Goal: Information Seeking & Learning: Learn about a topic

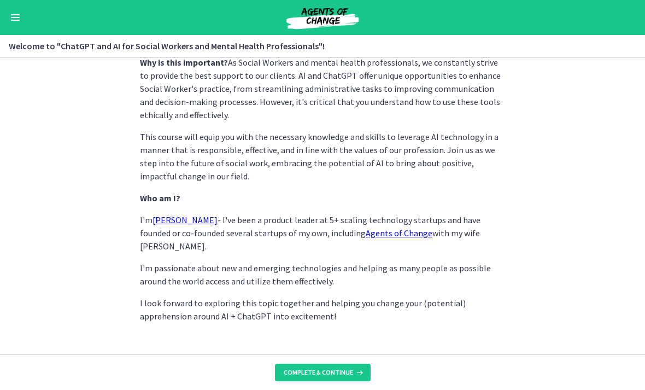
scroll to position [539, 0]
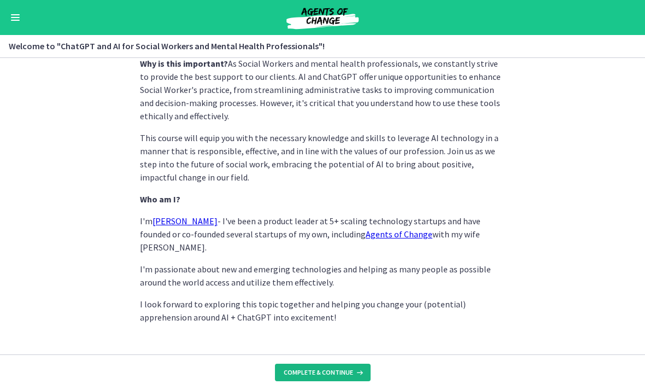
click at [333, 373] on span "Complete & continue" at bounding box center [318, 372] width 69 height 9
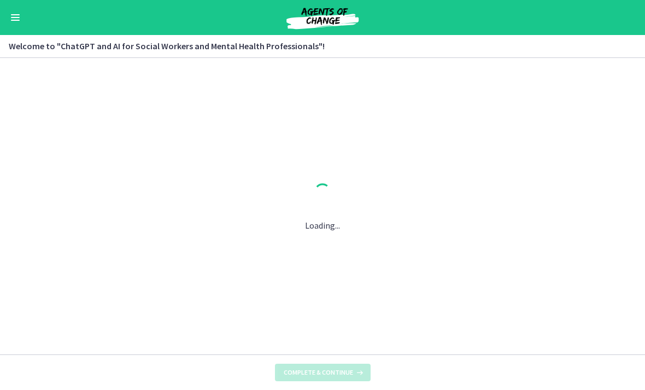
scroll to position [0, 0]
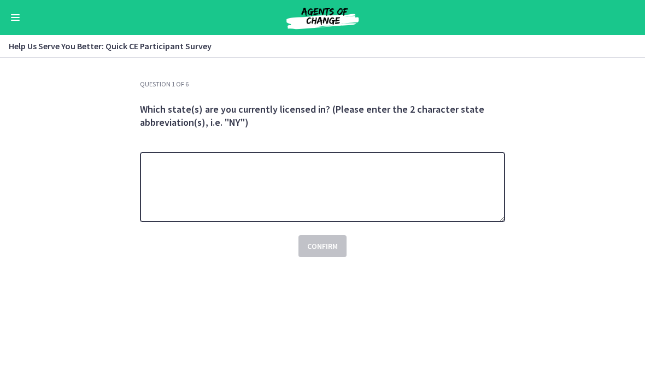
click at [303, 206] on textarea at bounding box center [322, 187] width 365 height 70
type textarea "**"
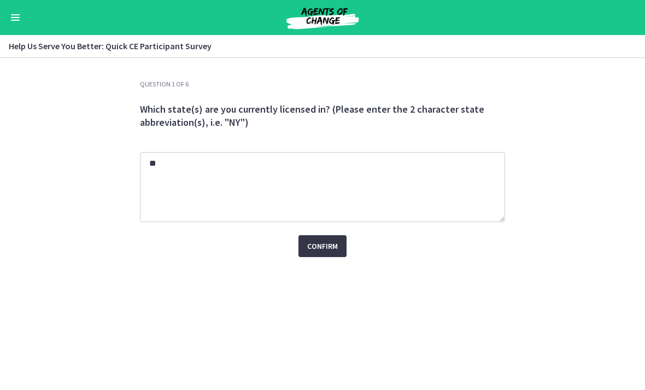
click at [313, 243] on span "Confirm" at bounding box center [322, 245] width 31 height 13
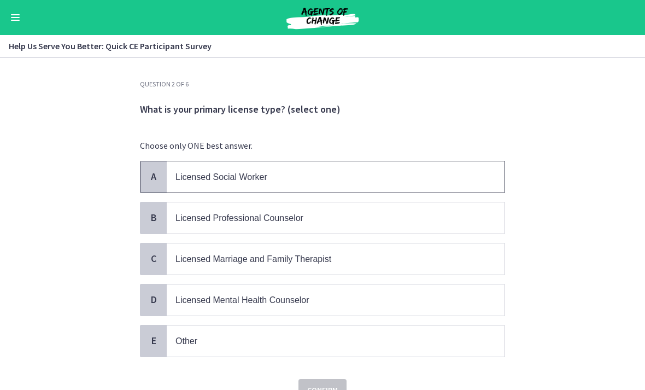
click at [229, 180] on span "Licensed Social Worker" at bounding box center [221, 176] width 92 height 9
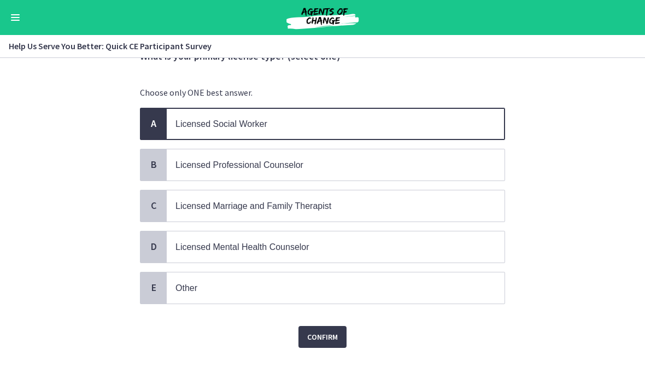
scroll to position [52, 0]
click at [314, 344] on button "Confirm" at bounding box center [322, 338] width 48 height 22
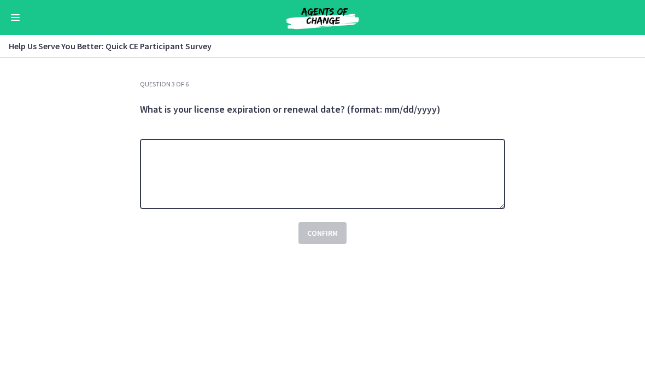
scroll to position [0, 0]
click at [288, 172] on textarea at bounding box center [322, 174] width 365 height 70
type textarea "**********"
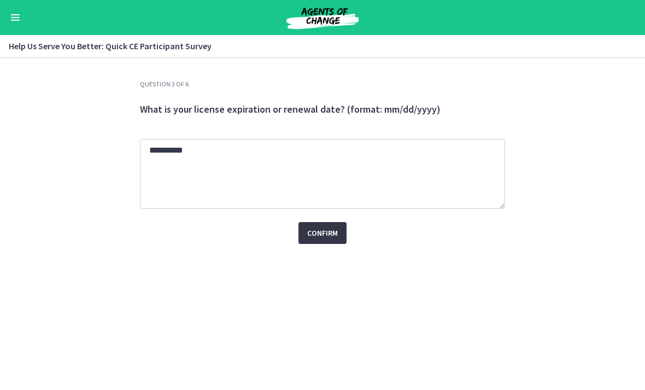
click at [329, 229] on span "Confirm" at bounding box center [322, 232] width 31 height 13
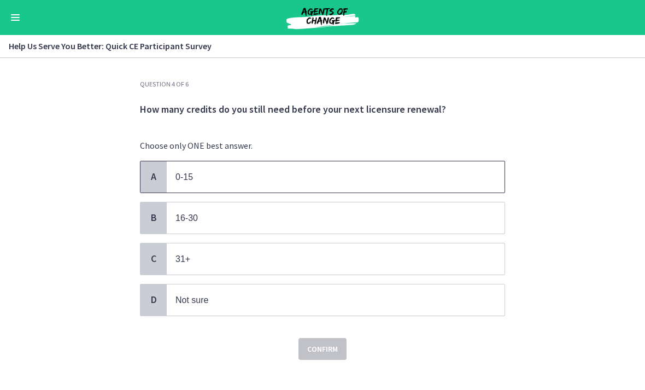
click at [223, 180] on p "0-15" at bounding box center [324, 177] width 298 height 14
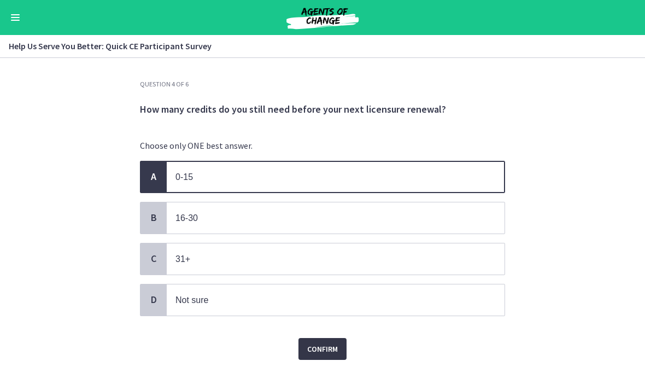
click at [323, 345] on span "Confirm" at bounding box center [322, 348] width 31 height 13
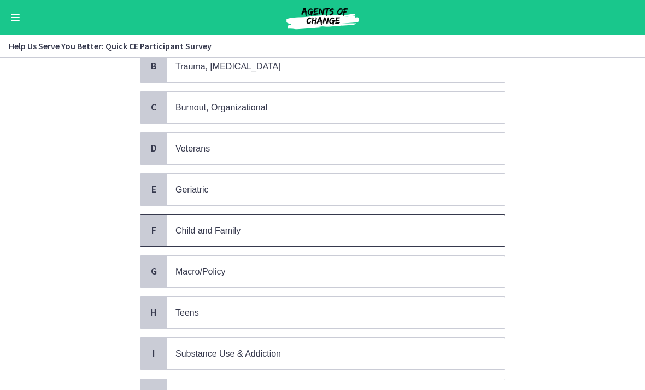
click at [231, 235] on span "Child and Family" at bounding box center [336, 230] width 338 height 31
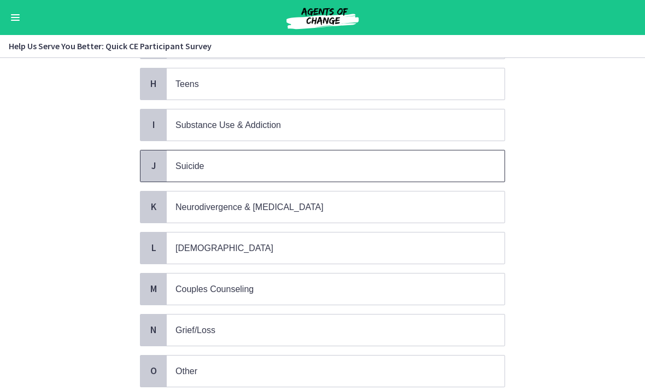
click at [196, 151] on span "Suicide" at bounding box center [336, 165] width 338 height 31
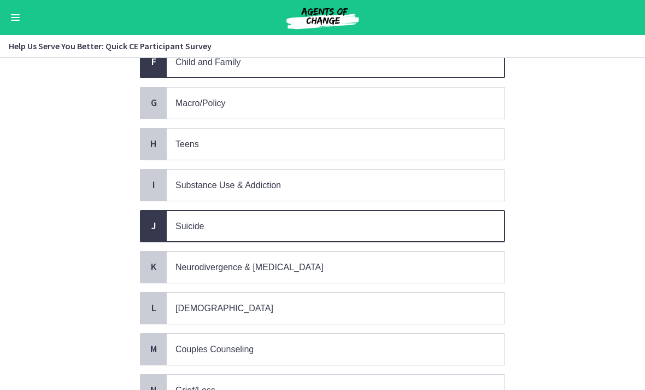
scroll to position [444, 0]
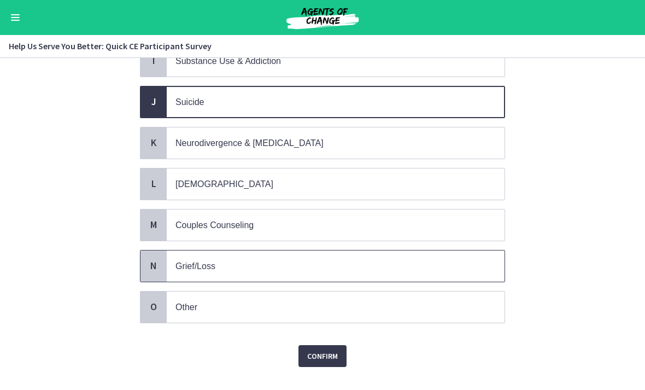
click at [213, 264] on p "Grief/Loss" at bounding box center [324, 266] width 298 height 14
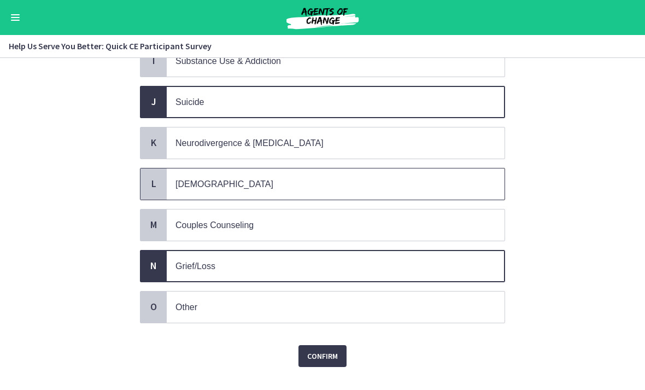
click at [233, 177] on p "LGBTQ+" at bounding box center [324, 184] width 298 height 14
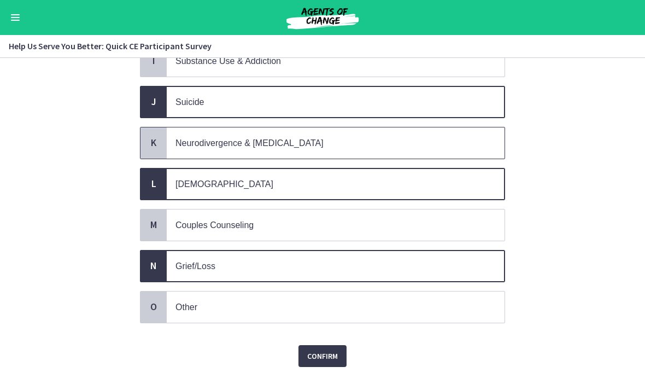
click at [233, 139] on span "Neurodivergence & Developmental Disorders" at bounding box center [249, 142] width 148 height 9
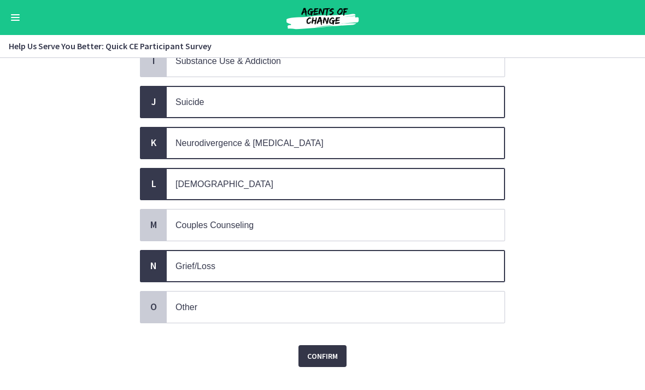
click at [331, 349] on span "Confirm" at bounding box center [322, 355] width 31 height 13
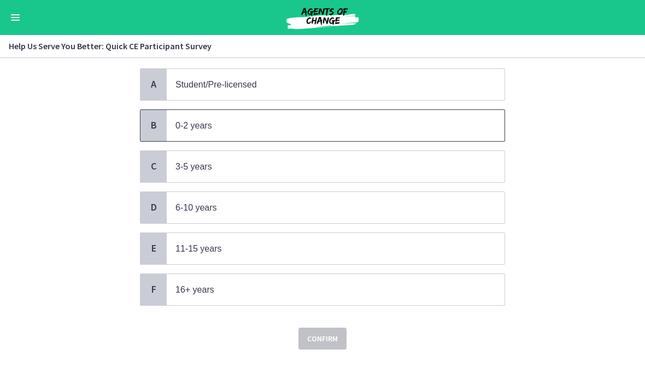
scroll to position [92, 0]
click at [211, 111] on span "0-2 years" at bounding box center [336, 125] width 338 height 31
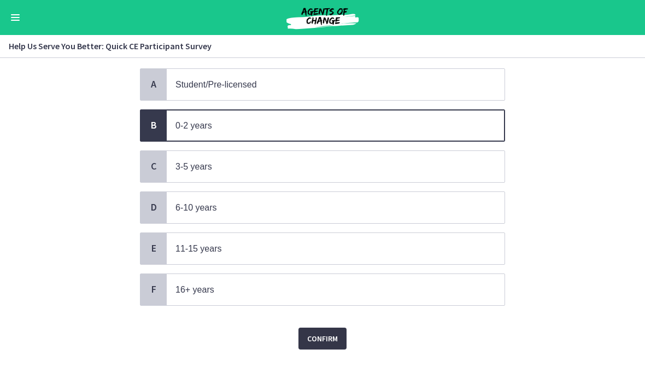
click at [318, 338] on span "Confirm" at bounding box center [322, 338] width 31 height 13
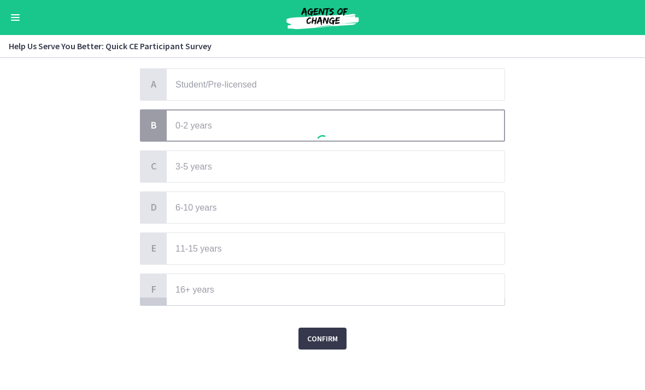
scroll to position [0, 0]
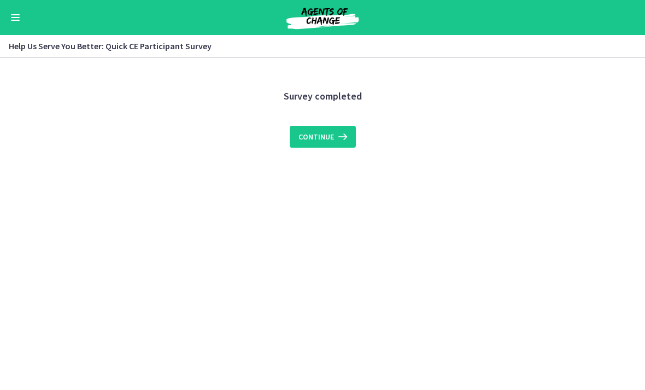
click at [357, 132] on div "Continue" at bounding box center [322, 130] width 365 height 35
click at [335, 141] on icon at bounding box center [341, 136] width 15 height 13
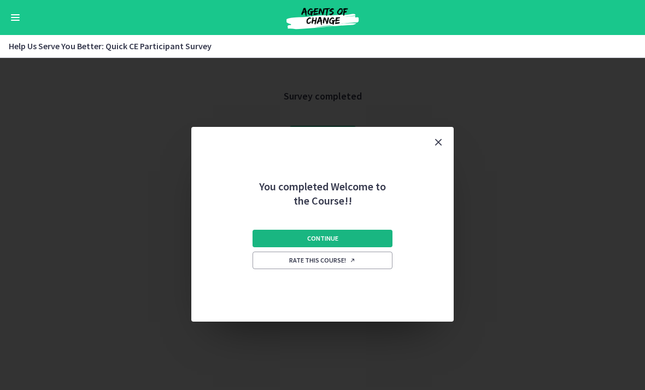
click at [328, 240] on span "Continue" at bounding box center [322, 238] width 31 height 9
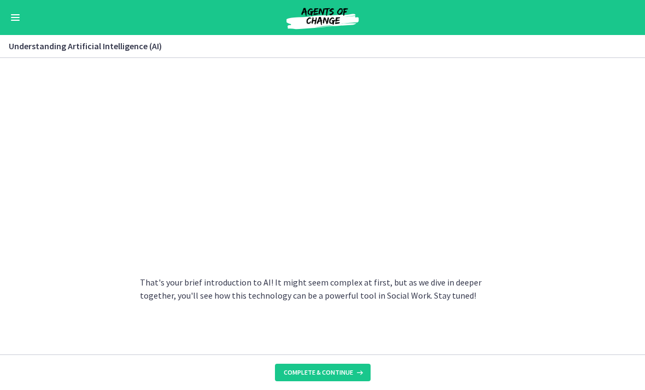
scroll to position [508, 0]
click at [345, 373] on span "Complete & continue" at bounding box center [318, 372] width 69 height 9
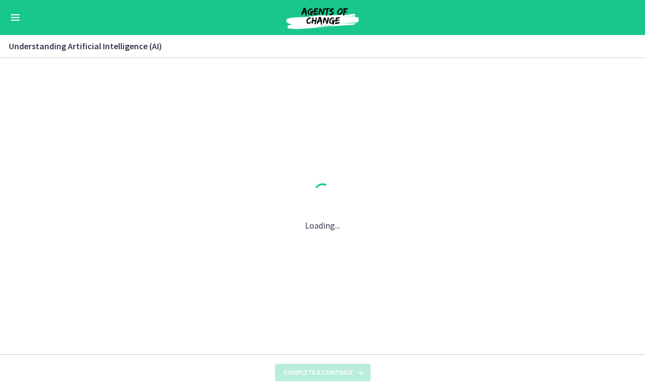
scroll to position [0, 0]
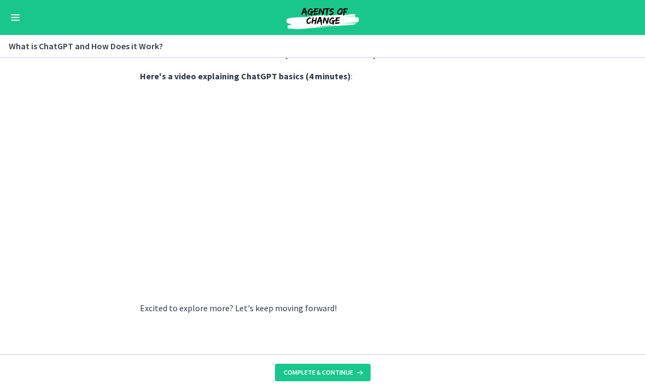
scroll to position [569, 0]
click at [351, 369] on span "Complete & continue" at bounding box center [318, 372] width 69 height 9
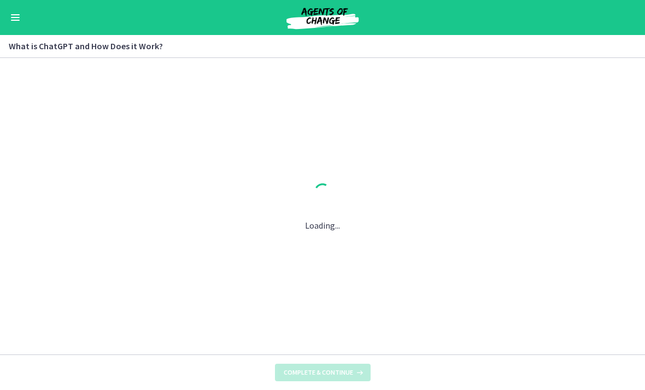
scroll to position [0, 0]
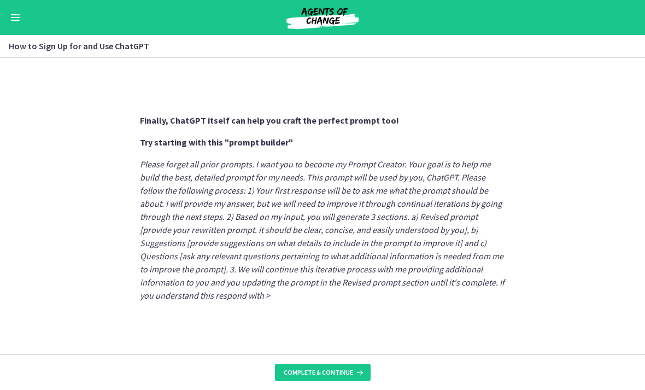
scroll to position [620, 0]
click at [344, 374] on span "Complete & continue" at bounding box center [318, 372] width 69 height 9
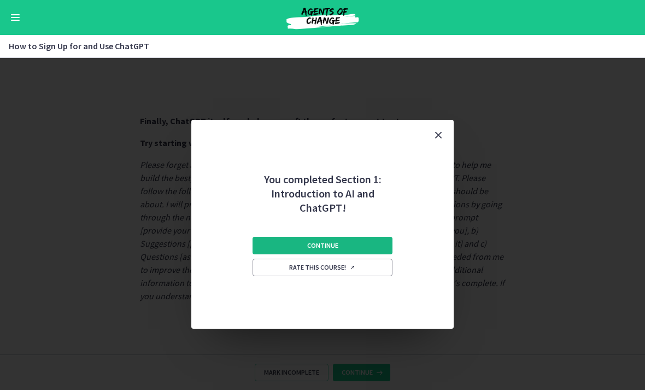
click at [378, 239] on button "Continue" at bounding box center [322, 245] width 140 height 17
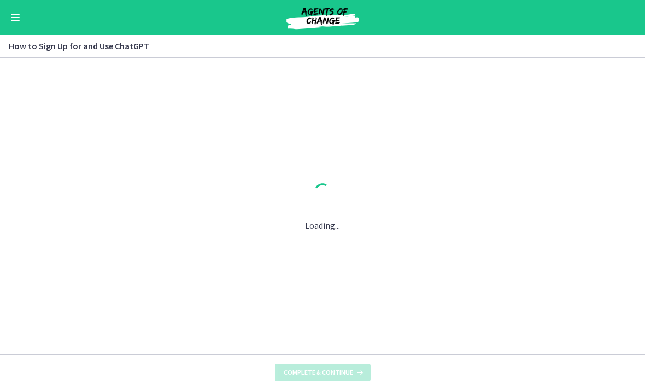
scroll to position [0, 0]
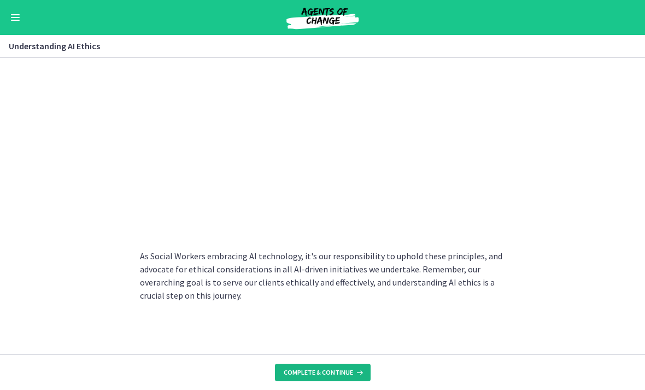
click at [334, 369] on span "Complete & continue" at bounding box center [318, 372] width 69 height 9
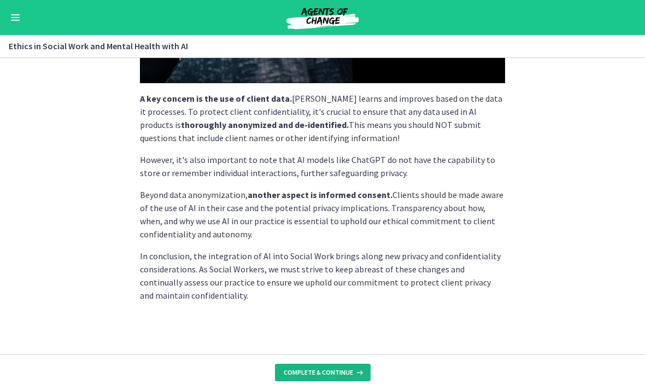
click at [348, 375] on span "Complete & continue" at bounding box center [318, 372] width 69 height 9
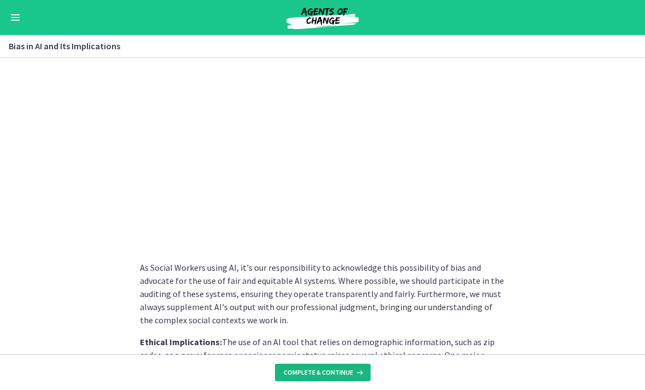
click at [348, 369] on span "Complete & continue" at bounding box center [318, 372] width 69 height 9
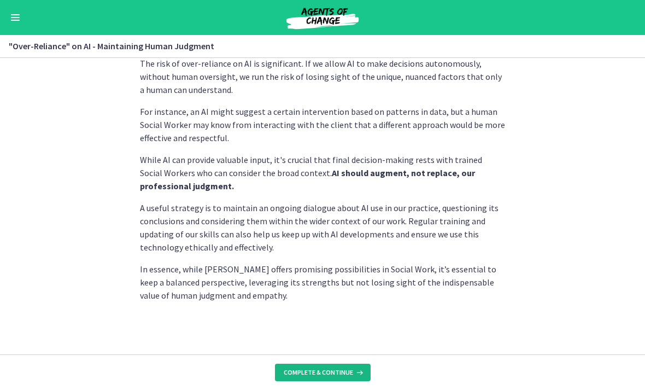
click at [353, 374] on icon at bounding box center [358, 372] width 11 height 9
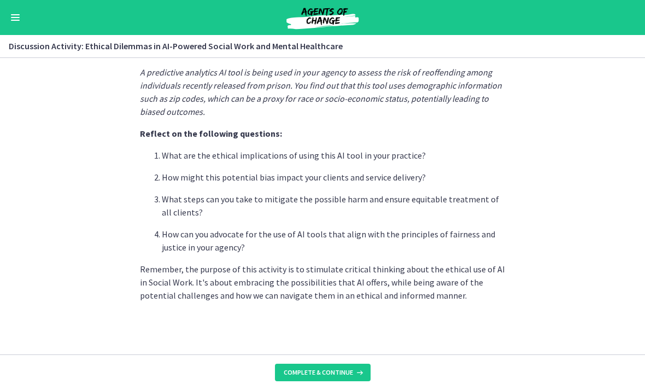
scroll to position [307, 0]
click at [352, 363] on button "Complete & continue" at bounding box center [323, 371] width 96 height 17
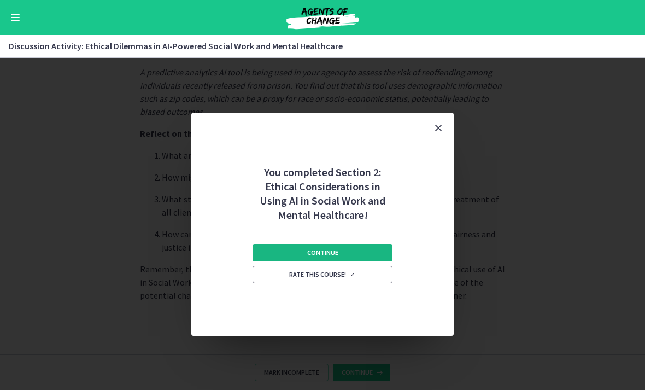
click at [379, 252] on button "Continue" at bounding box center [322, 252] width 140 height 17
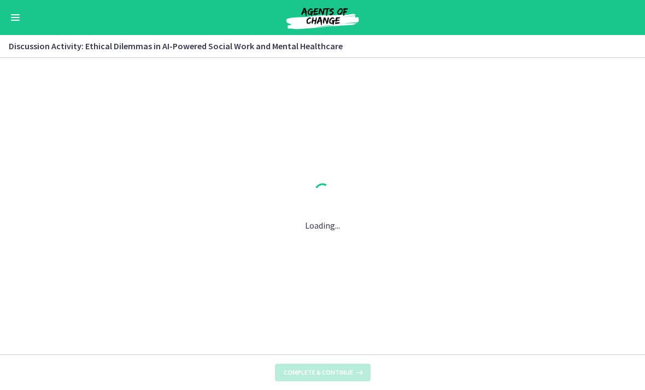
scroll to position [0, 0]
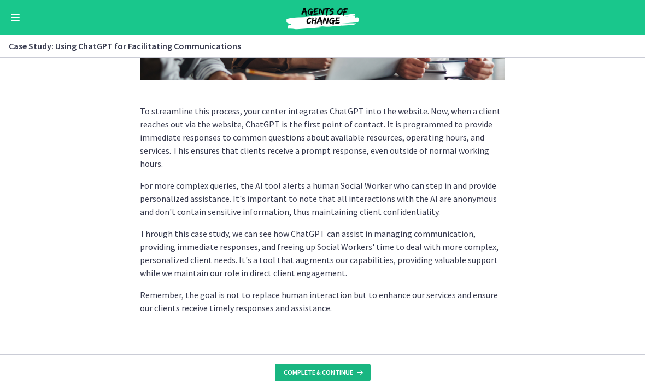
click at [337, 375] on span "Complete & continue" at bounding box center [318, 372] width 69 height 9
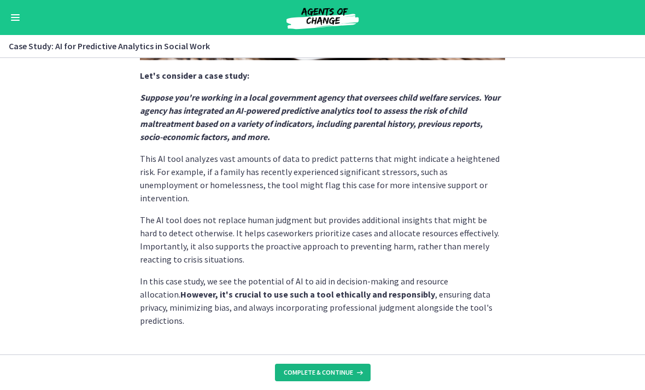
click at [356, 370] on icon at bounding box center [358, 372] width 11 height 9
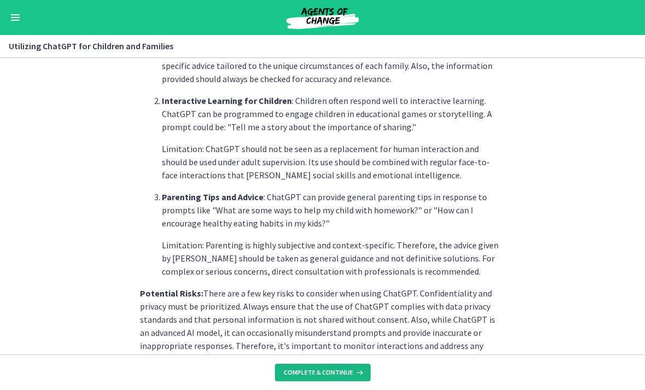
click at [353, 370] on icon at bounding box center [358, 372] width 11 height 9
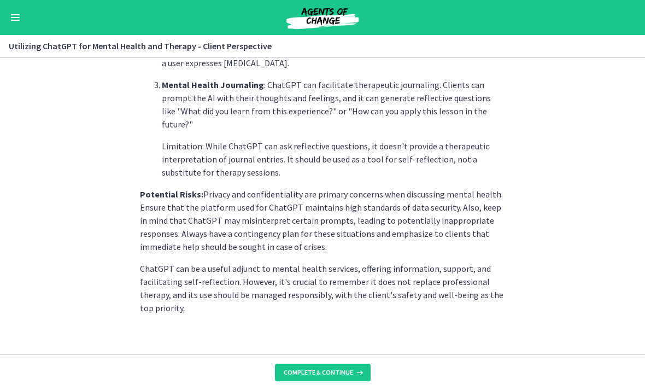
scroll to position [491, 0]
click at [358, 371] on icon at bounding box center [358, 372] width 11 height 9
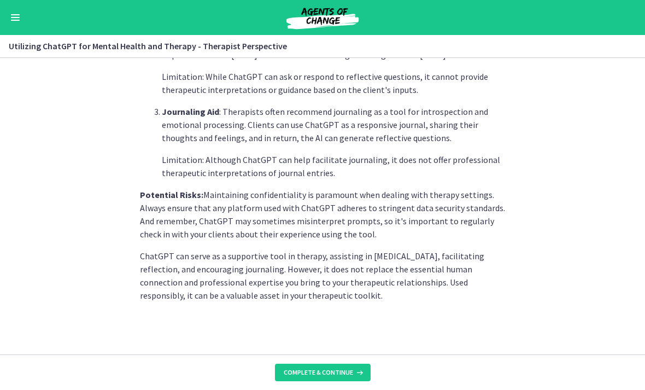
scroll to position [464, 0]
click at [352, 380] on button "Complete & continue" at bounding box center [323, 371] width 96 height 17
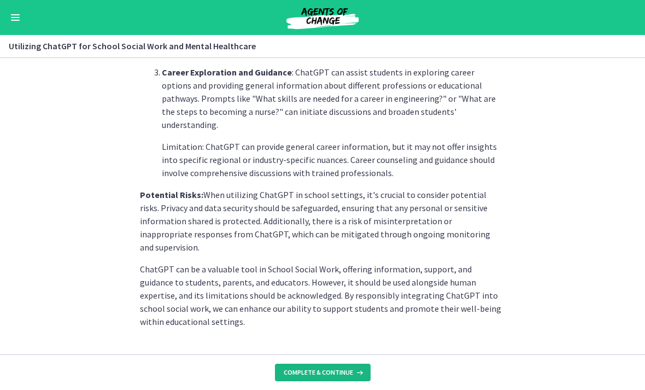
click at [353, 371] on icon at bounding box center [358, 372] width 11 height 9
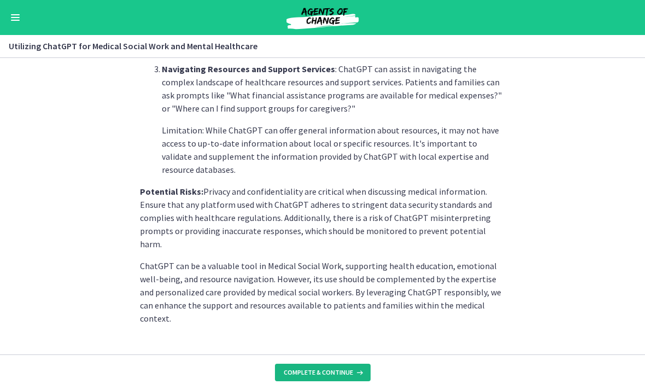
click at [355, 369] on icon at bounding box center [358, 372] width 11 height 9
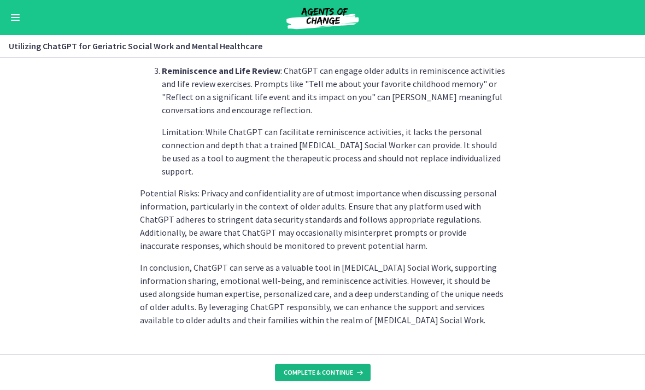
click at [344, 364] on button "Complete & continue" at bounding box center [323, 371] width 96 height 17
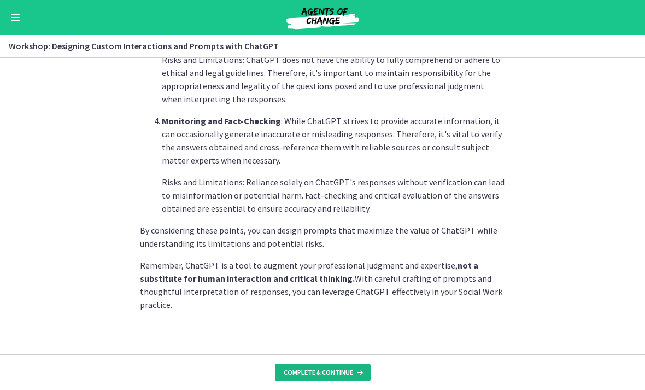
click at [358, 374] on icon at bounding box center [358, 372] width 11 height 9
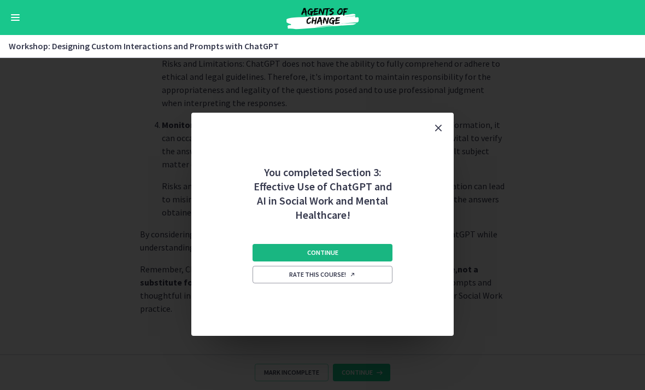
click at [375, 245] on button "Continue" at bounding box center [322, 252] width 140 height 17
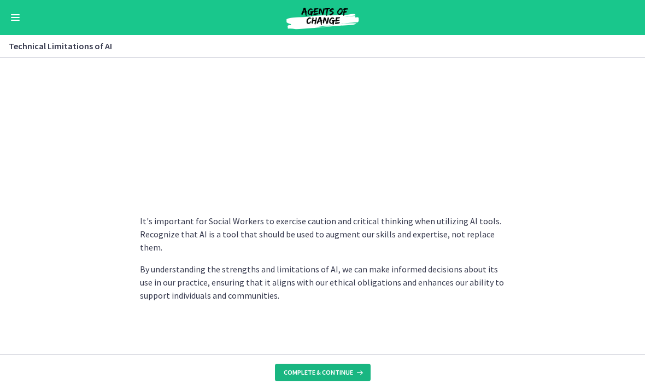
click at [361, 369] on icon at bounding box center [358, 372] width 11 height 9
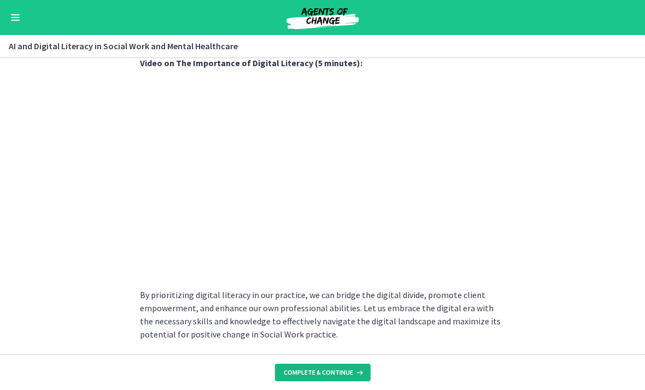
click at [353, 367] on button "Complete & continue" at bounding box center [323, 371] width 96 height 17
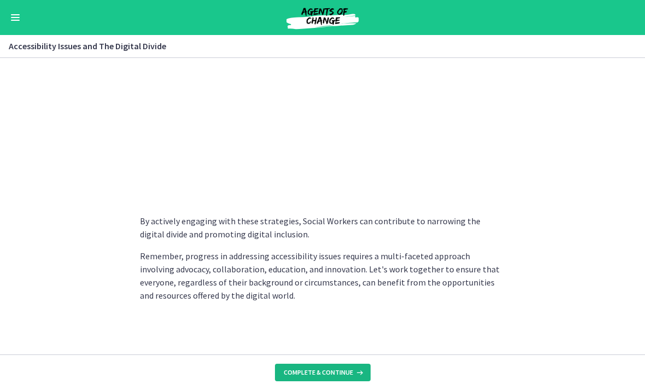
click at [359, 371] on icon at bounding box center [358, 372] width 11 height 9
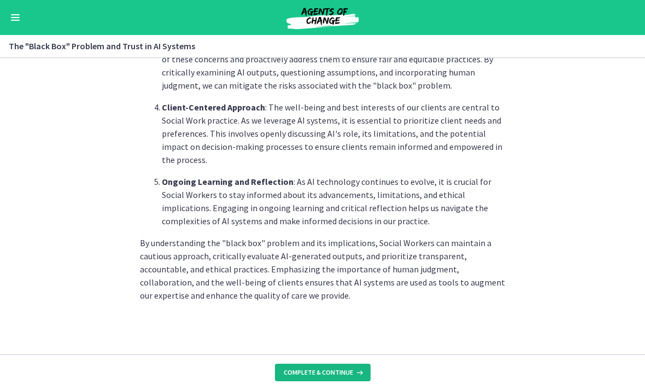
click at [353, 363] on button "Complete & continue" at bounding box center [323, 371] width 96 height 17
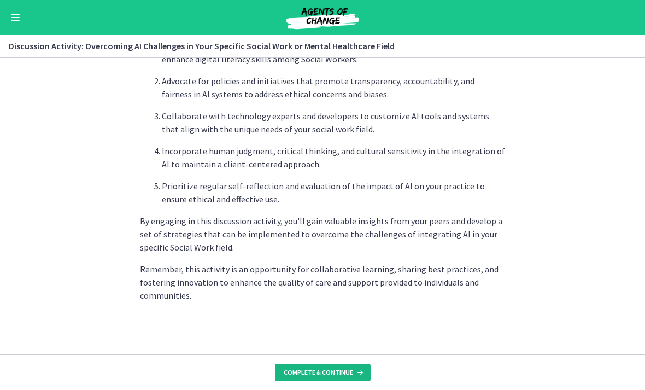
click at [357, 373] on icon at bounding box center [358, 372] width 11 height 9
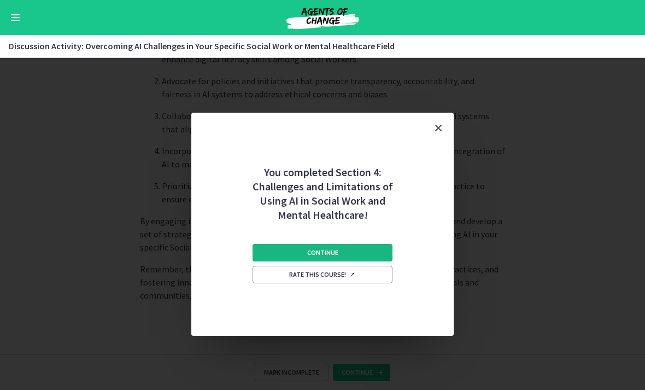
click at [374, 247] on button "Continue" at bounding box center [322, 252] width 140 height 17
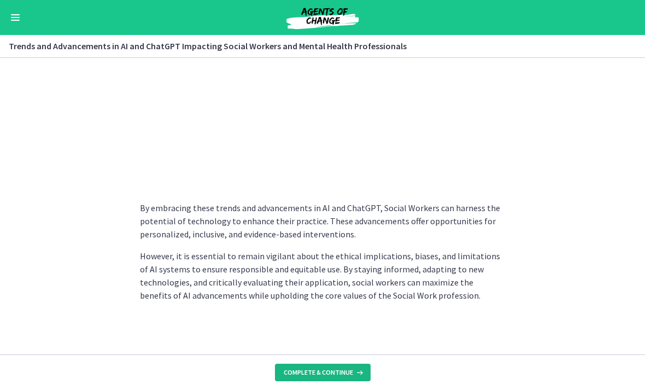
click at [345, 372] on span "Complete & continue" at bounding box center [318, 372] width 69 height 9
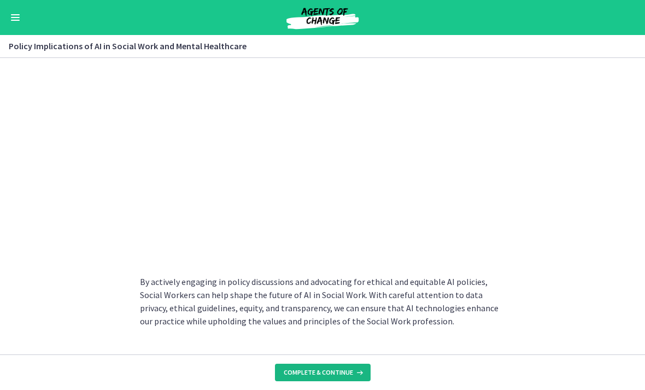
click at [357, 373] on icon at bounding box center [358, 372] width 11 height 9
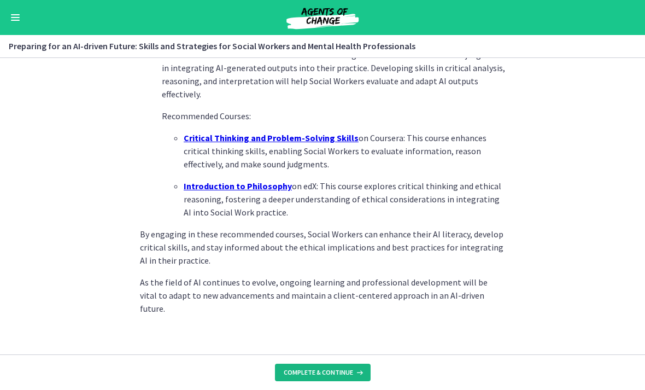
click at [348, 374] on span "Complete & continue" at bounding box center [318, 372] width 69 height 9
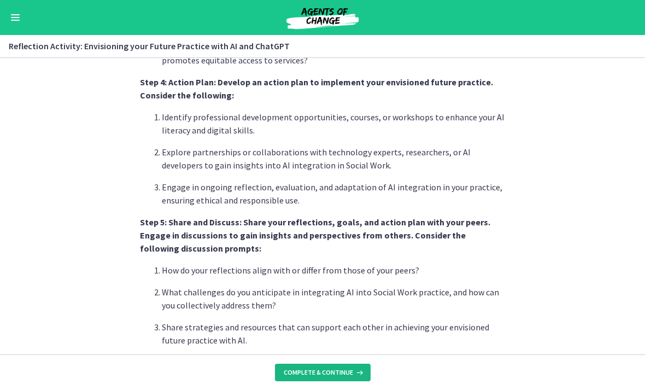
click at [313, 371] on span "Complete & continue" at bounding box center [318, 372] width 69 height 9
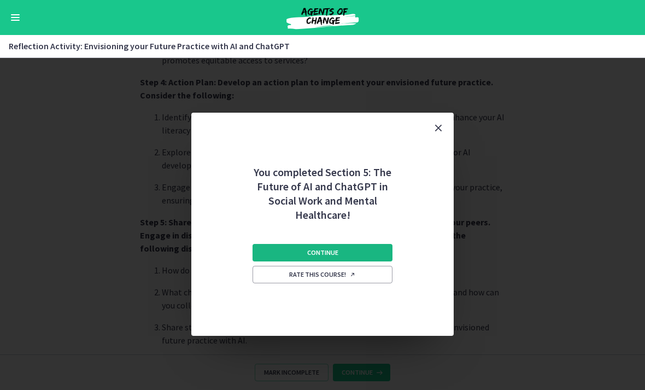
click at [322, 256] on span "Continue" at bounding box center [322, 252] width 31 height 9
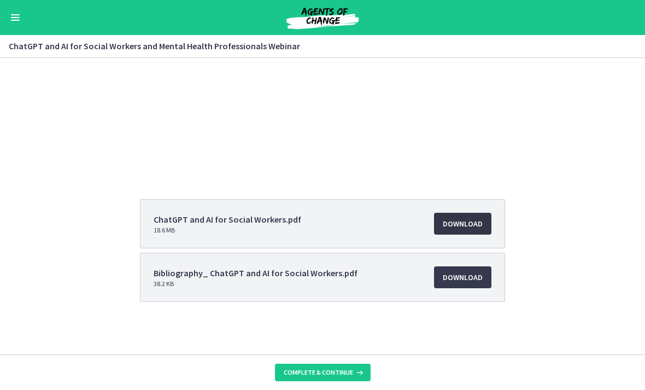
click at [465, 229] on span "Download Opens in a new window" at bounding box center [462, 223] width 40 height 13
click at [349, 375] on span "Complete & continue" at bounding box center [318, 372] width 69 height 9
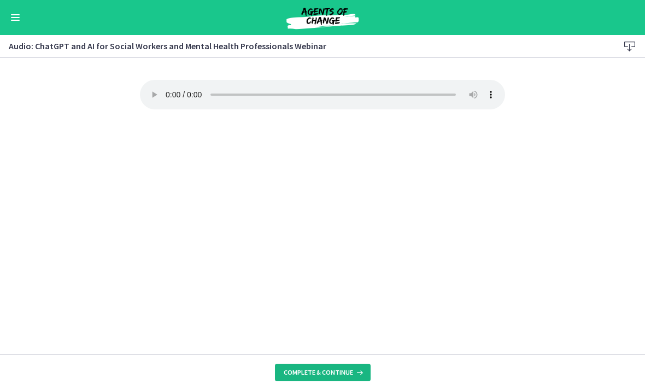
click at [321, 373] on span "Complete & continue" at bounding box center [318, 372] width 69 height 9
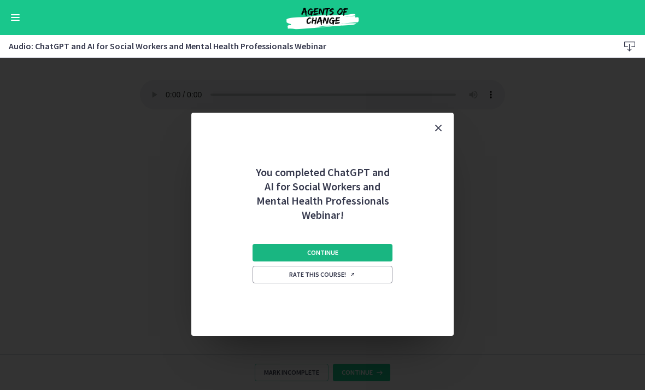
click at [318, 248] on span "Continue" at bounding box center [322, 252] width 31 height 9
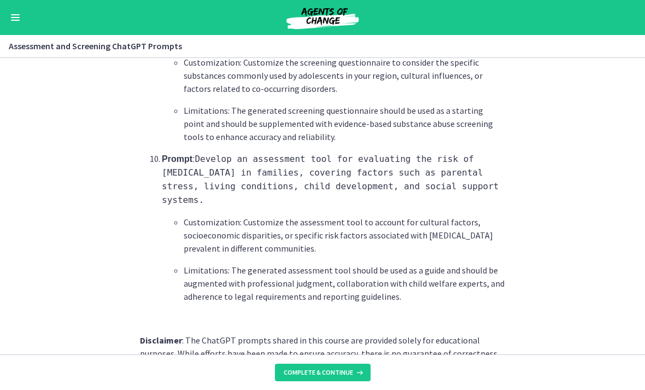
scroll to position [1703, 0]
click at [336, 371] on span "Complete & continue" at bounding box center [318, 372] width 69 height 9
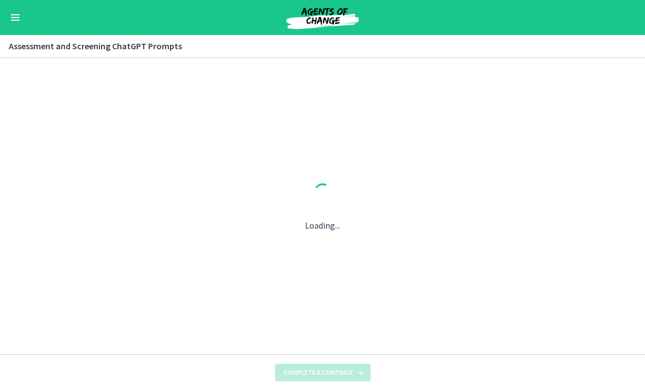
scroll to position [0, 0]
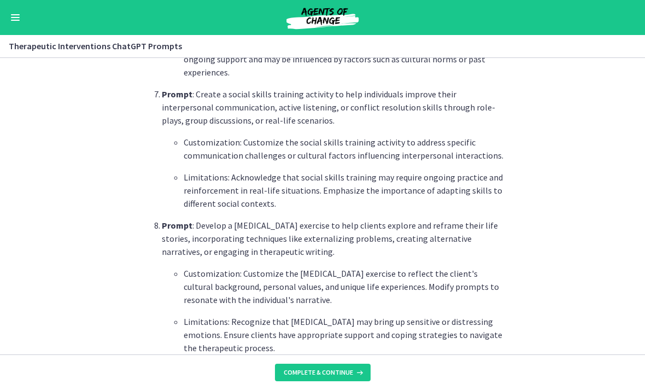
scroll to position [1205, 0]
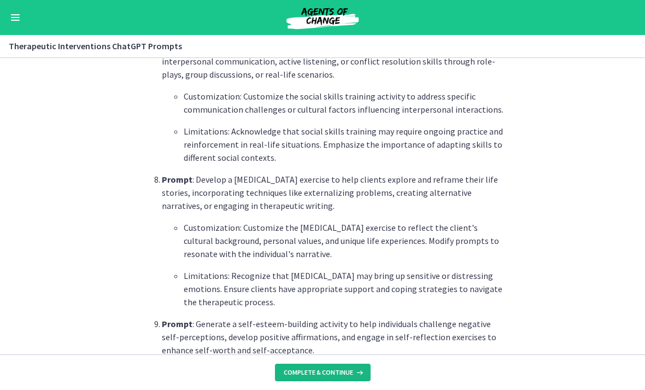
click at [323, 371] on span "Complete & continue" at bounding box center [318, 372] width 69 height 9
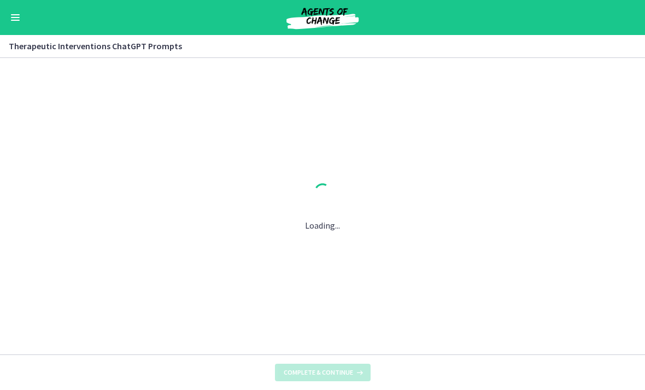
scroll to position [0, 0]
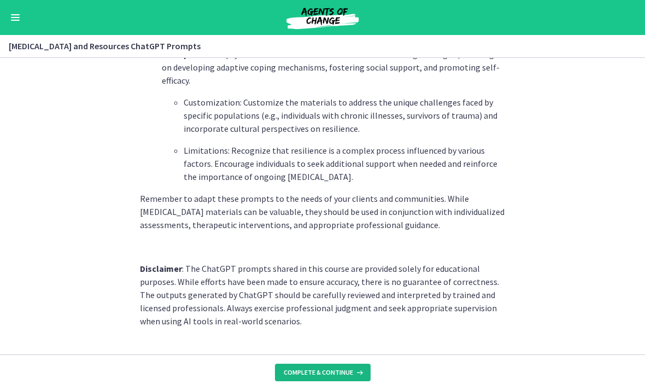
scroll to position [1539, 0]
click at [320, 368] on span "Complete & continue" at bounding box center [318, 372] width 69 height 9
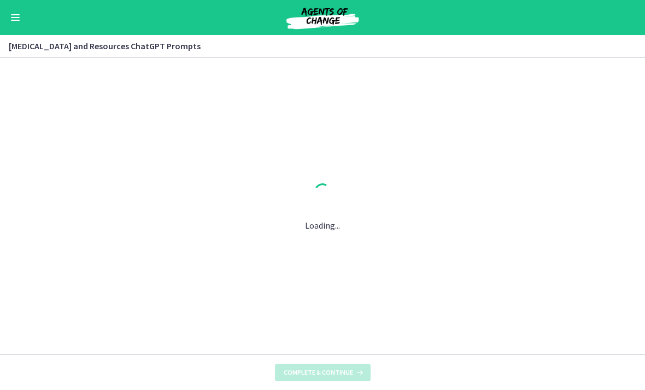
scroll to position [0, 0]
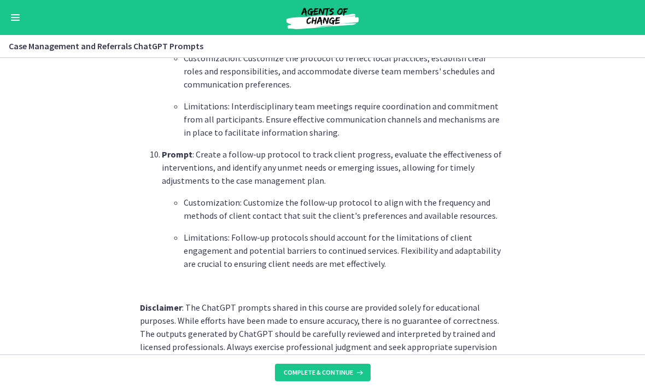
scroll to position [1504, 0]
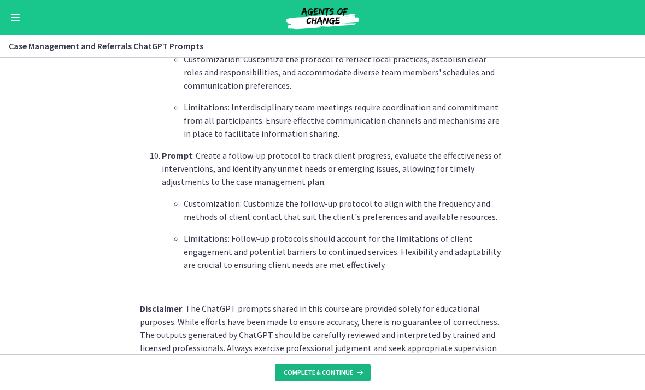
click at [326, 366] on button "Complete & continue" at bounding box center [323, 371] width 96 height 17
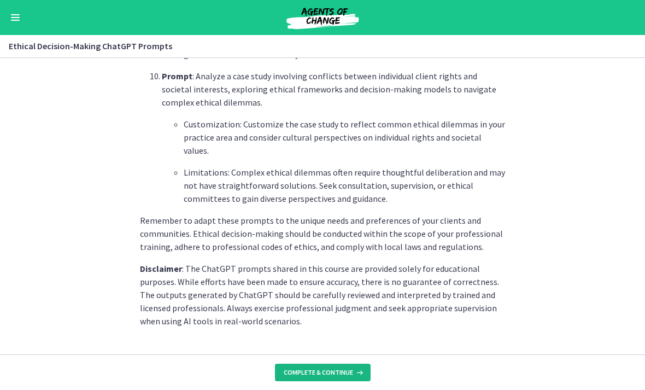
scroll to position [1544, 0]
click at [314, 365] on button "Complete & continue" at bounding box center [323, 371] width 96 height 17
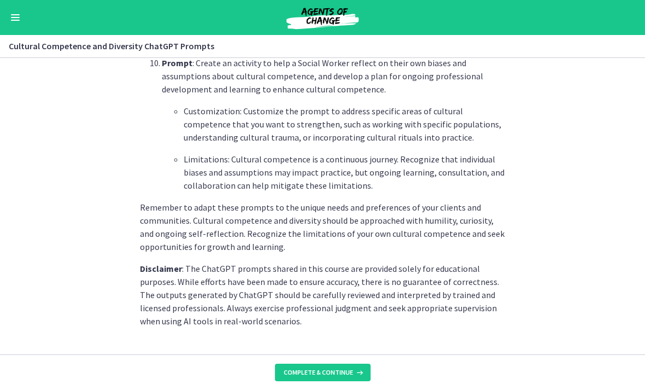
scroll to position [1609, 0]
click at [329, 375] on span "Complete & continue" at bounding box center [318, 372] width 69 height 9
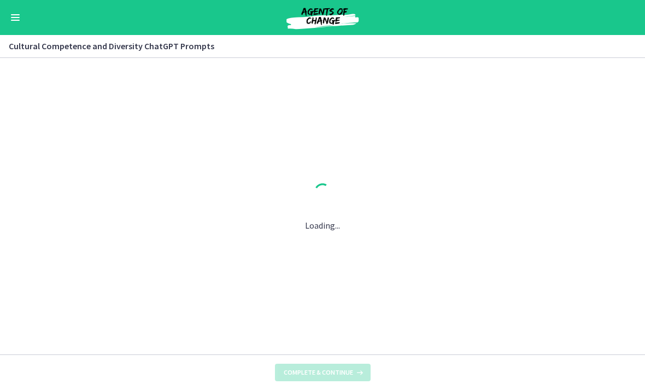
scroll to position [0, 0]
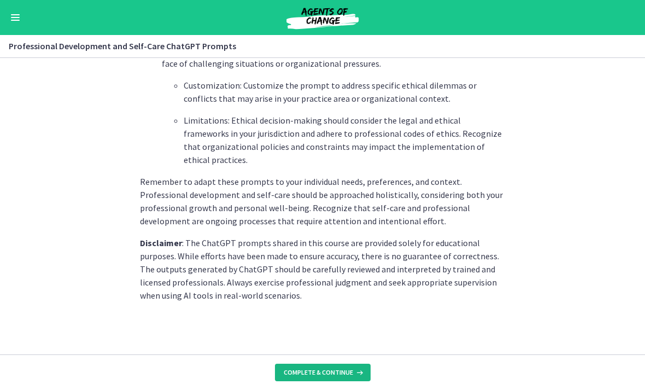
scroll to position [1636, 0]
click at [304, 376] on button "Complete & continue" at bounding box center [323, 371] width 96 height 17
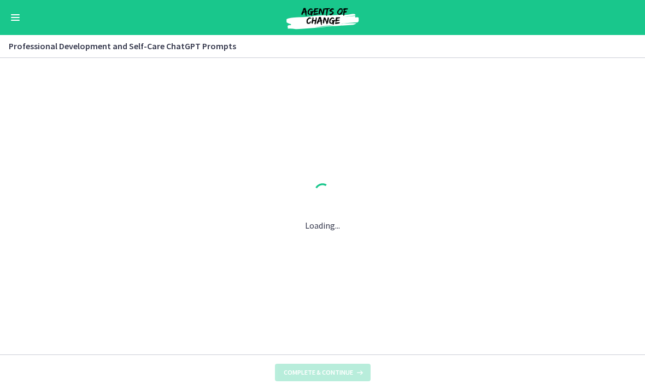
scroll to position [0, 0]
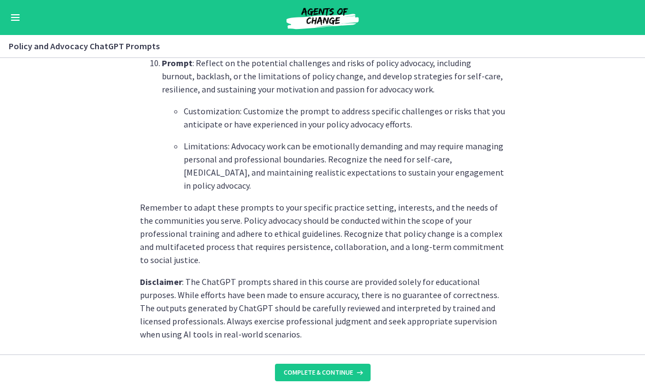
scroll to position [1636, 0]
click at [317, 365] on button "Complete & continue" at bounding box center [323, 371] width 96 height 17
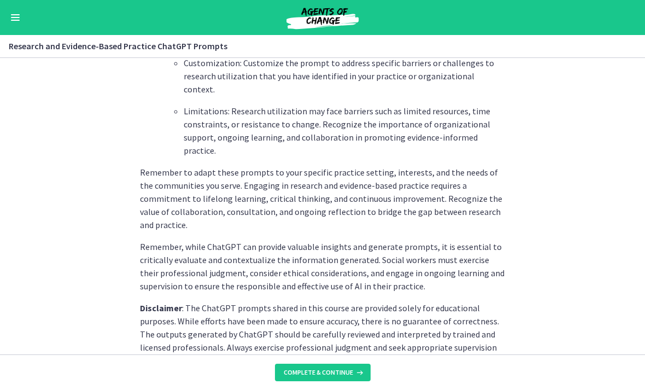
scroll to position [1710, 0]
click at [345, 371] on span "Complete & continue" at bounding box center [318, 372] width 69 height 9
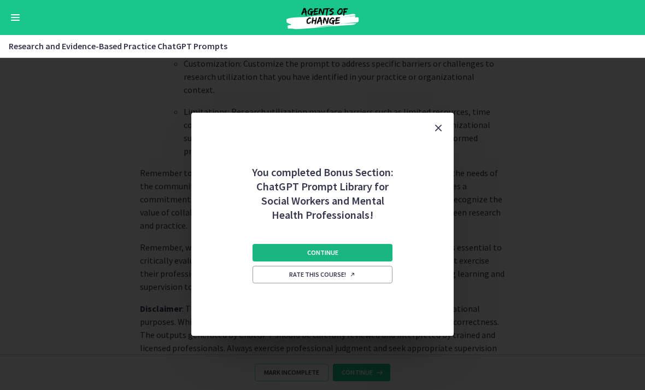
click at [365, 246] on button "Continue" at bounding box center [322, 252] width 140 height 17
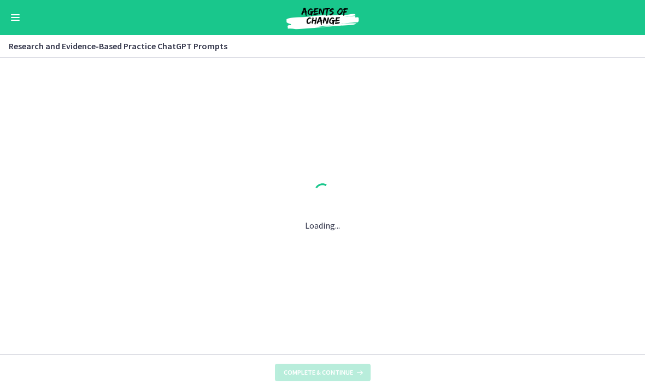
scroll to position [0, 0]
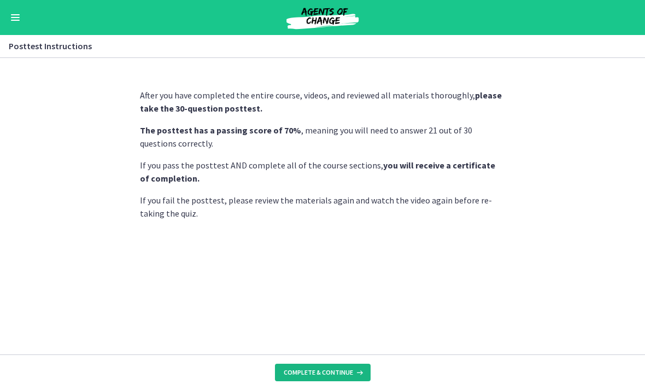
click at [335, 373] on span "Complete & continue" at bounding box center [318, 372] width 69 height 9
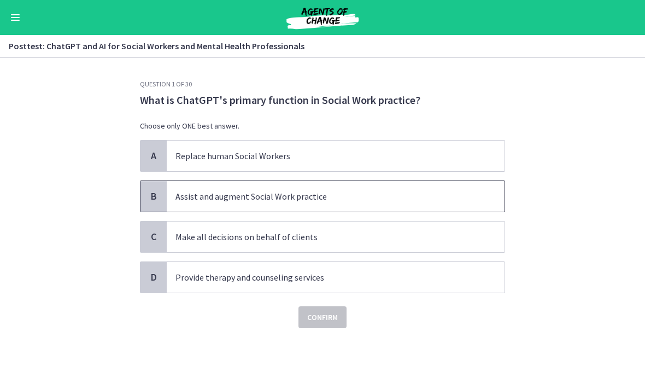
click at [322, 194] on p "Assist and augment Social Work practice" at bounding box center [324, 196] width 298 height 13
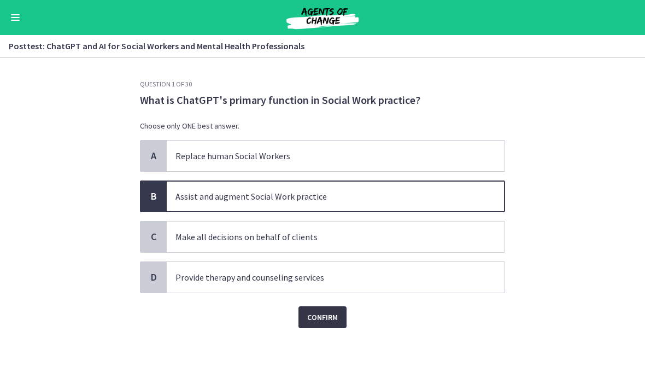
click at [322, 317] on span "Confirm" at bounding box center [322, 316] width 31 height 13
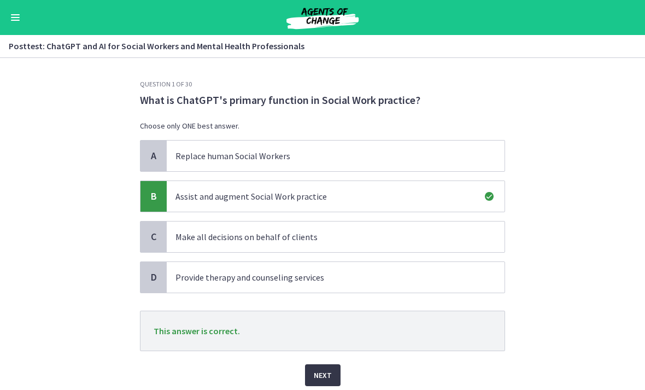
click at [334, 368] on button "Next" at bounding box center [323, 375] width 36 height 22
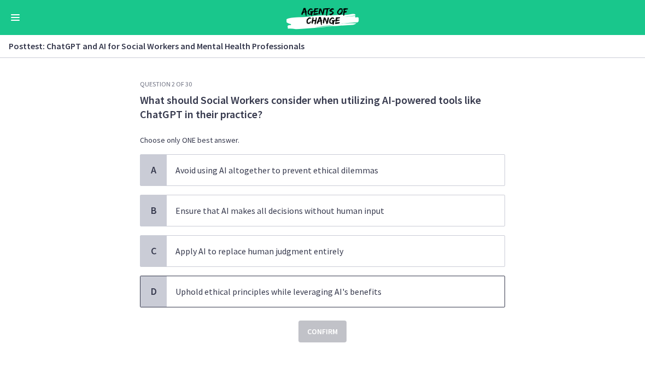
click at [228, 302] on span "Uphold ethical principles while leveraging AI's benefits" at bounding box center [336, 291] width 338 height 31
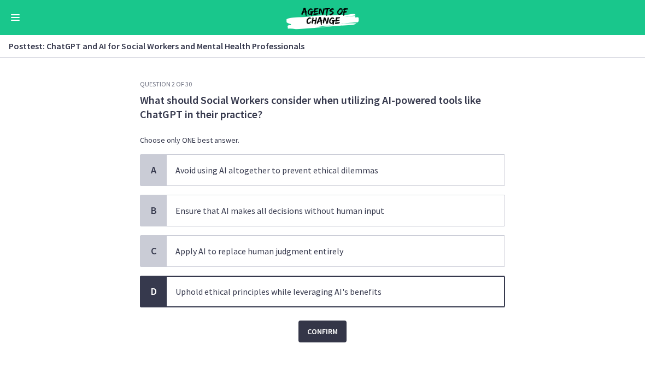
click at [312, 332] on span "Confirm" at bounding box center [322, 330] width 31 height 13
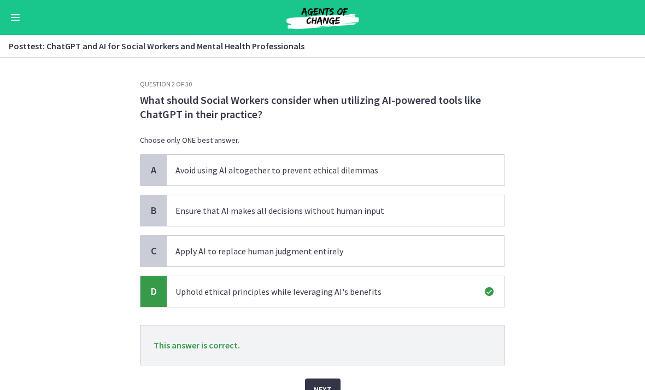
scroll to position [36, 0]
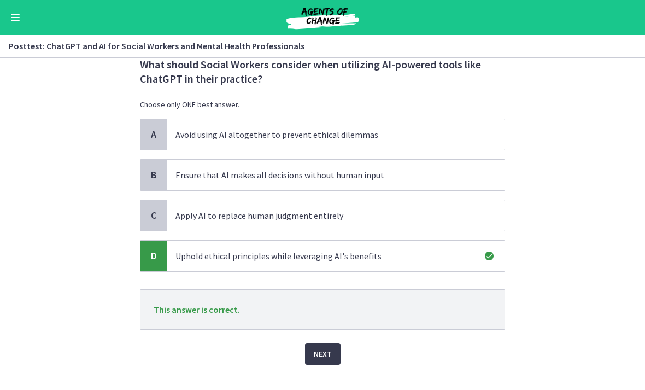
click at [318, 353] on span "Next" at bounding box center [323, 353] width 18 height 13
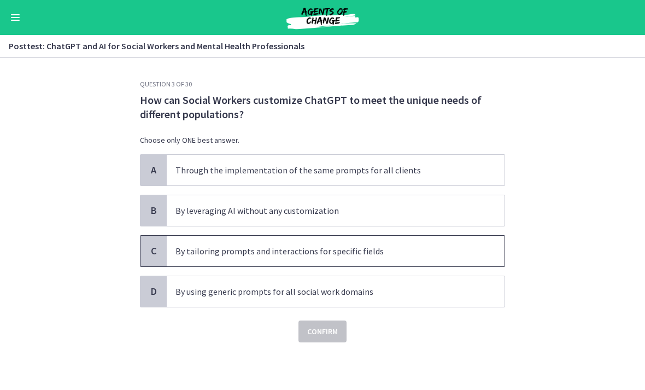
click at [203, 258] on span "By tailoring prompts and interactions for specific fields" at bounding box center [336, 250] width 338 height 31
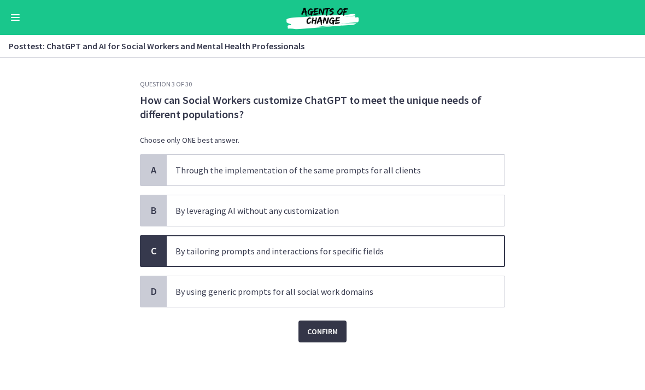
click at [320, 331] on span "Confirm" at bounding box center [322, 330] width 31 height 13
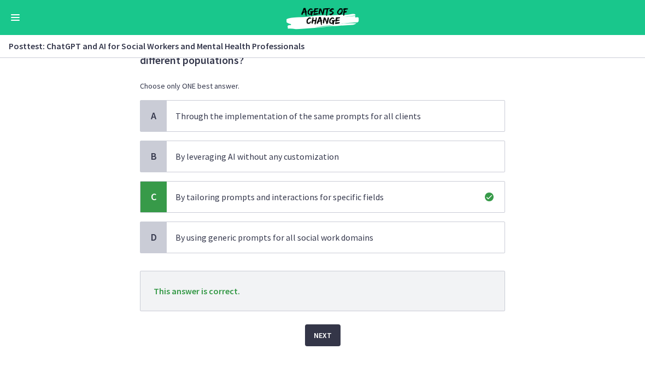
scroll to position [54, 0]
click at [308, 333] on button "Next" at bounding box center [323, 335] width 36 height 22
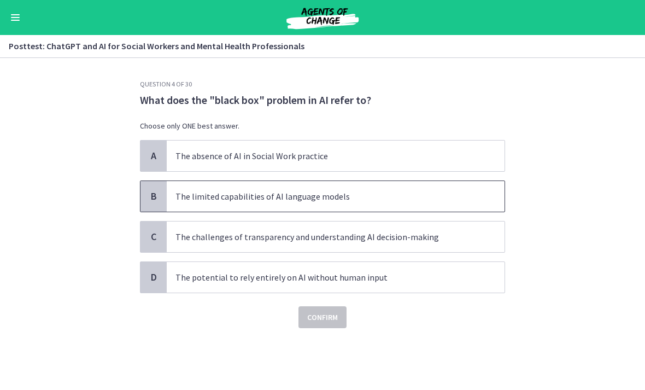
click at [213, 198] on p "The limited capabilities of AI language models" at bounding box center [324, 196] width 298 height 13
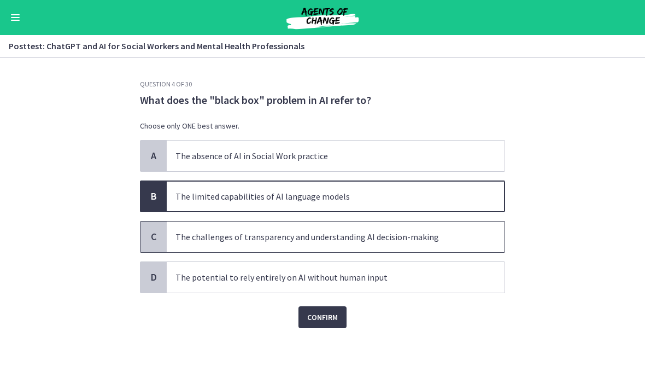
click at [309, 241] on p "The challenges of transparency and understanding AI decision-making" at bounding box center [324, 236] width 298 height 13
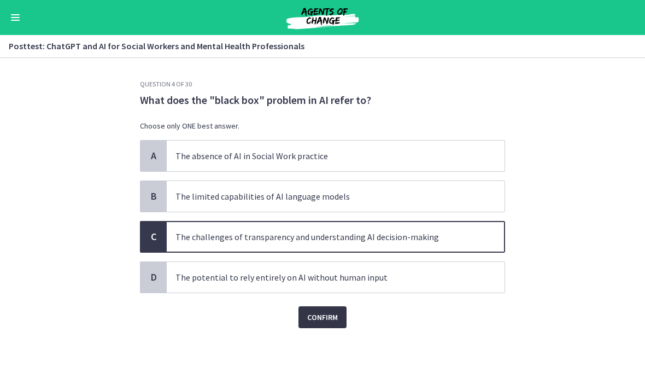
click at [322, 312] on span "Confirm" at bounding box center [322, 316] width 31 height 13
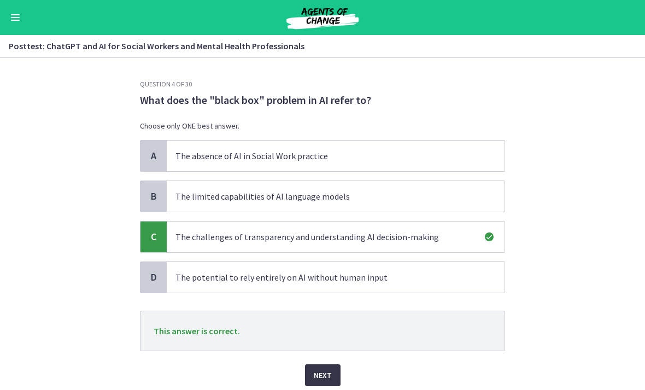
click at [330, 367] on button "Next" at bounding box center [323, 375] width 36 height 22
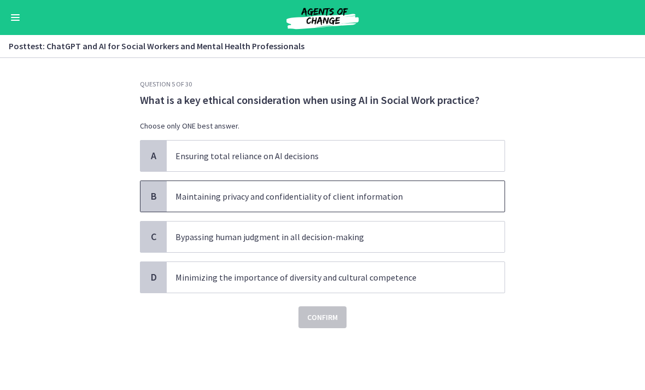
click at [239, 202] on p "Maintaining privacy and confidentiality of client information" at bounding box center [324, 196] width 298 height 13
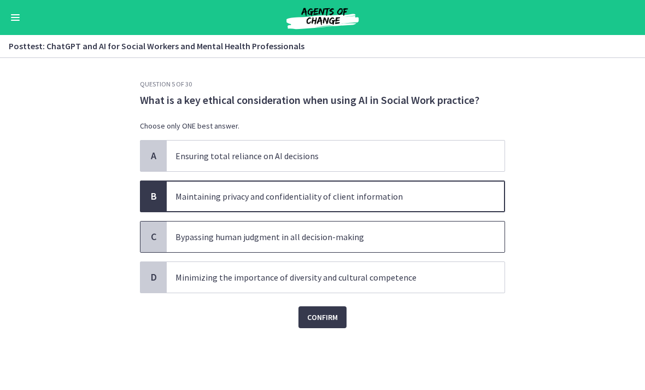
click at [306, 249] on span "Bypassing human judgment in all decision-making" at bounding box center [336, 236] width 338 height 31
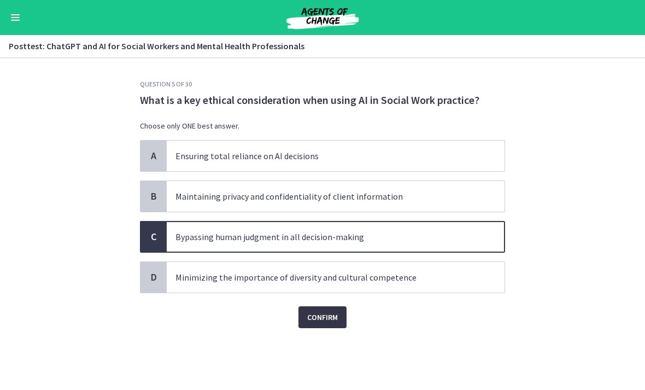
click at [326, 324] on button "Confirm" at bounding box center [322, 317] width 48 height 22
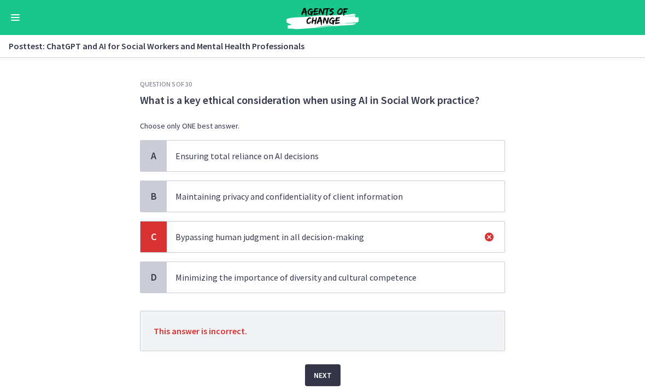
scroll to position [22, 0]
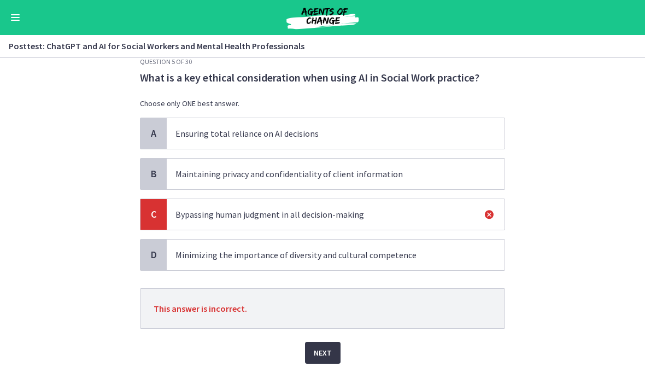
click at [323, 363] on button "Next" at bounding box center [323, 352] width 36 height 22
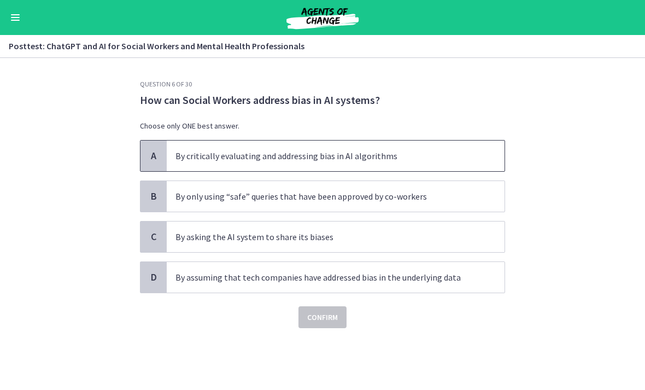
click at [211, 158] on p "By critically evaluating and addressing bias in AI algorithms" at bounding box center [324, 155] width 298 height 13
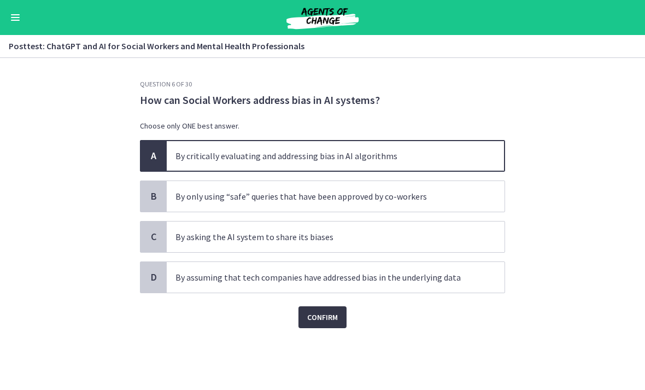
click at [317, 316] on span "Confirm" at bounding box center [322, 316] width 31 height 13
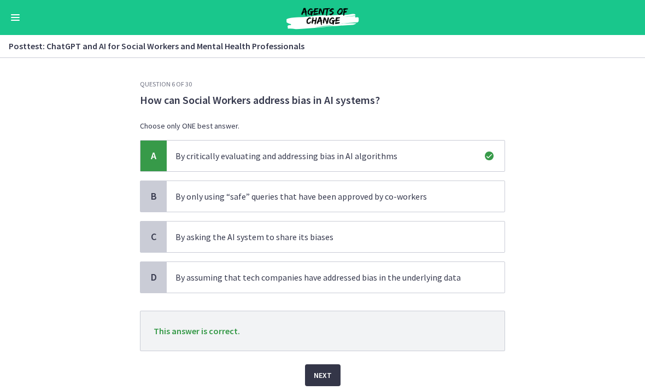
click at [327, 369] on span "Next" at bounding box center [323, 374] width 18 height 13
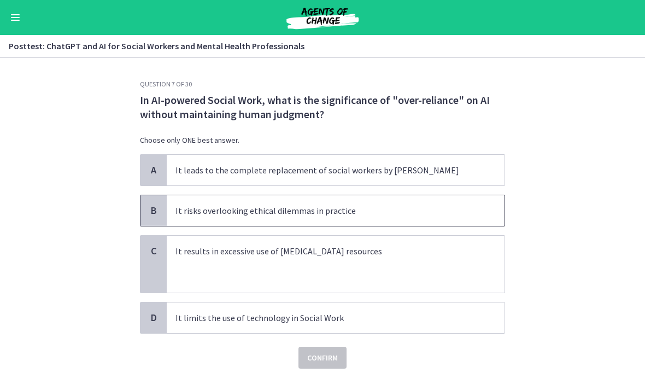
click at [187, 206] on p "It risks overlooking ethical dilemmas in practice" at bounding box center [324, 210] width 298 height 13
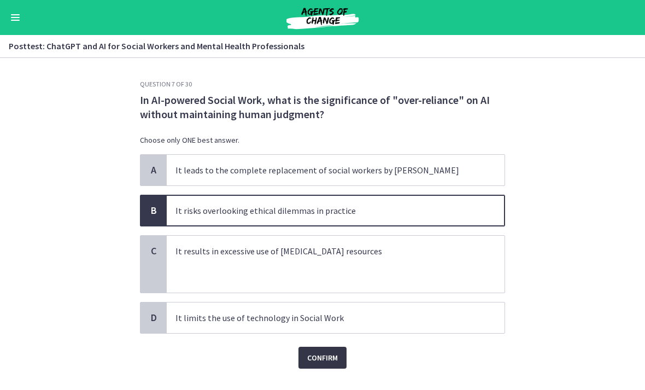
click at [337, 360] on span "Confirm" at bounding box center [322, 357] width 31 height 13
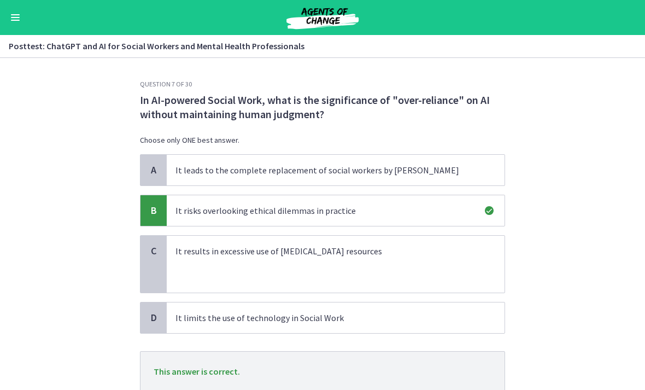
scroll to position [64, 0]
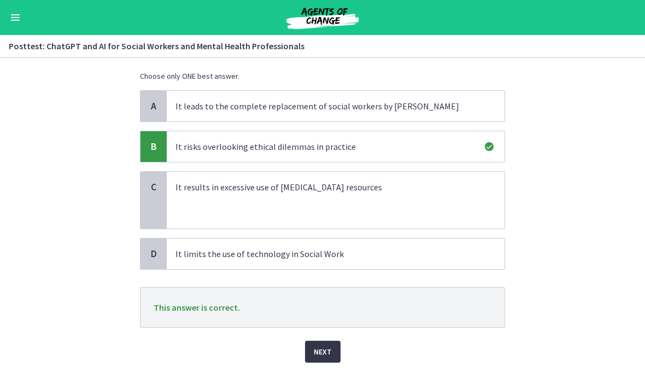
click at [327, 352] on span "Next" at bounding box center [323, 351] width 18 height 13
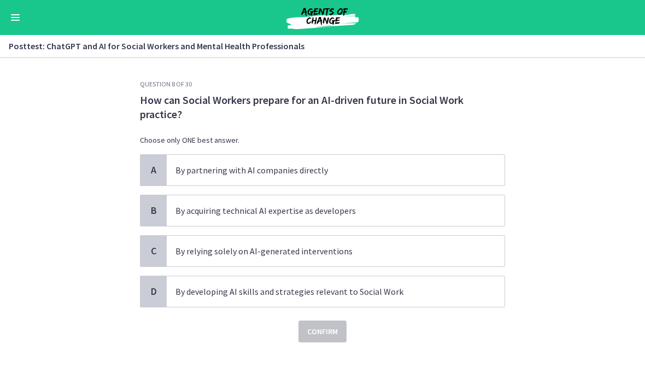
scroll to position [0, 0]
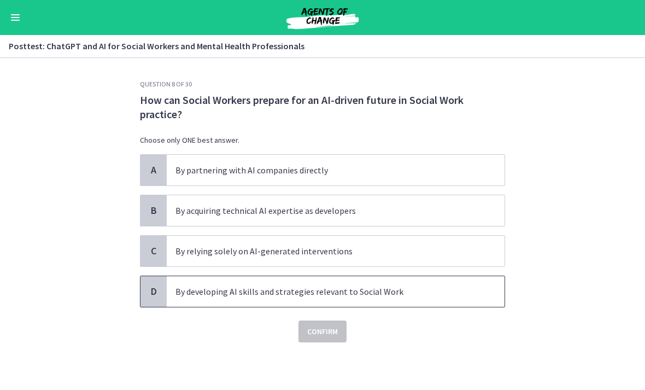
click at [216, 292] on p "By developing AI skills and strategies relevant to Social Work" at bounding box center [324, 291] width 298 height 13
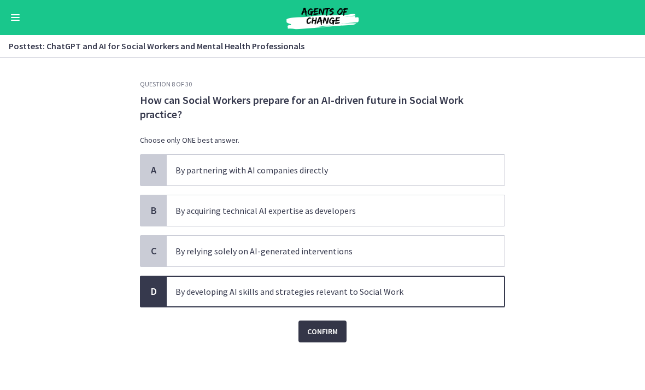
click at [314, 332] on span "Confirm" at bounding box center [322, 330] width 31 height 13
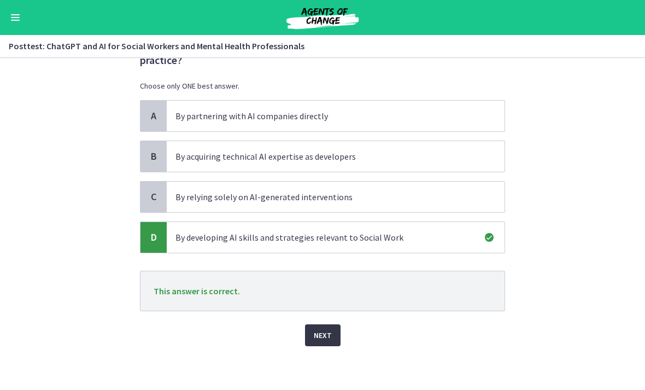
scroll to position [55, 0]
click at [337, 340] on button "Next" at bounding box center [323, 335] width 36 height 22
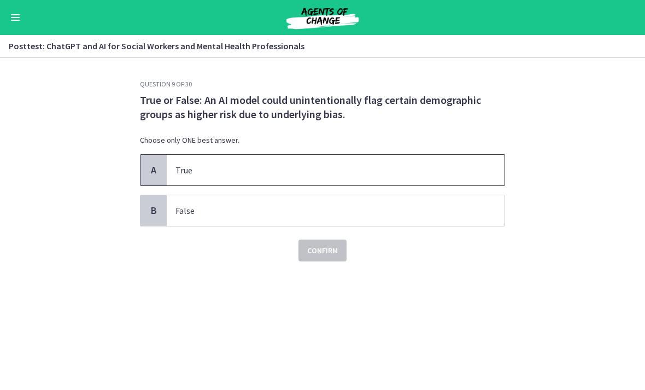
click at [193, 167] on p "True" at bounding box center [324, 169] width 298 height 13
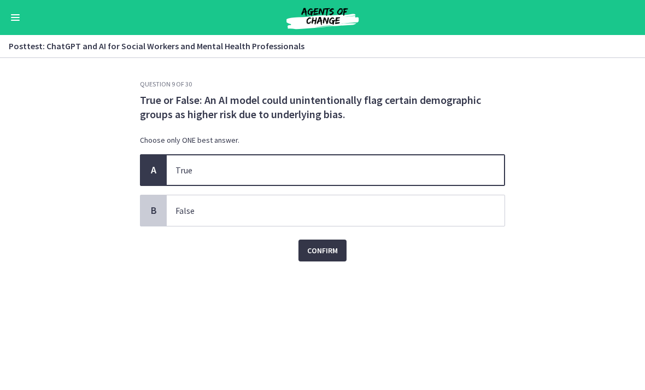
click at [328, 252] on span "Confirm" at bounding box center [322, 250] width 31 height 13
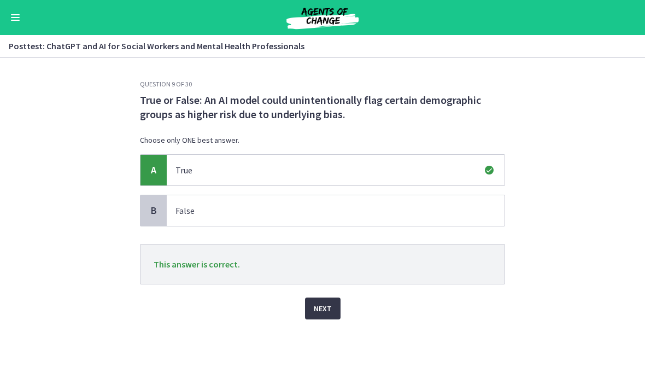
click at [321, 311] on span "Next" at bounding box center [323, 308] width 18 height 13
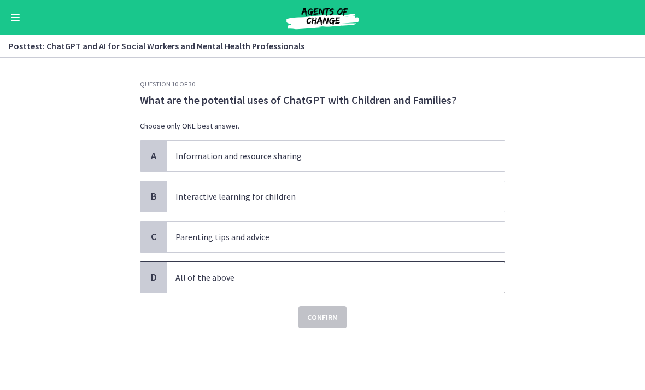
click at [234, 283] on p "All of the above" at bounding box center [324, 276] width 298 height 13
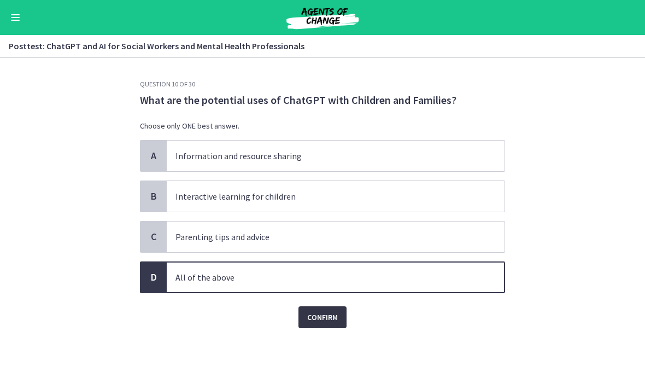
click at [324, 316] on span "Confirm" at bounding box center [322, 316] width 31 height 13
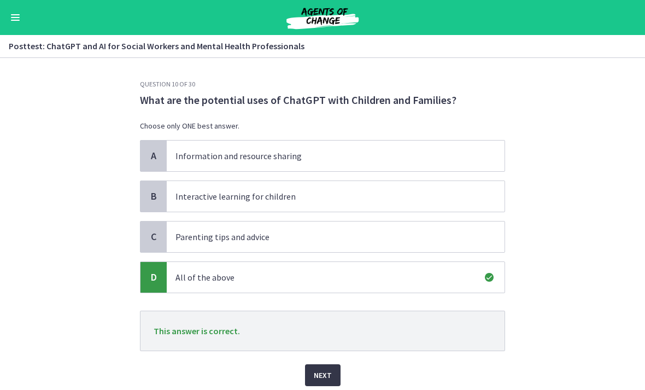
scroll to position [17, 0]
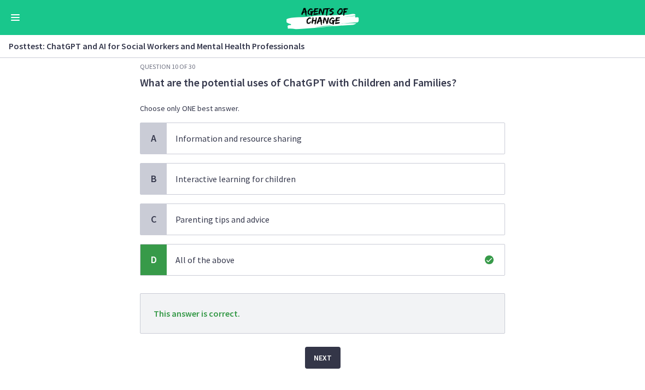
click at [327, 365] on button "Next" at bounding box center [323, 357] width 36 height 22
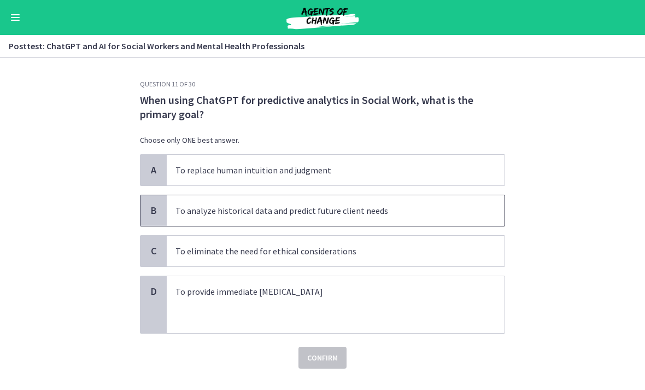
click at [234, 213] on p "To analyze historical data and predict future client needs" at bounding box center [324, 210] width 298 height 13
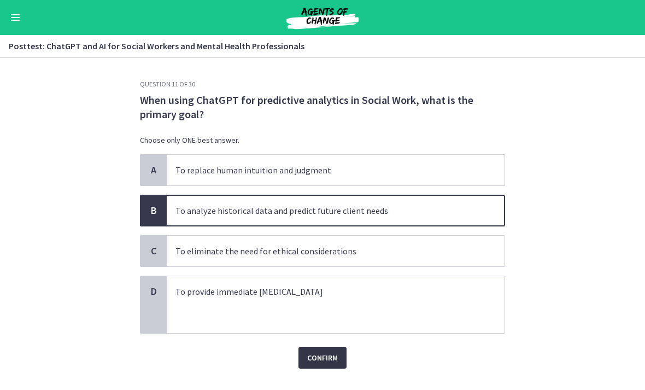
click at [311, 358] on span "Confirm" at bounding box center [322, 357] width 31 height 13
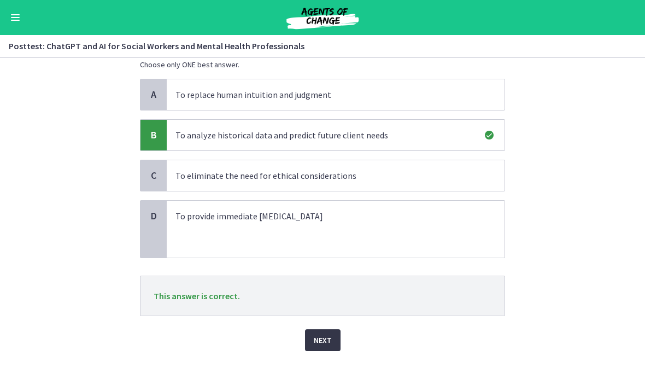
scroll to position [76, 0]
click at [320, 341] on span "Next" at bounding box center [323, 338] width 18 height 13
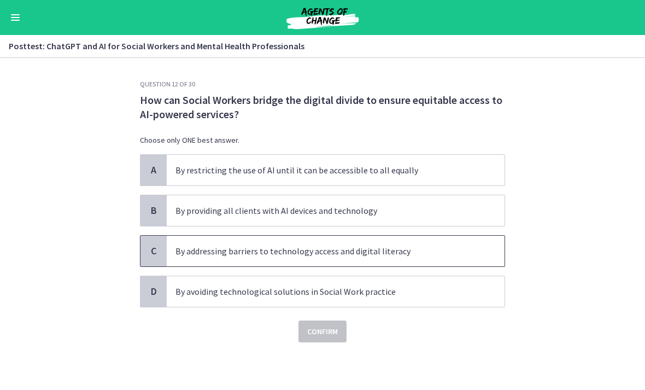
click at [292, 253] on p "By addressing barriers to technology access and digital literacy" at bounding box center [324, 250] width 298 height 13
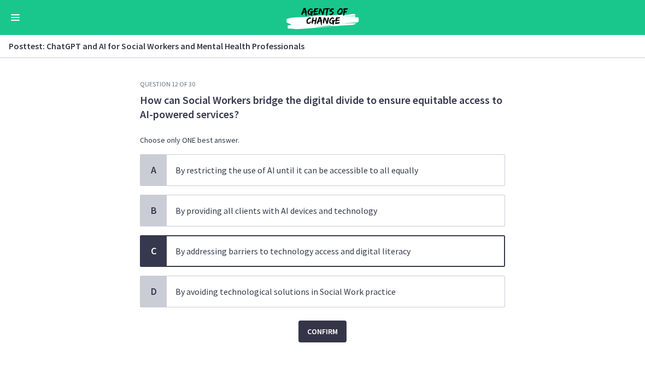
click at [323, 337] on span "Confirm" at bounding box center [322, 330] width 31 height 13
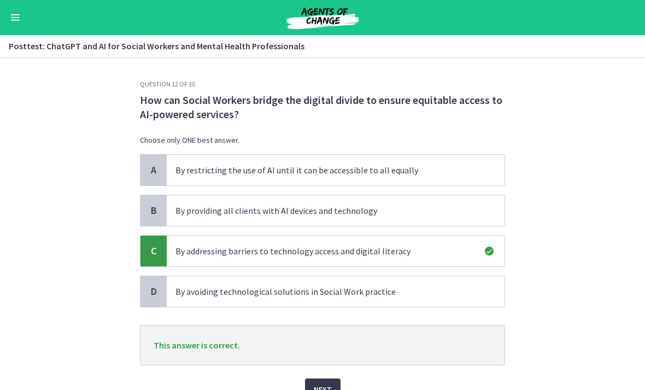
scroll to position [28, 0]
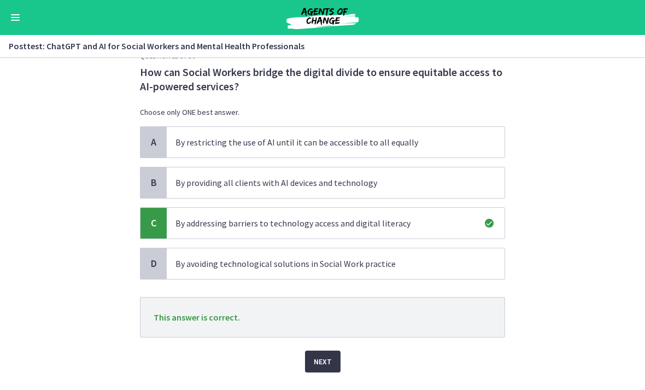
click at [326, 358] on span "Next" at bounding box center [323, 361] width 18 height 13
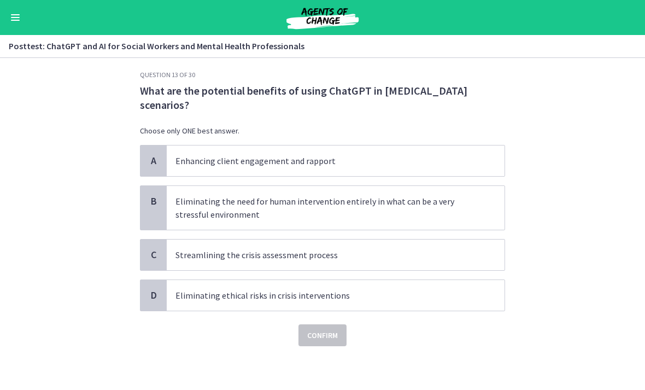
scroll to position [0, 0]
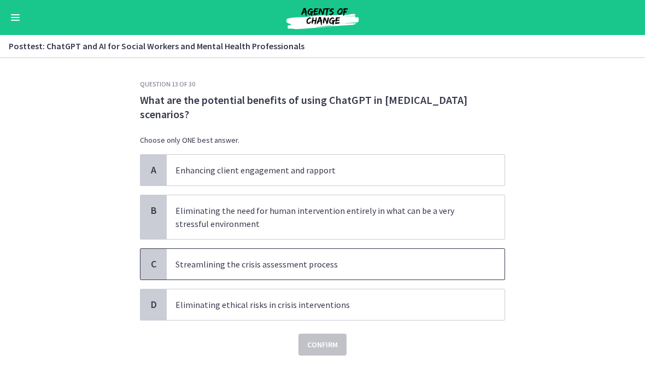
click at [241, 278] on span "Streamlining the crisis assessment process" at bounding box center [336, 264] width 338 height 31
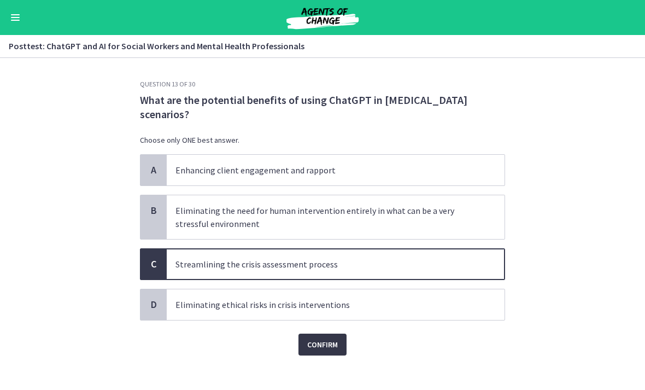
click at [321, 350] on span "Confirm" at bounding box center [322, 344] width 31 height 13
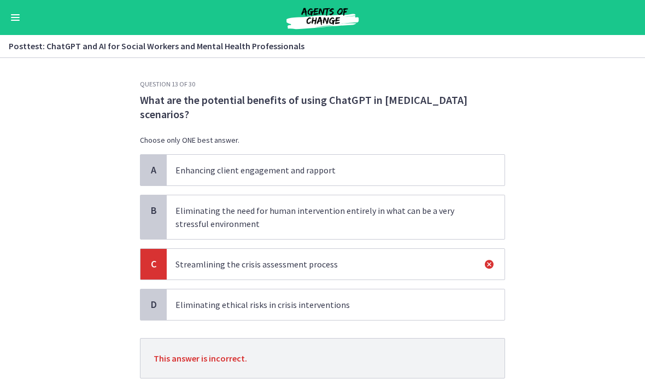
scroll to position [61, 0]
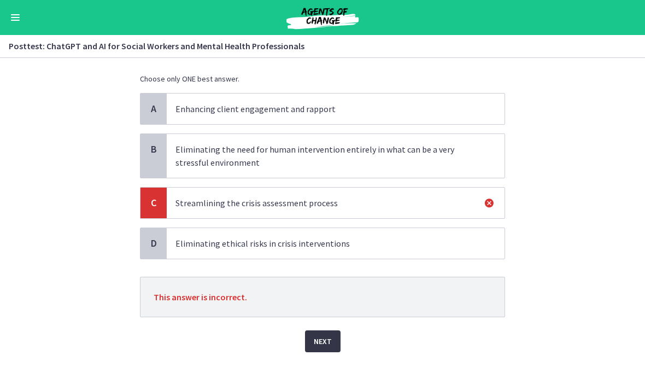
click at [323, 341] on span "Next" at bounding box center [323, 340] width 18 height 13
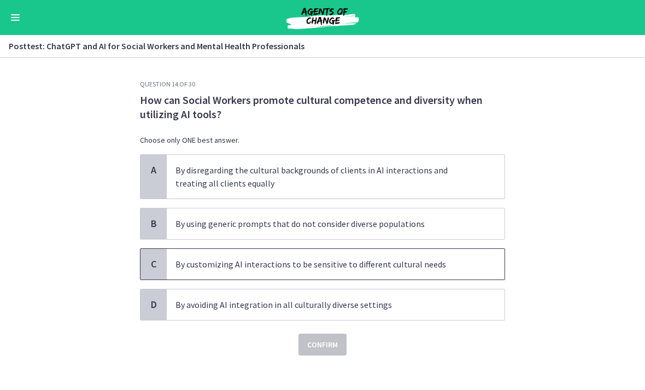
click at [293, 271] on span "By customizing AI interactions to be sensitive to different cultural needs" at bounding box center [336, 264] width 338 height 31
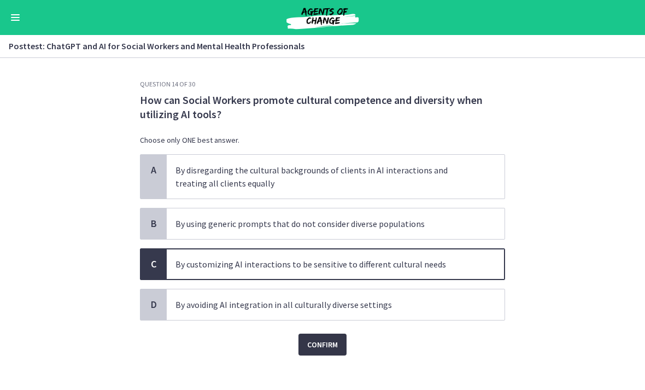
click at [314, 346] on span "Confirm" at bounding box center [322, 344] width 31 height 13
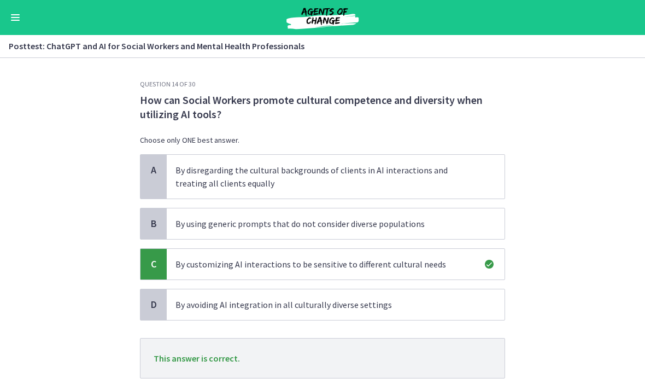
scroll to position [44, 0]
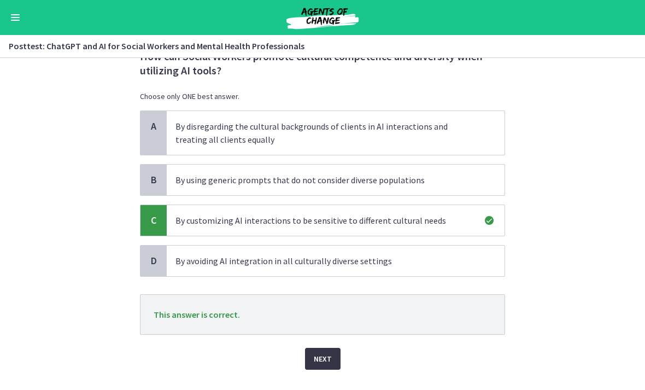
click at [316, 359] on span "Next" at bounding box center [323, 358] width 18 height 13
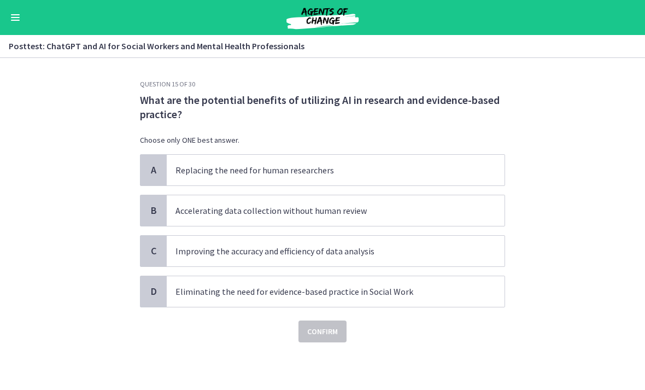
scroll to position [0, 0]
click at [216, 210] on p "Accelerating data collection without human review" at bounding box center [324, 210] width 298 height 13
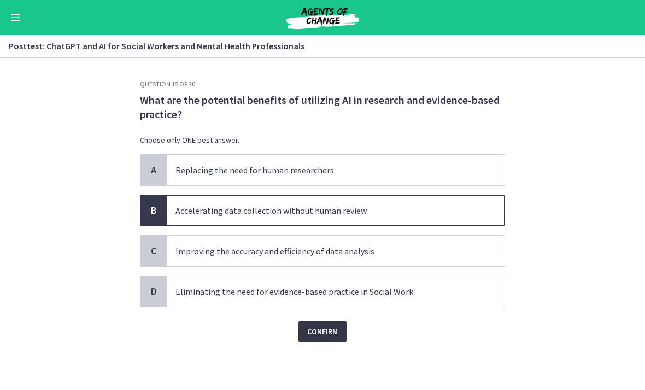
click at [322, 331] on span "Confirm" at bounding box center [322, 330] width 31 height 13
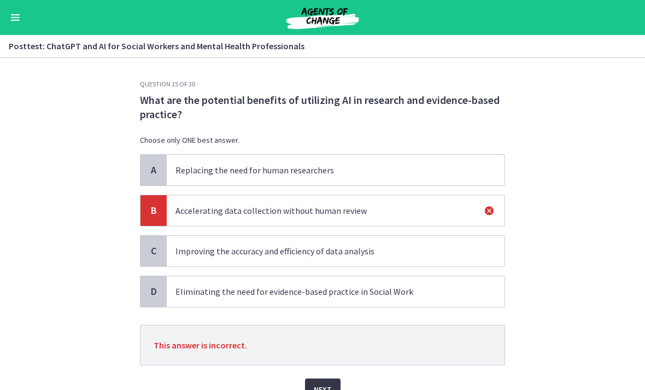
scroll to position [34, 0]
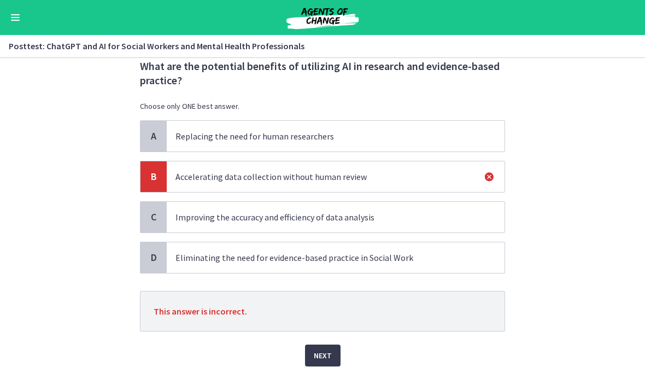
click at [322, 356] on span "Next" at bounding box center [323, 355] width 18 height 13
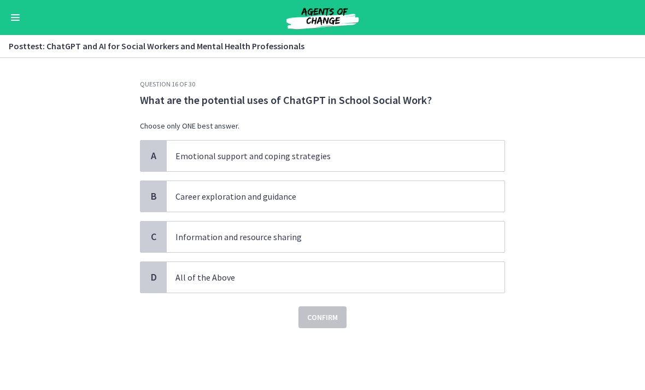
scroll to position [0, 0]
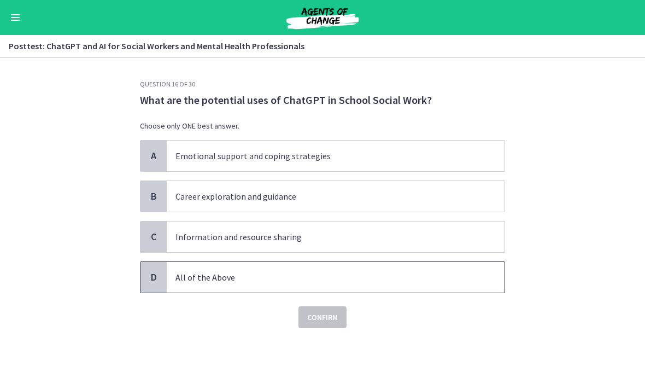
click at [233, 287] on span "All of the Above" at bounding box center [336, 277] width 338 height 31
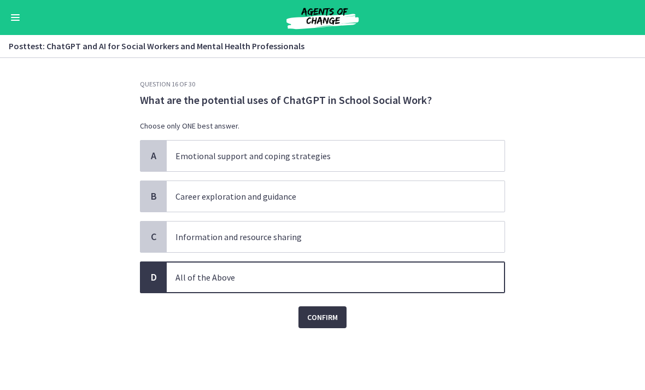
click at [328, 317] on span "Confirm" at bounding box center [322, 316] width 31 height 13
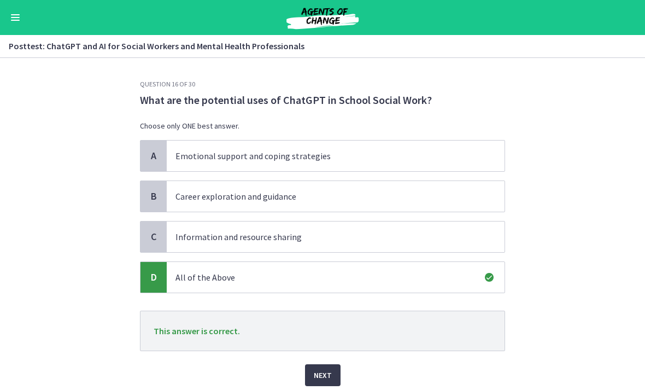
click at [322, 373] on span "Next" at bounding box center [323, 374] width 18 height 13
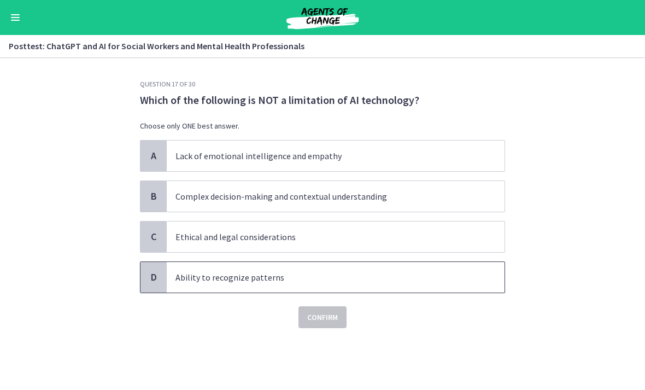
click at [205, 278] on p "Ability to recognize patterns" at bounding box center [324, 276] width 298 height 13
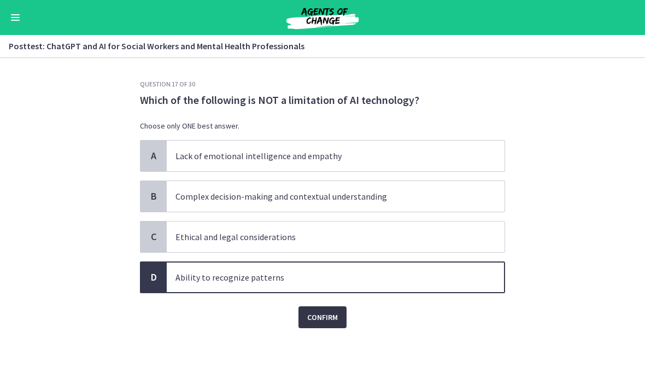
click at [320, 321] on span "Confirm" at bounding box center [322, 316] width 31 height 13
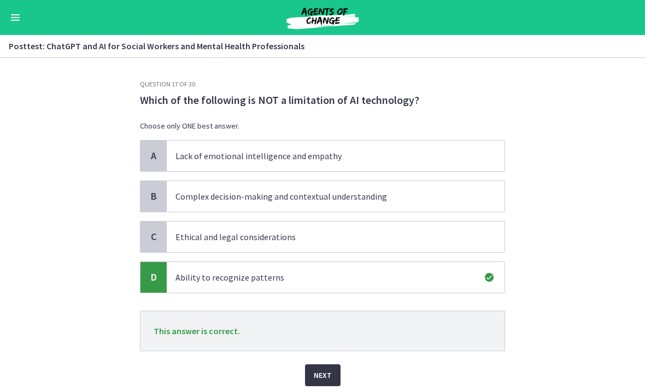
click at [320, 371] on span "Next" at bounding box center [323, 374] width 18 height 13
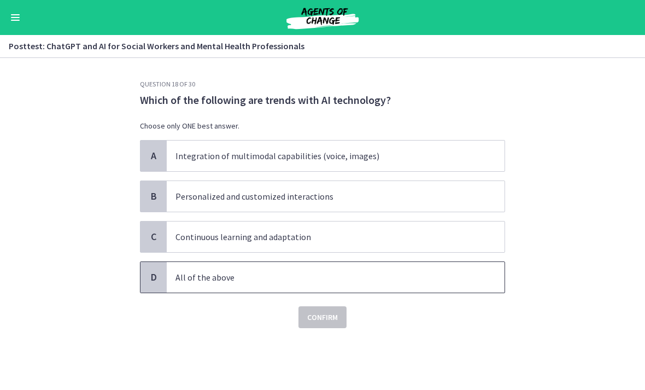
click at [202, 281] on p "All of the above" at bounding box center [324, 276] width 298 height 13
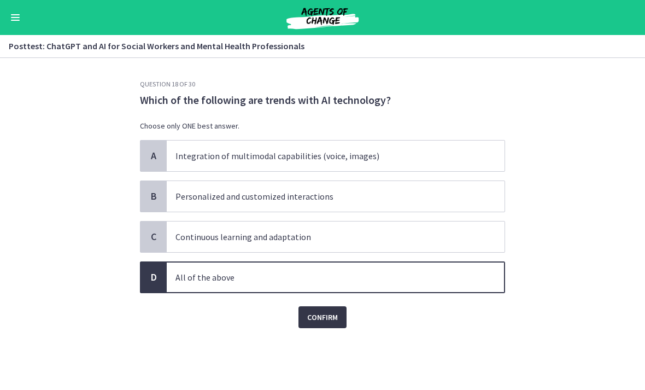
click at [316, 319] on span "Confirm" at bounding box center [322, 316] width 31 height 13
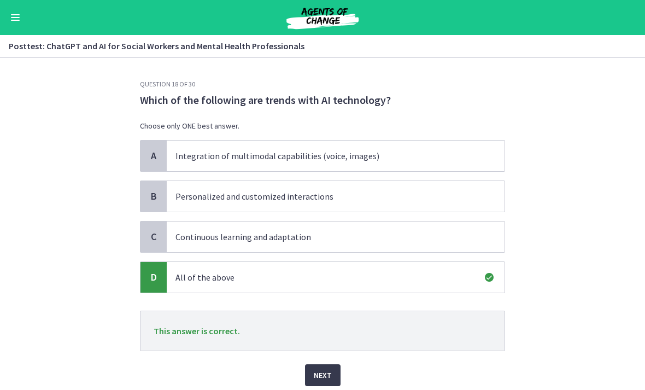
click at [324, 371] on span "Next" at bounding box center [323, 374] width 18 height 13
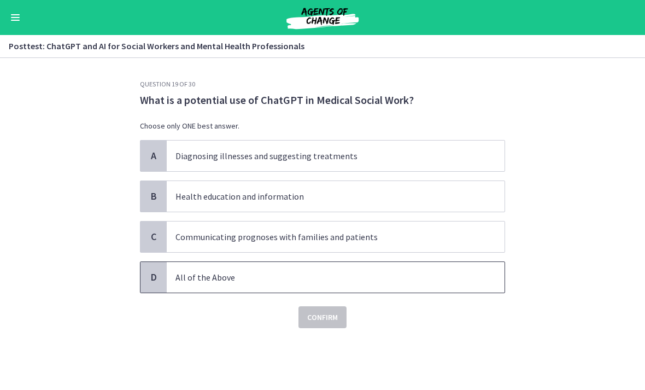
click at [216, 276] on p "All of the Above" at bounding box center [324, 276] width 298 height 13
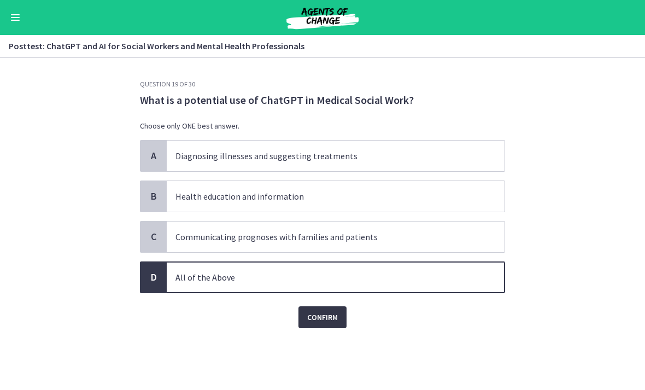
click at [327, 322] on span "Confirm" at bounding box center [322, 316] width 31 height 13
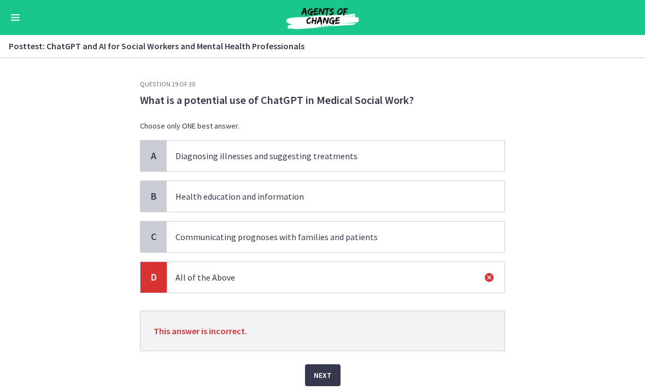
click at [257, 161] on p "Diagnosing illnesses and suggesting treatments" at bounding box center [324, 155] width 298 height 13
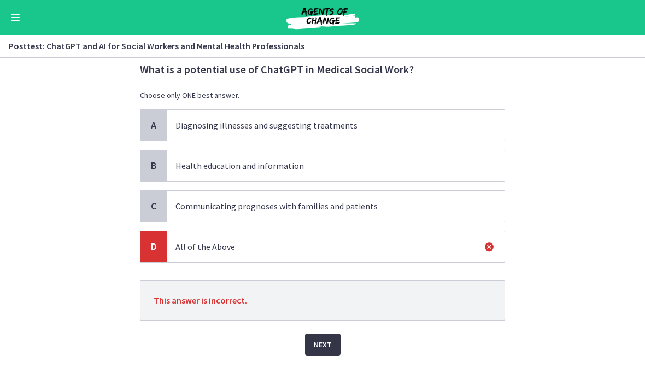
click at [323, 345] on span "Next" at bounding box center [323, 344] width 18 height 13
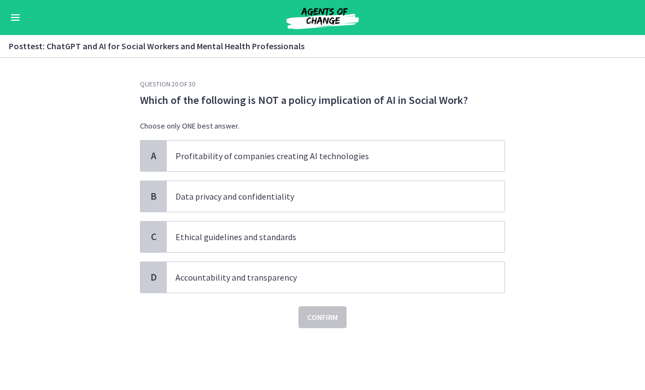
scroll to position [0, 0]
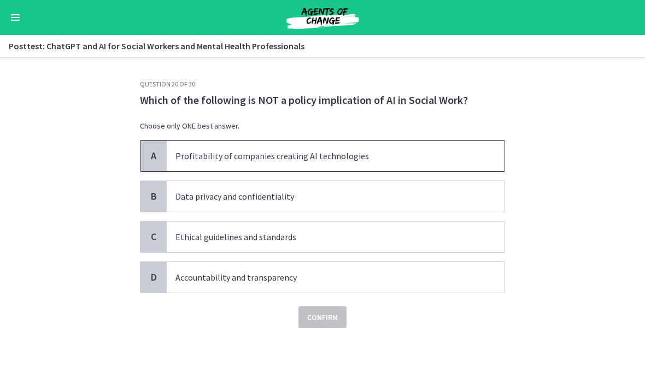
click at [214, 147] on span "Profitability of companies creating AI technologies" at bounding box center [336, 155] width 338 height 31
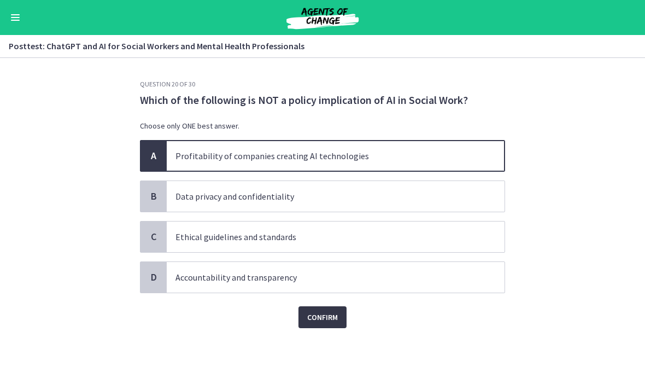
click at [332, 317] on span "Confirm" at bounding box center [322, 316] width 31 height 13
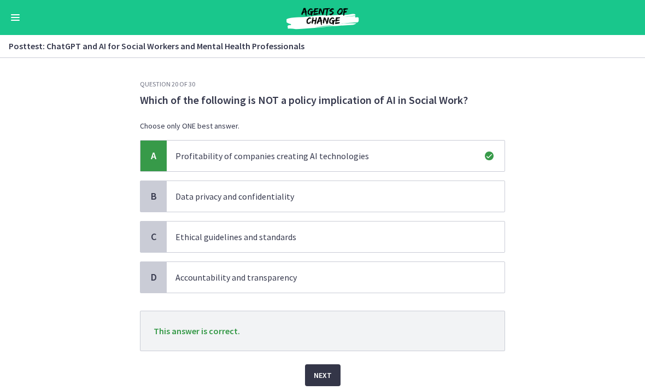
scroll to position [27, 0]
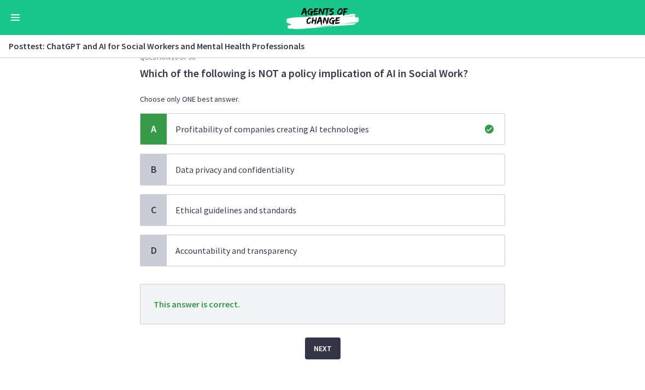
click at [324, 352] on span "Next" at bounding box center [323, 347] width 18 height 13
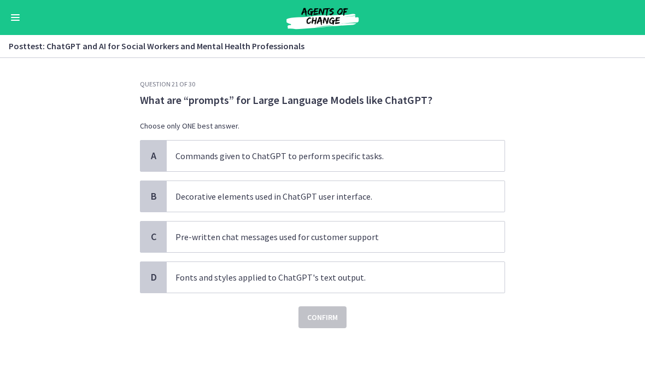
scroll to position [0, 0]
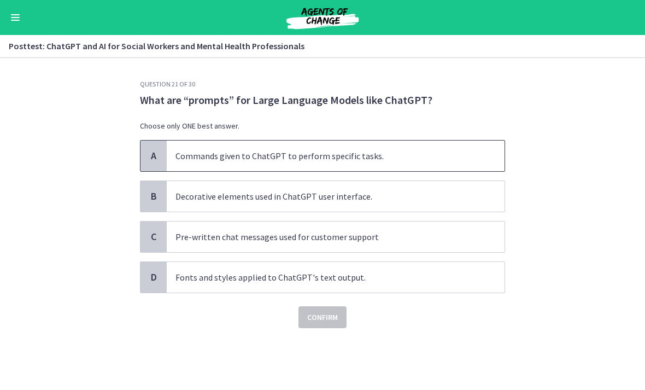
click at [273, 162] on p "Commands given to ChatGPT to perform specific tasks." at bounding box center [324, 155] width 298 height 13
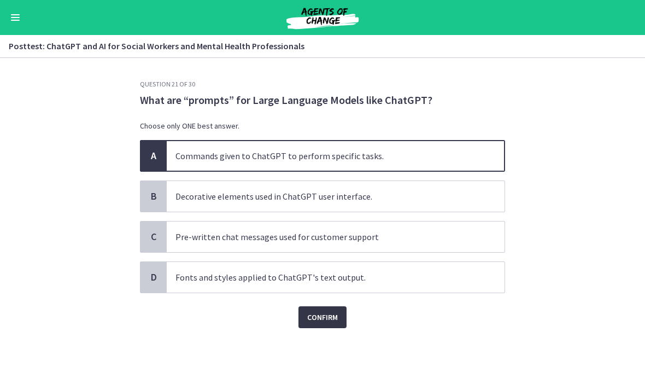
click at [323, 322] on span "Confirm" at bounding box center [322, 316] width 31 height 13
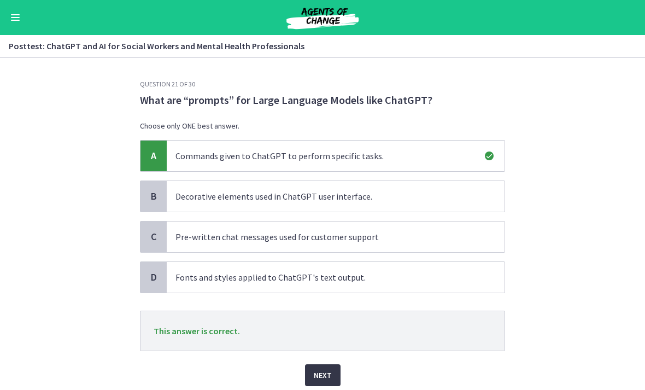
scroll to position [28, 0]
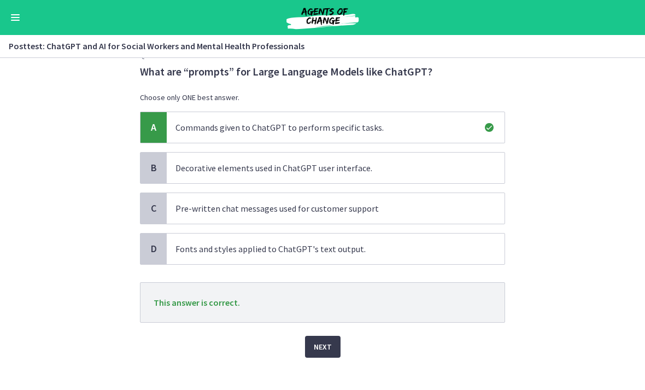
click at [322, 346] on span "Next" at bounding box center [323, 346] width 18 height 13
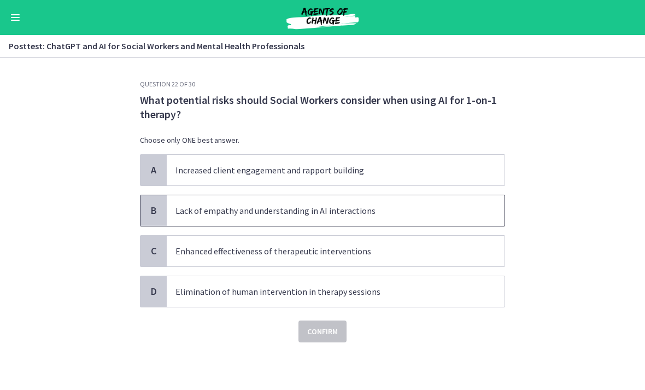
click at [234, 210] on p "Lack of empathy and understanding in AI interactions" at bounding box center [324, 210] width 298 height 13
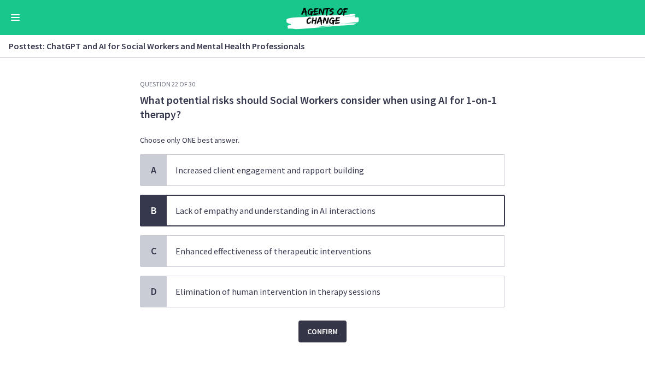
click at [320, 335] on span "Confirm" at bounding box center [322, 330] width 31 height 13
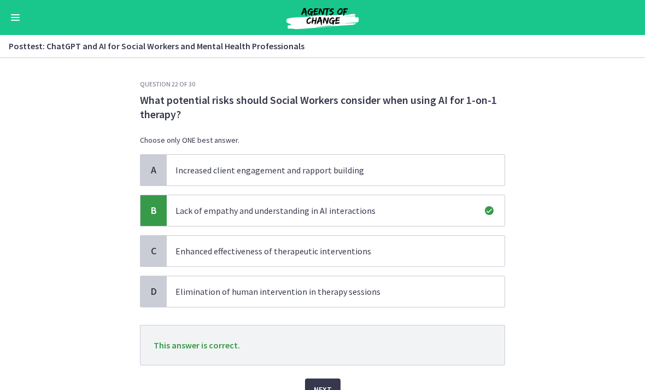
scroll to position [38, 0]
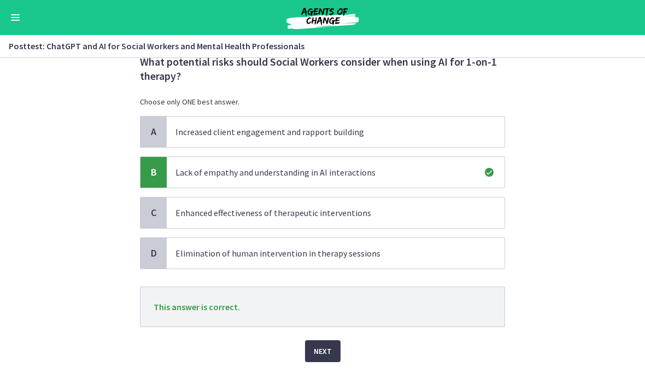
click at [320, 335] on div "Next" at bounding box center [322, 344] width 365 height 35
click at [318, 347] on span "Next" at bounding box center [323, 350] width 18 height 13
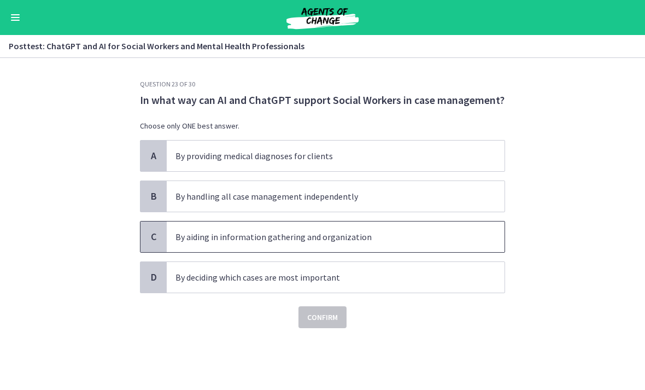
click at [225, 239] on p "By aiding in information gathering and organization" at bounding box center [324, 236] width 298 height 13
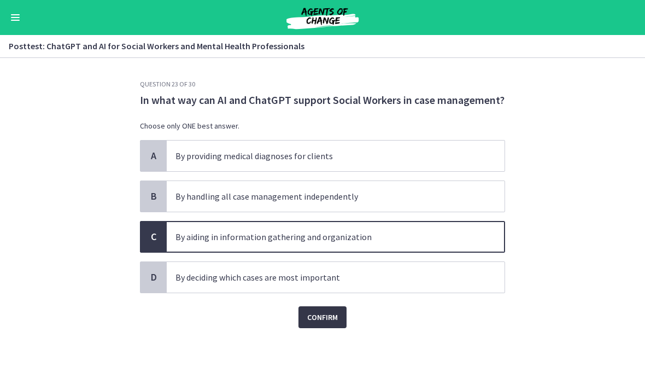
click at [332, 318] on span "Confirm" at bounding box center [322, 316] width 31 height 13
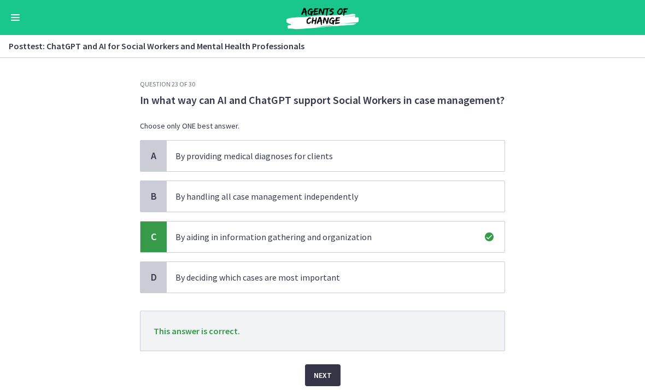
click at [326, 369] on span "Next" at bounding box center [323, 374] width 18 height 13
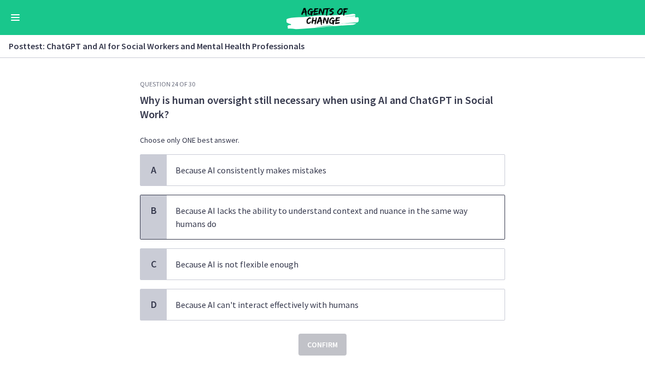
click at [200, 221] on p "Because AI lacks the ability to understand context and nuance in the same way h…" at bounding box center [324, 217] width 298 height 26
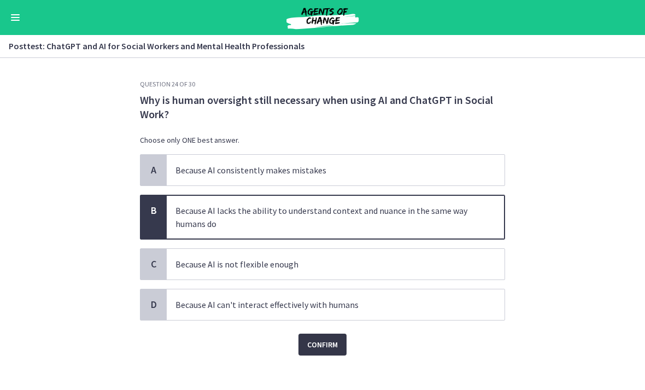
click at [316, 353] on button "Confirm" at bounding box center [322, 344] width 48 height 22
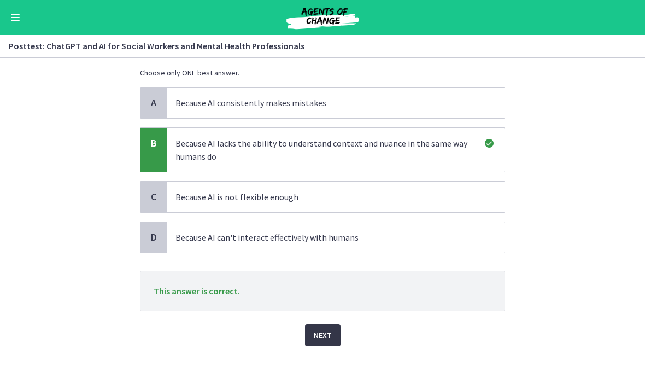
scroll to position [68, 0]
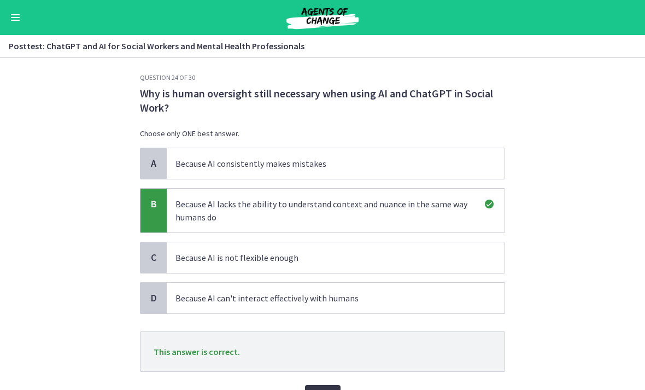
click at [317, 385] on button "Next" at bounding box center [323, 396] width 36 height 22
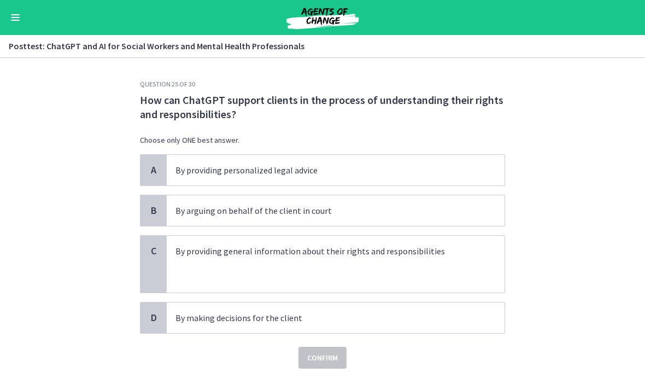
scroll to position [0, 0]
click at [238, 263] on p at bounding box center [324, 263] width 298 height 13
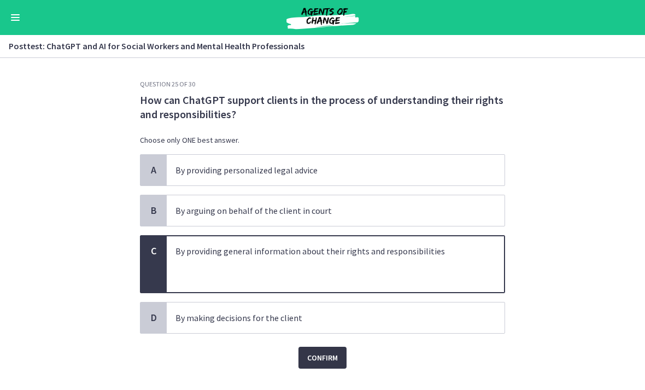
click at [312, 358] on span "Confirm" at bounding box center [322, 357] width 31 height 13
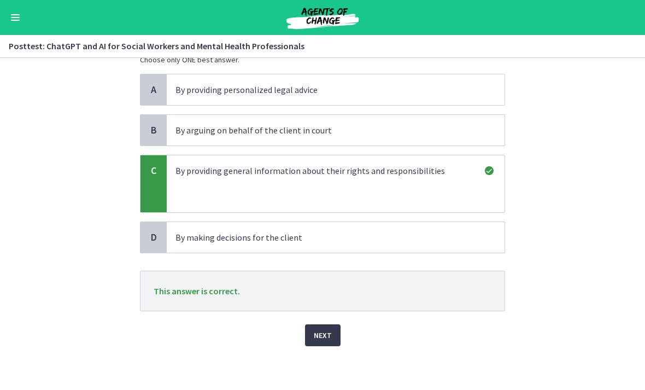
click at [315, 321] on div "Next" at bounding box center [322, 328] width 365 height 35
click at [316, 335] on span "Next" at bounding box center [323, 334] width 18 height 13
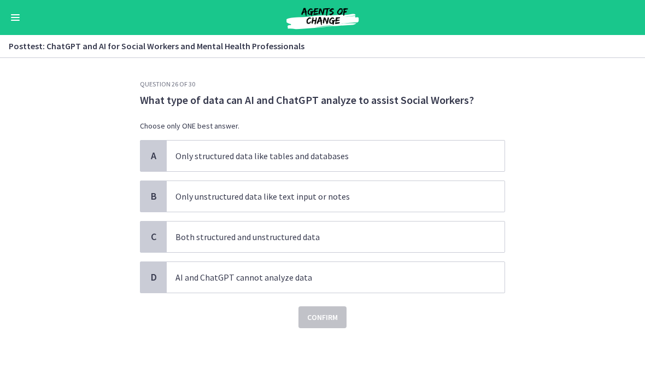
scroll to position [0, 0]
click at [251, 240] on p "Both structured and unstructured data" at bounding box center [324, 236] width 298 height 13
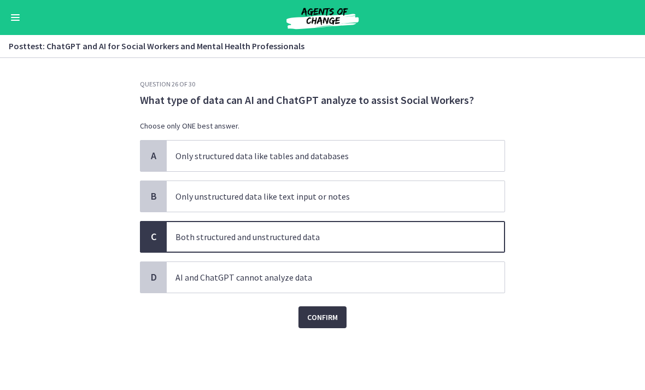
click at [331, 322] on span "Confirm" at bounding box center [322, 316] width 31 height 13
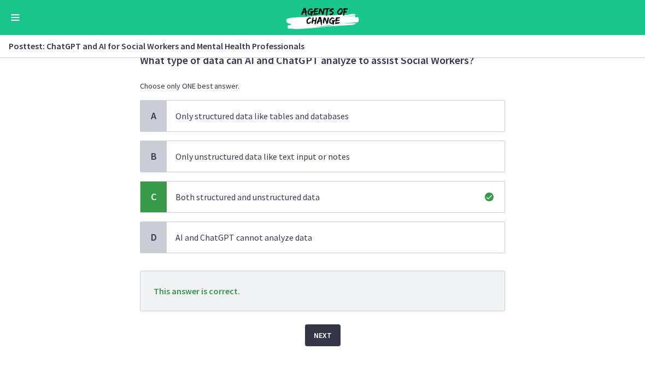
scroll to position [40, 0]
click at [326, 335] on span "Next" at bounding box center [323, 334] width 18 height 13
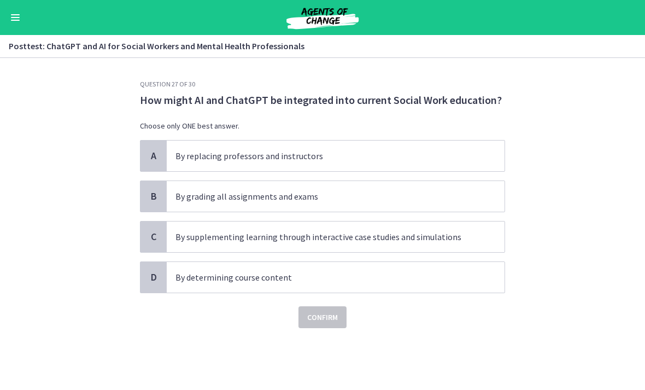
scroll to position [0, 0]
click at [312, 241] on p "By supplementing learning through interactive case studies and simulations" at bounding box center [324, 236] width 298 height 13
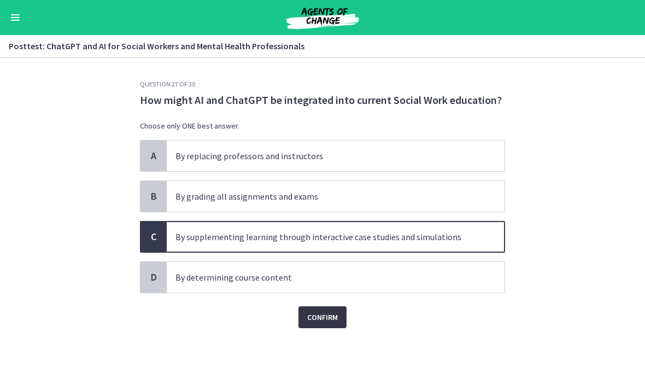
click at [320, 319] on span "Confirm" at bounding box center [322, 316] width 31 height 13
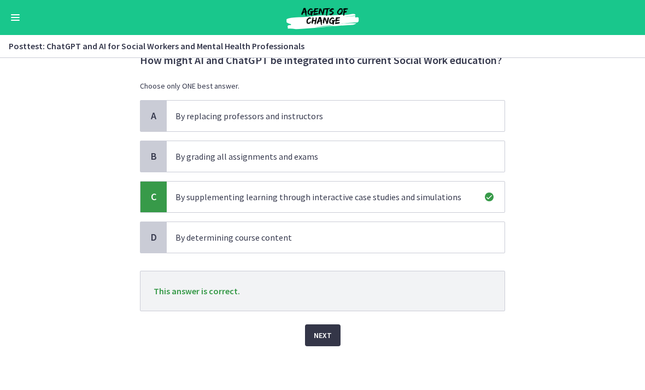
click at [320, 319] on div "Next" at bounding box center [322, 328] width 365 height 35
click at [318, 334] on span "Next" at bounding box center [323, 334] width 18 height 13
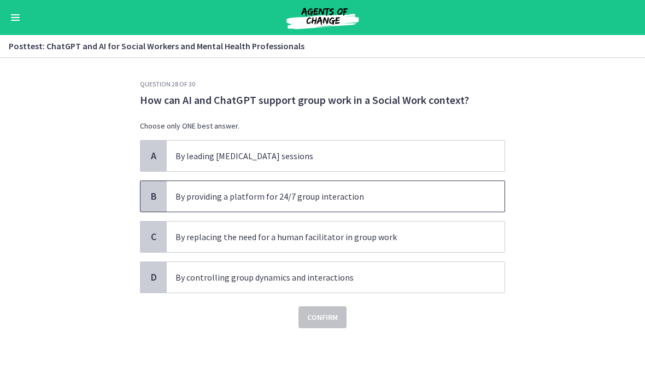
click at [223, 194] on p "By providing a platform for 24/7 group interaction" at bounding box center [324, 196] width 298 height 13
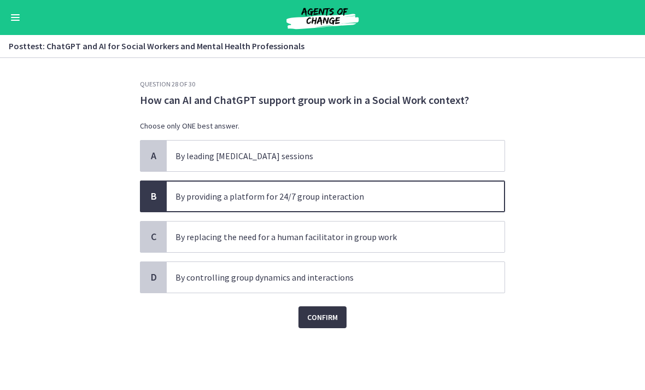
click at [325, 321] on span "Confirm" at bounding box center [322, 316] width 31 height 13
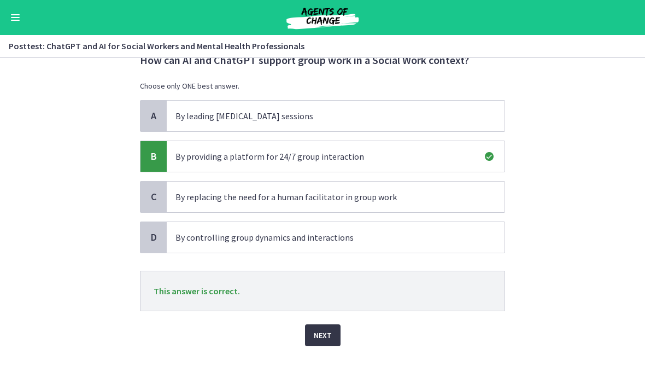
scroll to position [40, 0]
click at [323, 335] on span "Next" at bounding box center [323, 334] width 18 height 13
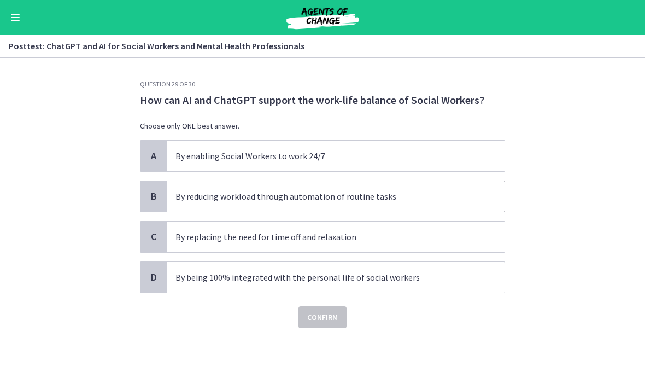
click at [287, 204] on span "By reducing workload through automation of routine tasks" at bounding box center [336, 196] width 338 height 31
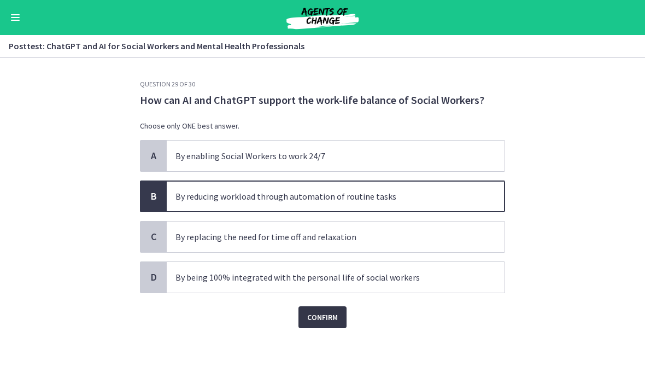
click at [311, 318] on span "Confirm" at bounding box center [322, 316] width 31 height 13
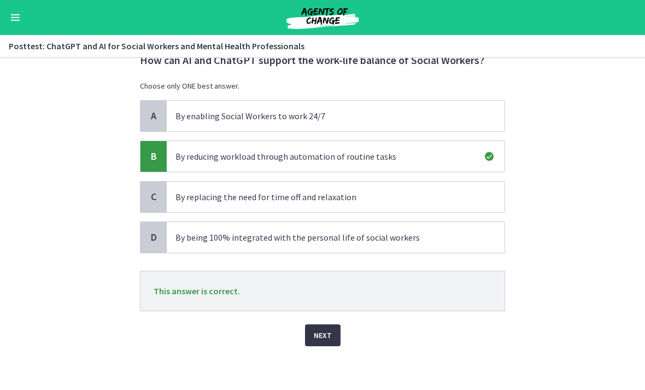
scroll to position [40, 0]
click at [319, 336] on span "Next" at bounding box center [323, 334] width 18 height 13
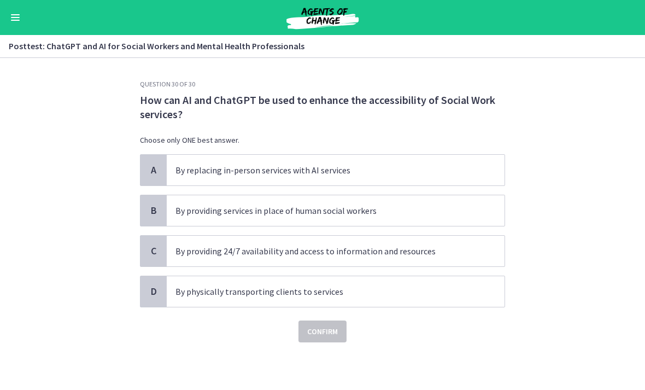
scroll to position [0, 0]
click at [228, 249] on p "By providing 24/7 availability and access to information and resources" at bounding box center [324, 250] width 298 height 13
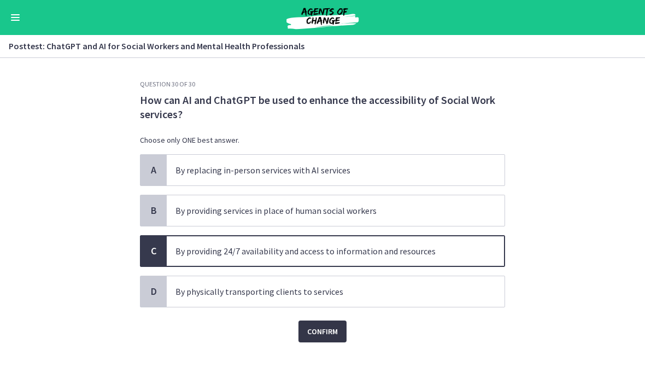
click at [320, 338] on button "Confirm" at bounding box center [322, 331] width 48 height 22
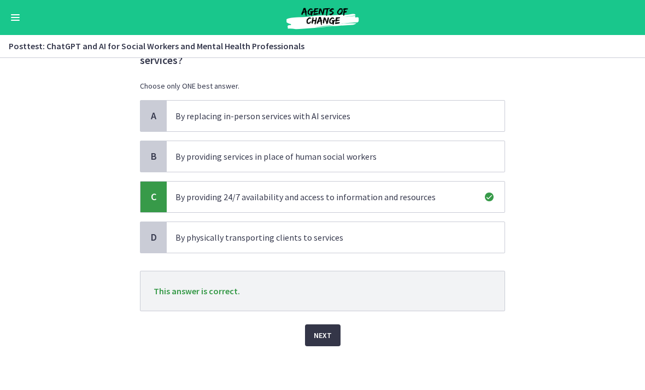
scroll to position [54, 0]
click at [320, 338] on span "Next" at bounding box center [323, 334] width 18 height 13
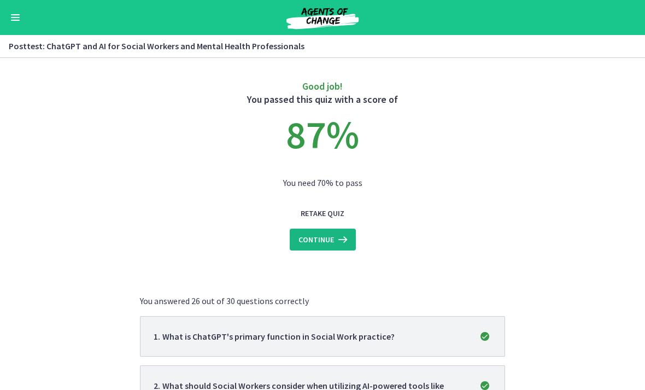
scroll to position [-1, 0]
click at [311, 237] on span "Continue" at bounding box center [316, 239] width 36 height 13
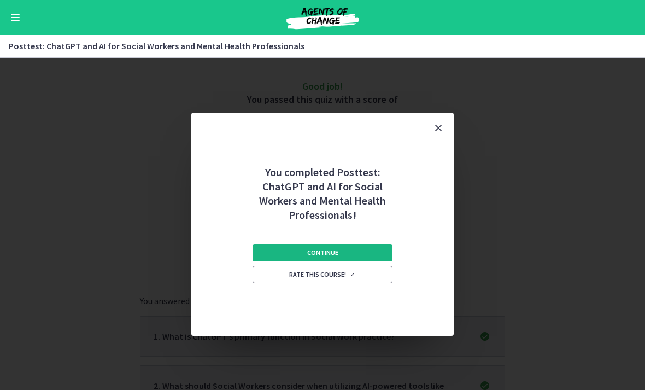
click at [310, 255] on span "Continue" at bounding box center [322, 252] width 31 height 9
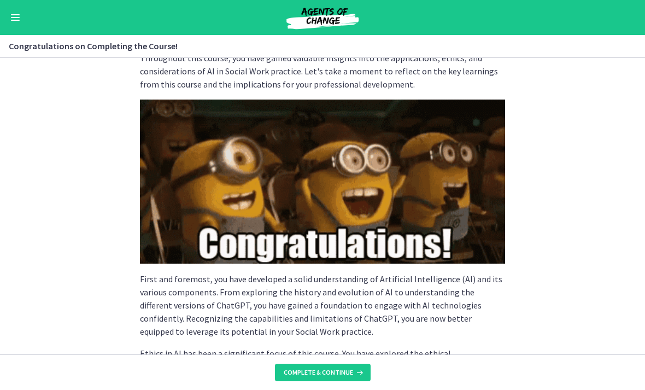
scroll to position [60, 0]
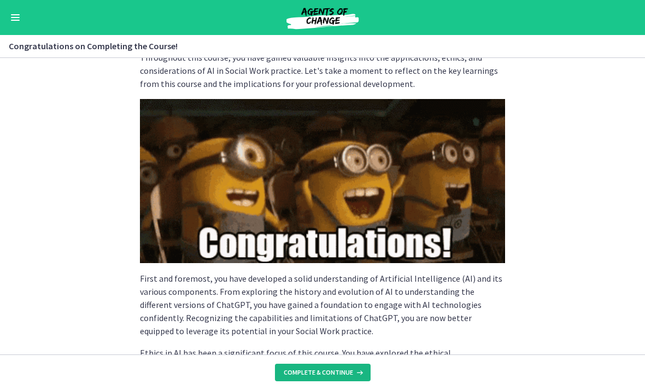
click at [319, 369] on span "Complete & continue" at bounding box center [318, 372] width 69 height 9
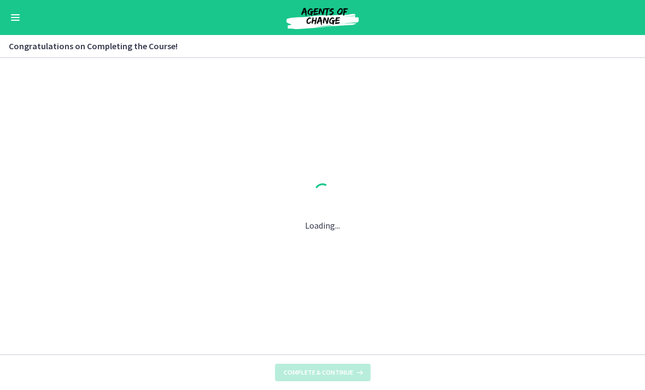
scroll to position [0, 0]
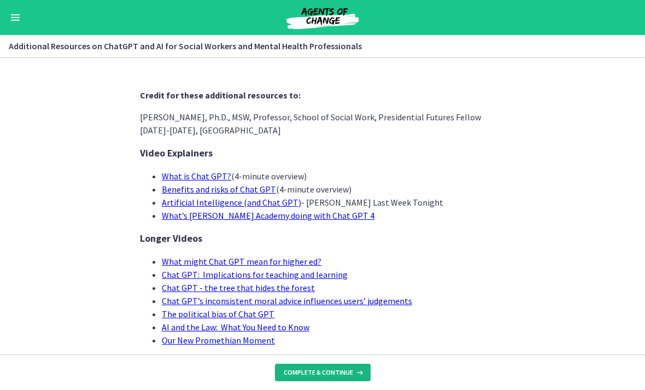
click at [321, 367] on button "Complete & continue" at bounding box center [323, 371] width 96 height 17
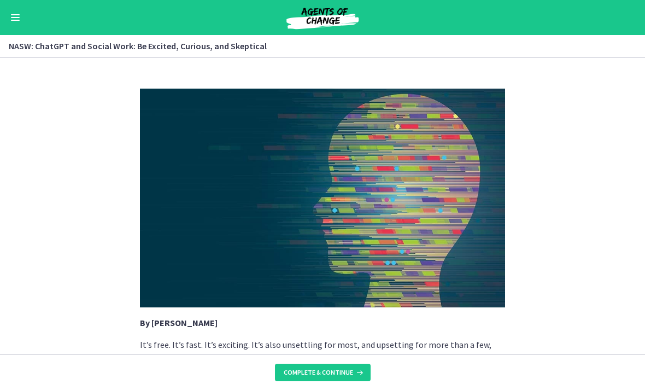
click at [321, 367] on button "Complete & continue" at bounding box center [323, 371] width 96 height 17
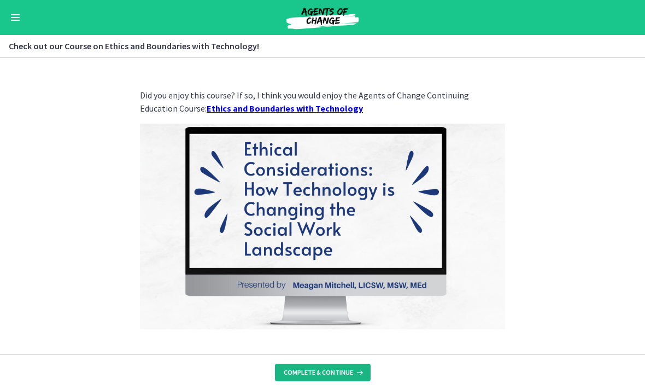
click at [316, 371] on span "Complete & continue" at bounding box center [318, 372] width 69 height 9
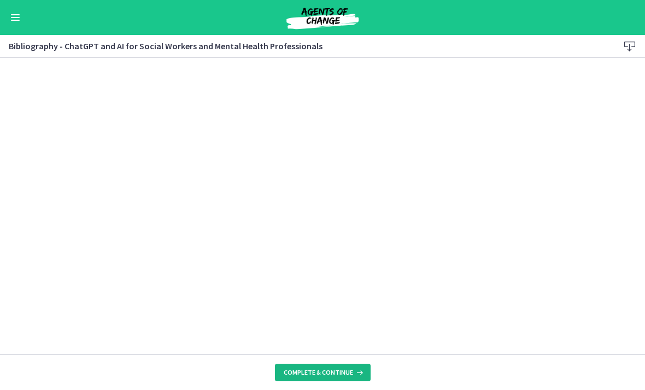
click at [315, 371] on span "Complete & continue" at bounding box center [318, 372] width 69 height 9
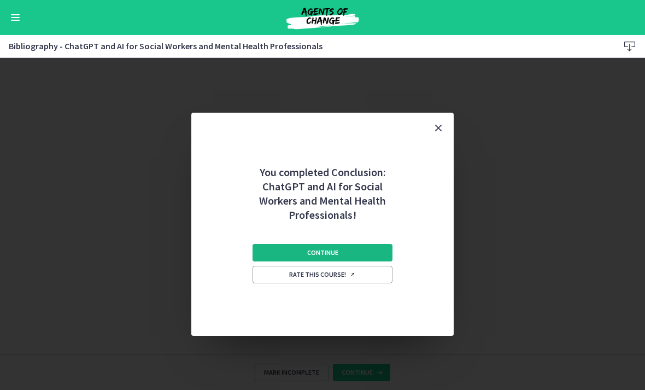
click at [316, 250] on span "Continue" at bounding box center [322, 252] width 31 height 9
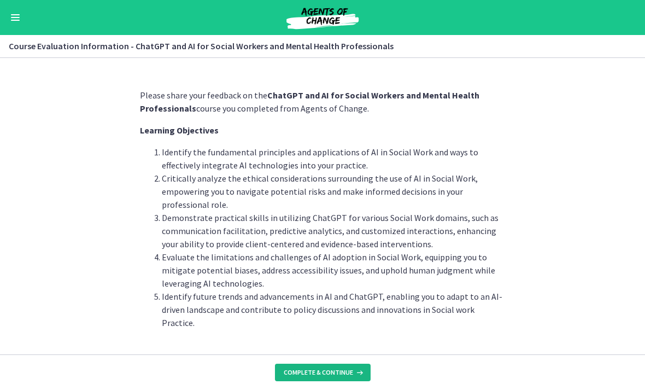
click at [340, 369] on span "Complete & continue" at bounding box center [318, 372] width 69 height 9
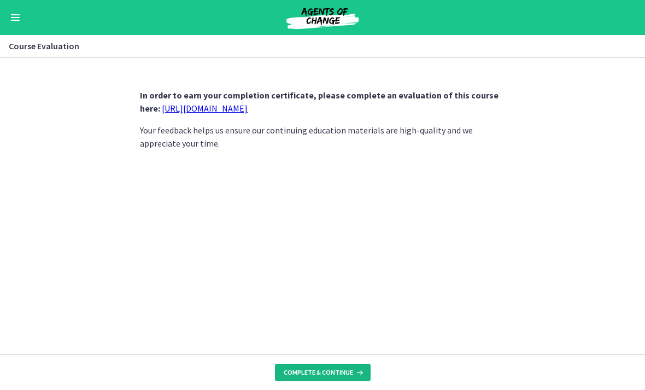
click at [339, 369] on span "Complete & continue" at bounding box center [318, 372] width 69 height 9
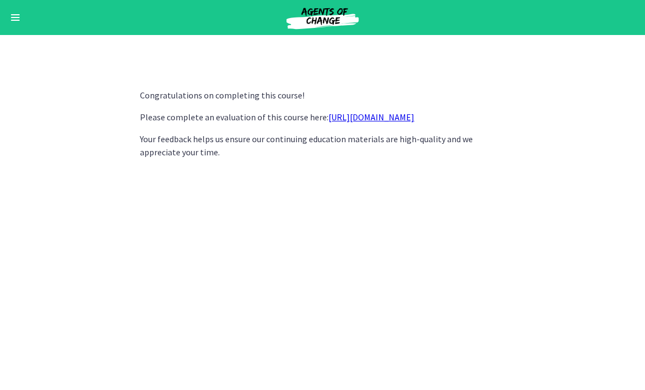
click at [378, 116] on link "https://forms.gle/jm1zbfhChZ2exBv78" at bounding box center [371, 116] width 86 height 11
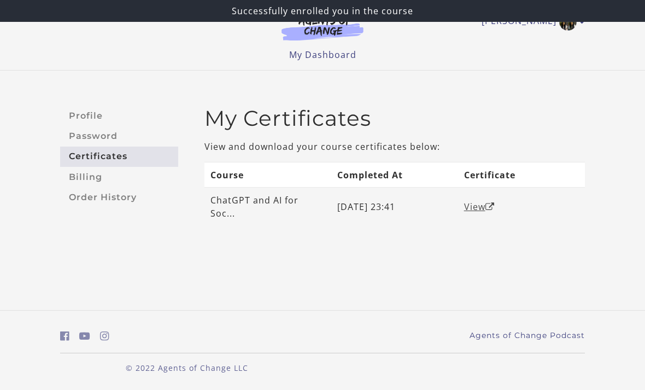
click at [471, 203] on link "View" at bounding box center [479, 206] width 31 height 12
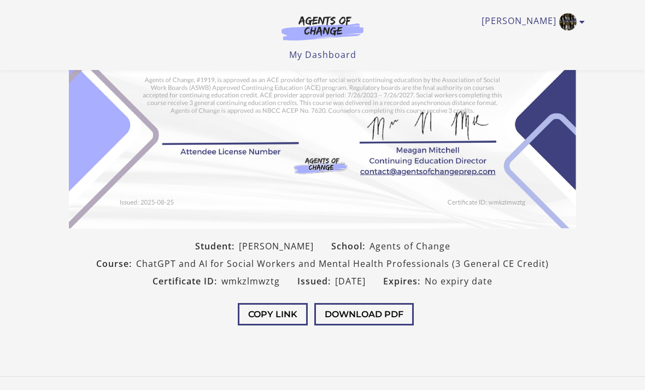
scroll to position [144, 0]
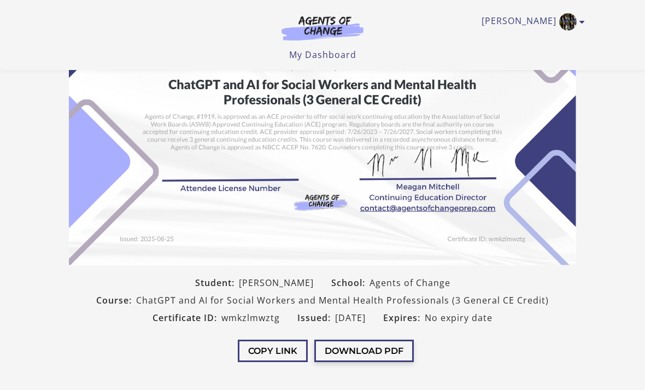
click at [342, 357] on button "Download PDF" at bounding box center [363, 350] width 99 height 22
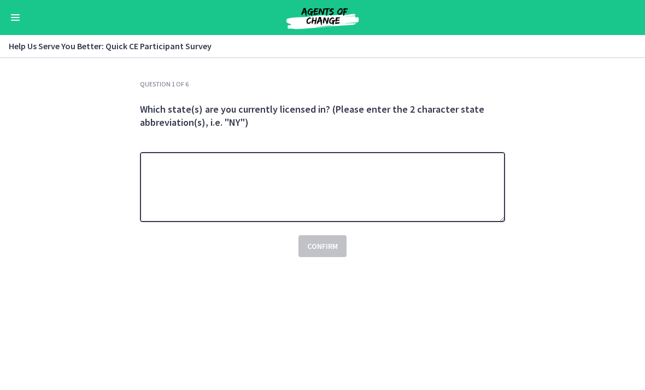
click at [332, 181] on textarea at bounding box center [322, 187] width 365 height 70
type textarea "**"
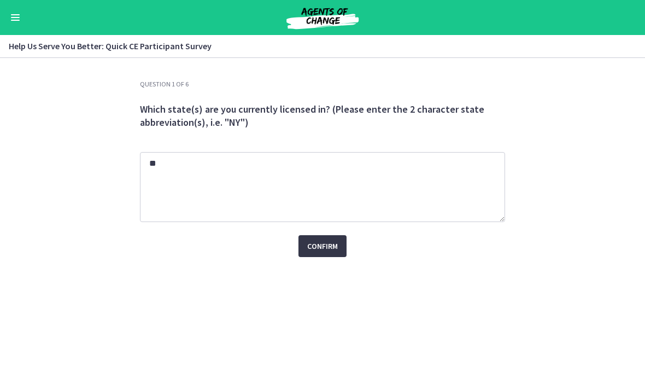
click at [324, 245] on span "Confirm" at bounding box center [322, 245] width 31 height 13
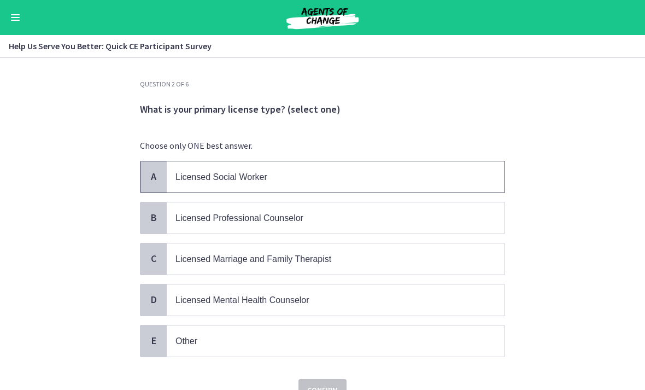
click at [231, 192] on div "A Licensed Social Worker" at bounding box center [322, 177] width 365 height 32
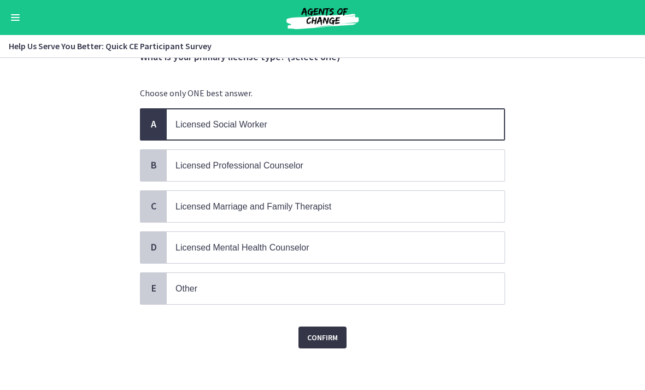
scroll to position [52, 0]
click at [322, 338] on span "Confirm" at bounding box center [322, 337] width 31 height 13
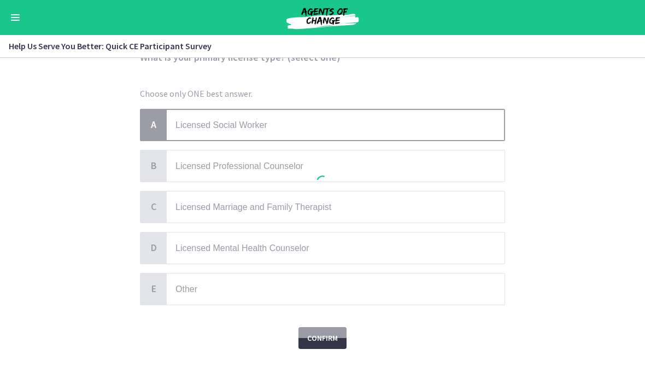
scroll to position [0, 0]
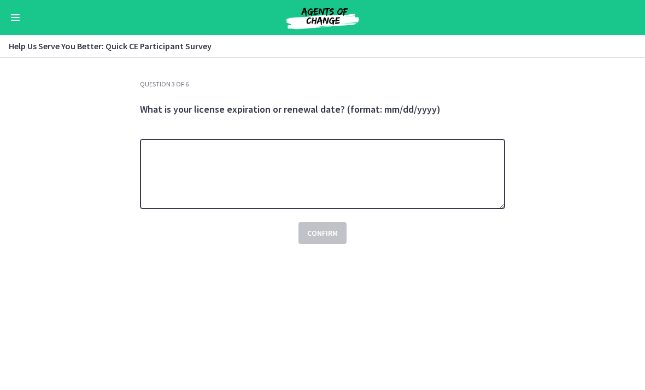
click at [314, 158] on textarea at bounding box center [322, 174] width 365 height 70
type textarea "**********"
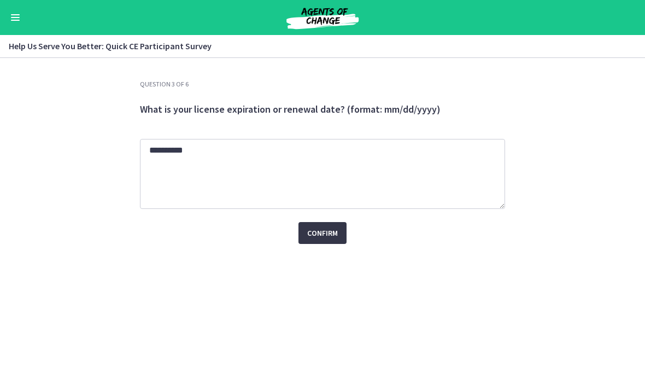
click at [320, 240] on button "Confirm" at bounding box center [322, 233] width 48 height 22
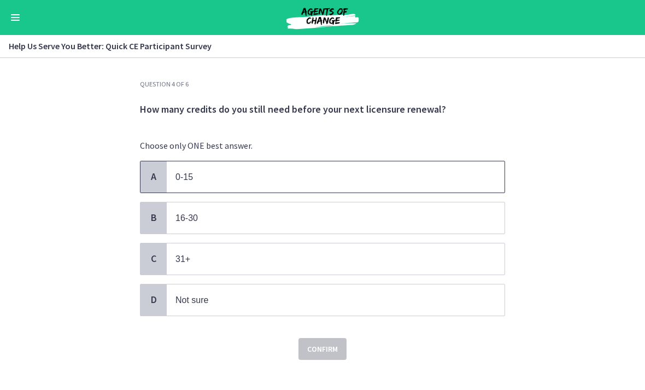
click at [246, 182] on p "0-15" at bounding box center [324, 177] width 298 height 14
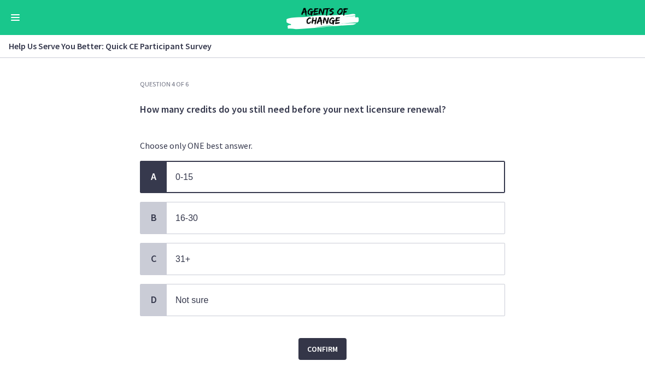
click at [317, 347] on span "Confirm" at bounding box center [322, 348] width 31 height 13
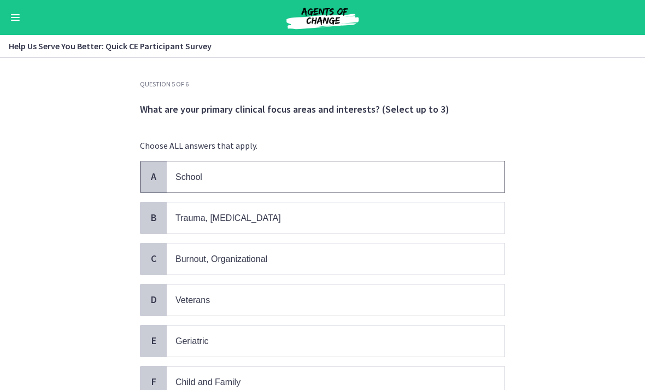
click at [418, 163] on span "School" at bounding box center [336, 176] width 338 height 31
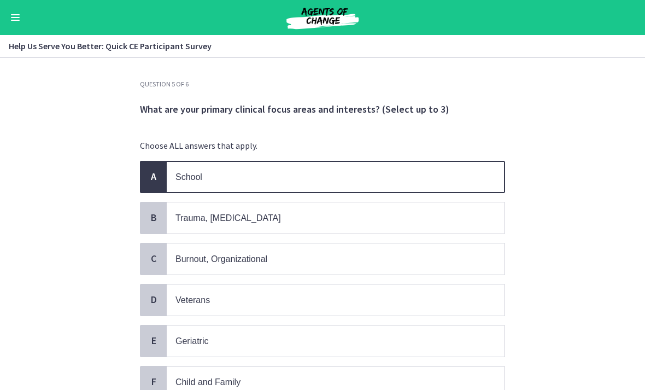
click at [427, 220] on p "Trauma, PTSD" at bounding box center [324, 218] width 298 height 14
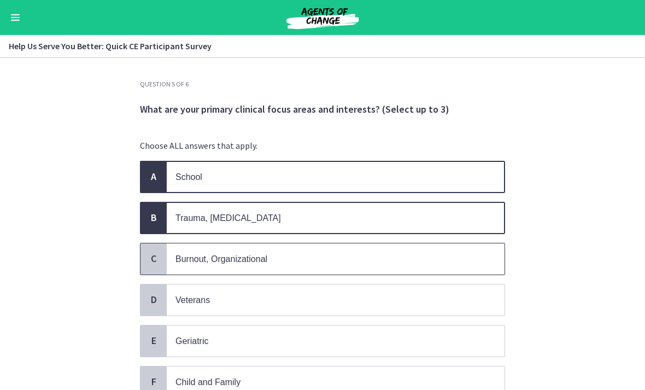
click at [423, 262] on p "Burnout, Organizational" at bounding box center [324, 259] width 298 height 14
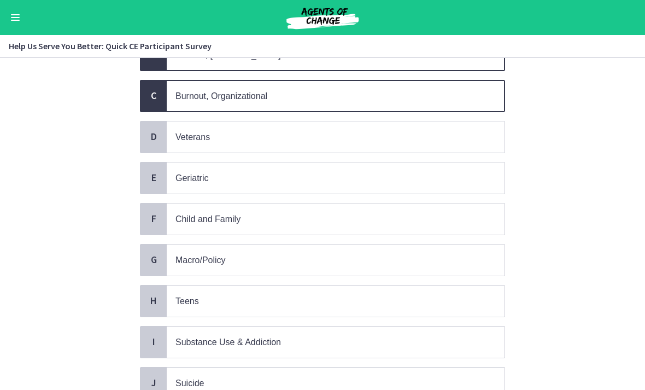
scroll to position [163, 0]
click at [423, 212] on p "Child and Family" at bounding box center [324, 218] width 298 height 14
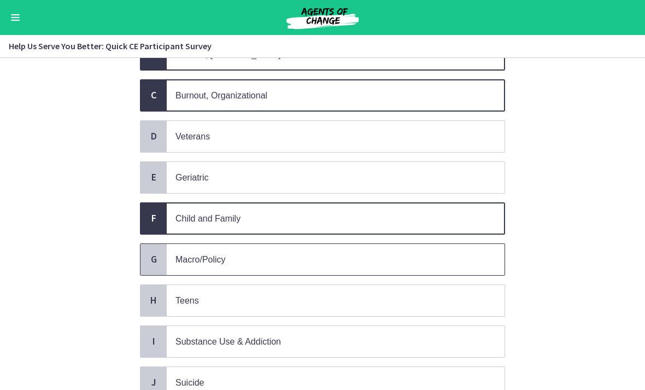
click at [396, 253] on p "Macro/Policy" at bounding box center [324, 259] width 298 height 14
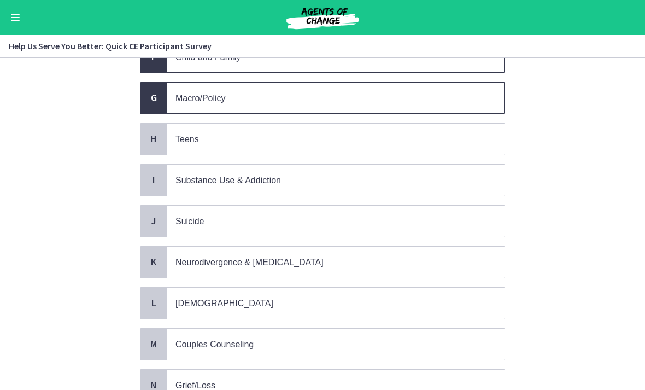
scroll to position [333, 0]
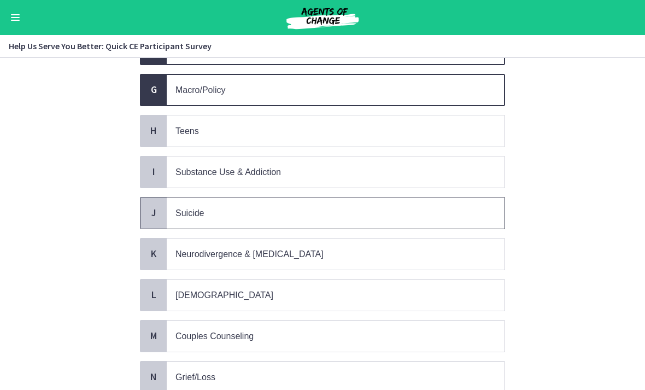
click at [446, 206] on p "Suicide" at bounding box center [324, 213] width 298 height 14
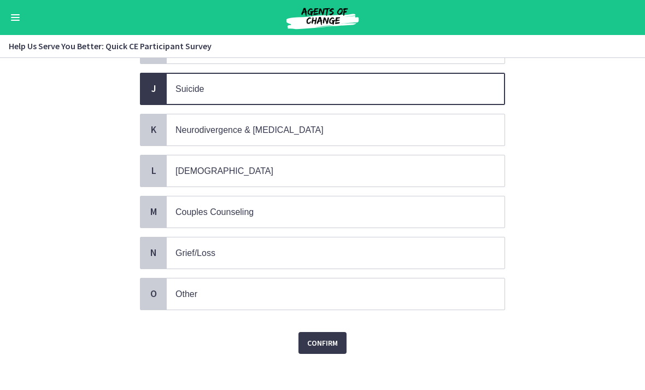
scroll to position [456, 0]
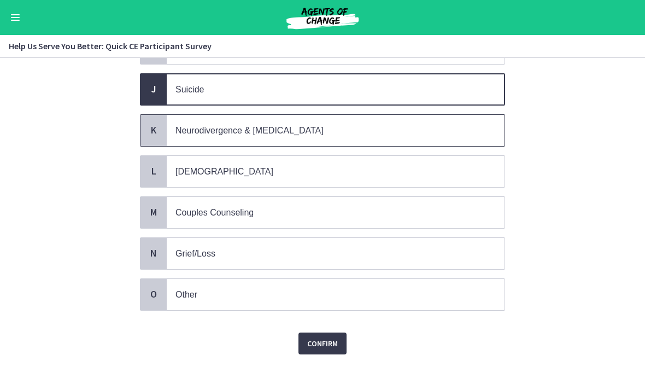
click at [479, 127] on span "Neurodivergence & Developmental Disorders" at bounding box center [336, 130] width 338 height 31
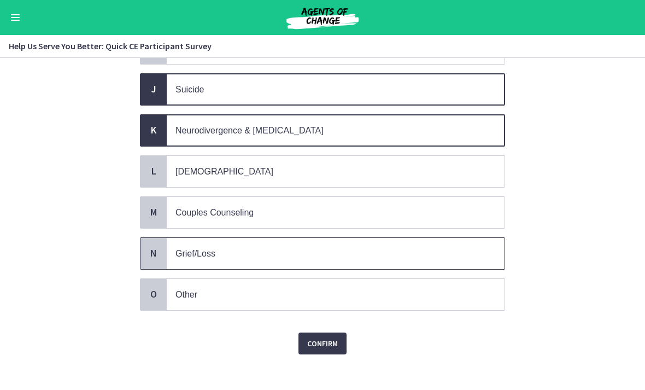
click at [345, 249] on p "Grief/Loss" at bounding box center [324, 253] width 298 height 14
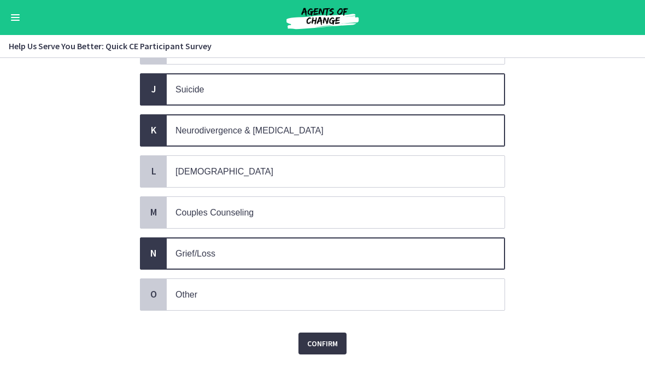
click at [328, 339] on span "Confirm" at bounding box center [322, 343] width 31 height 13
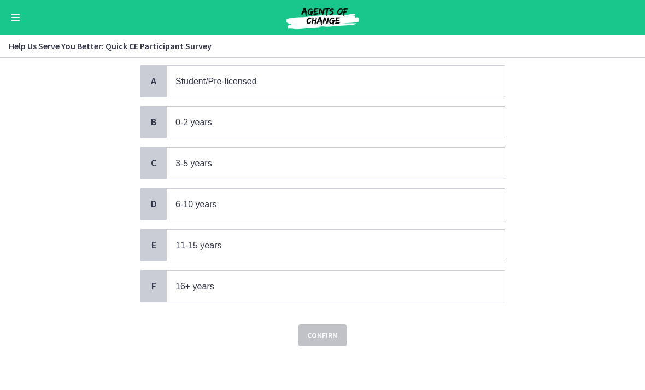
scroll to position [0, 0]
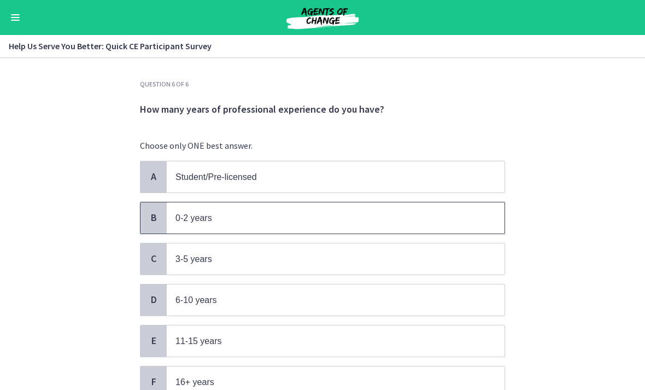
click at [433, 207] on span "0-2 years" at bounding box center [336, 217] width 338 height 31
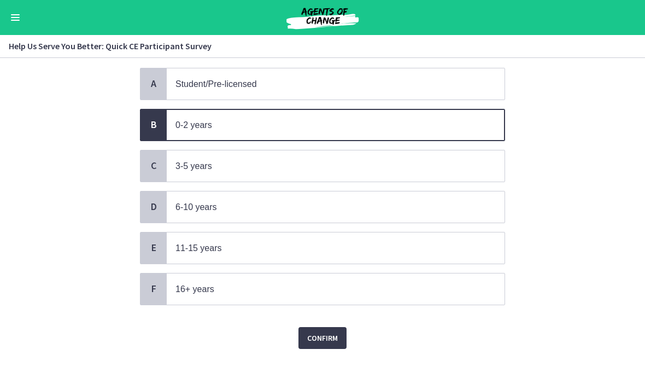
scroll to position [92, 0]
click at [332, 332] on span "Confirm" at bounding box center [322, 338] width 31 height 13
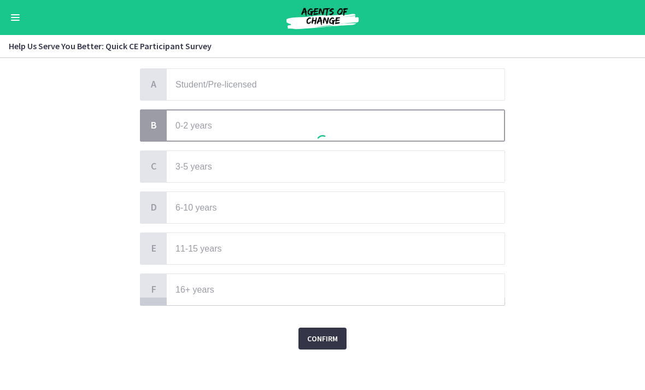
scroll to position [0, 0]
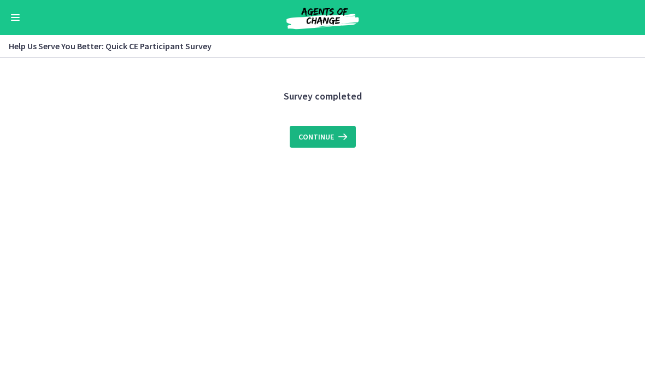
click at [324, 134] on span "Continue" at bounding box center [316, 136] width 36 height 13
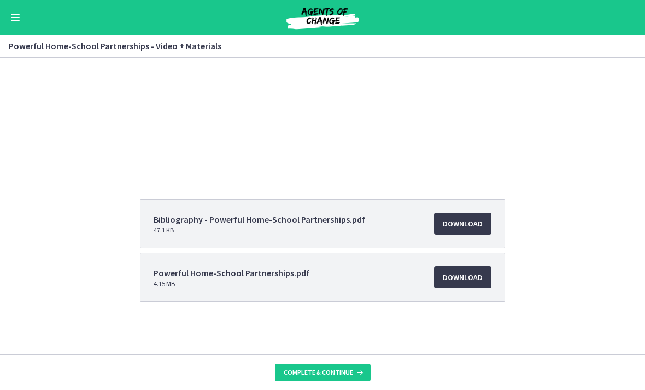
scroll to position [119, 0]
click at [353, 370] on icon at bounding box center [358, 372] width 11 height 9
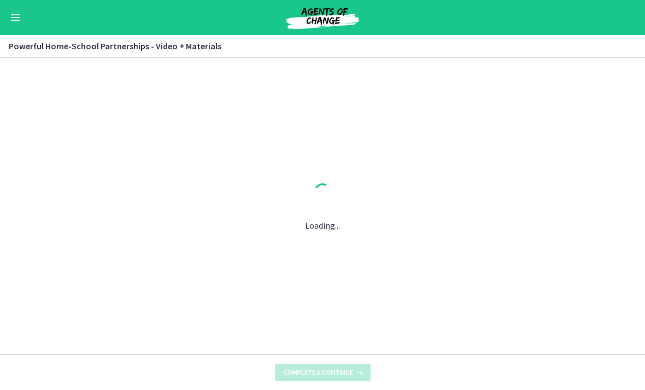
scroll to position [0, 0]
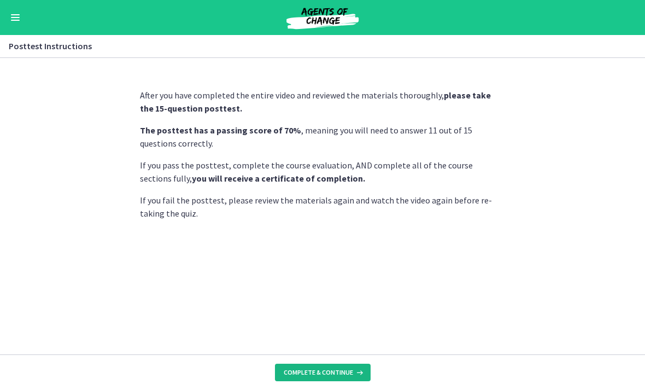
click at [342, 371] on span "Complete & continue" at bounding box center [318, 372] width 69 height 9
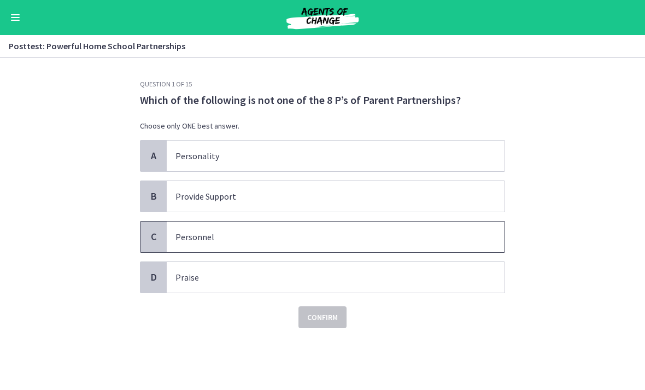
click at [422, 237] on p "Personnel" at bounding box center [324, 236] width 298 height 13
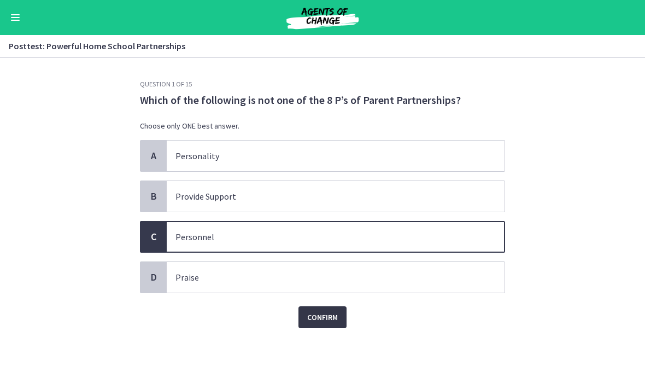
click at [328, 315] on span "Confirm" at bounding box center [322, 316] width 31 height 13
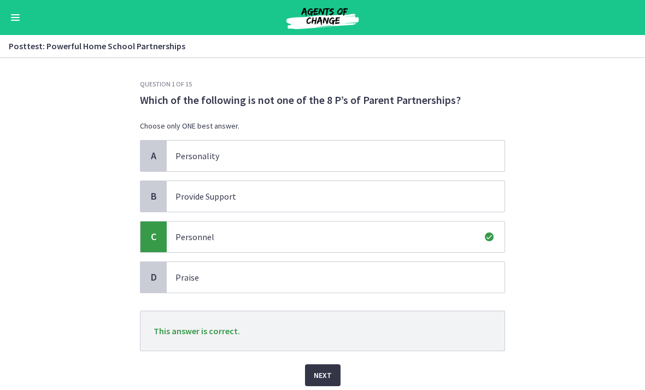
click at [326, 369] on span "Next" at bounding box center [323, 374] width 18 height 13
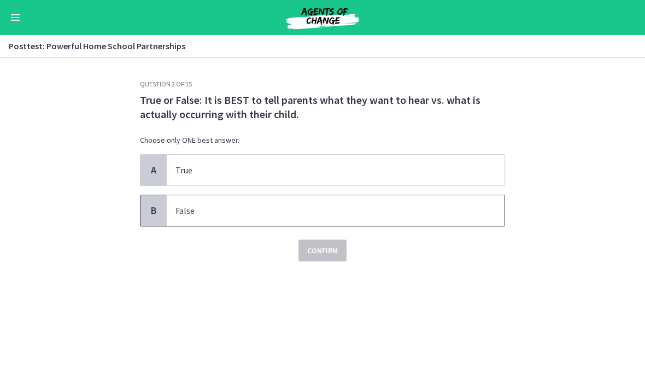
click at [432, 206] on p "False" at bounding box center [324, 210] width 298 height 13
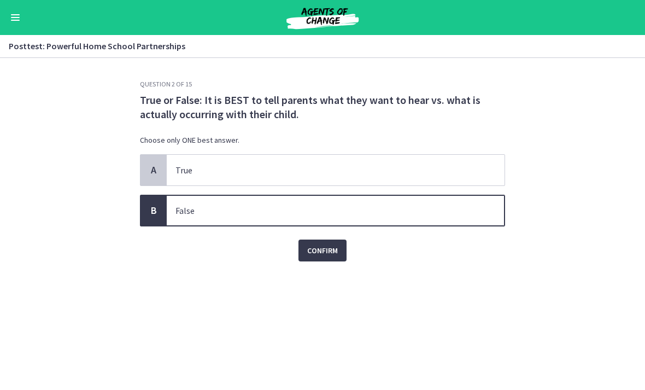
click at [332, 236] on div "Confirm" at bounding box center [322, 243] width 365 height 35
click at [335, 252] on span "Confirm" at bounding box center [322, 250] width 31 height 13
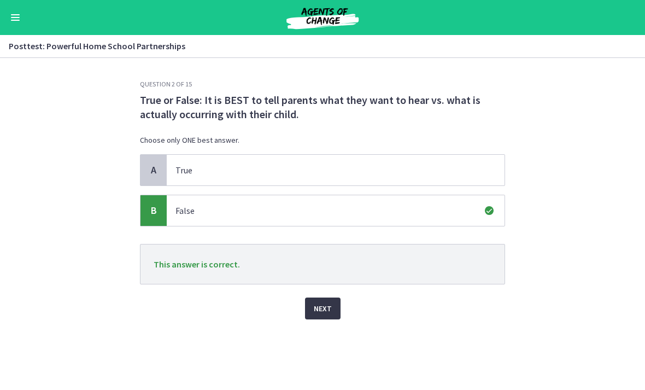
click at [328, 314] on span "Next" at bounding box center [323, 308] width 18 height 13
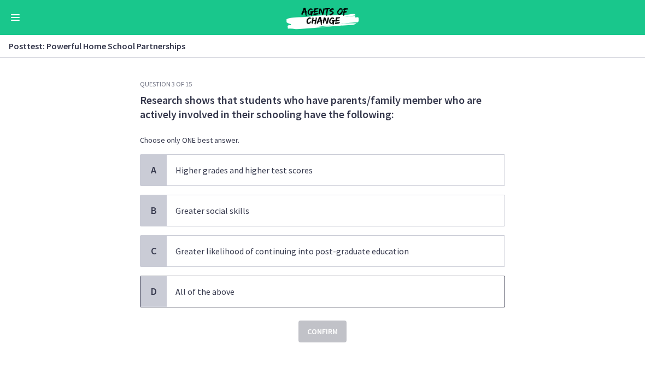
click at [388, 290] on p "All of the above" at bounding box center [324, 291] width 298 height 13
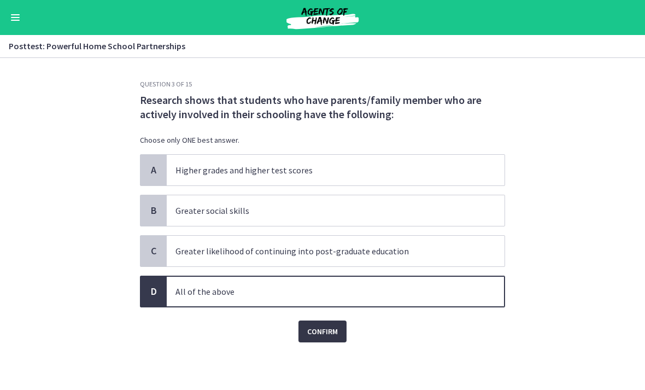
click at [326, 329] on span "Confirm" at bounding box center [322, 330] width 31 height 13
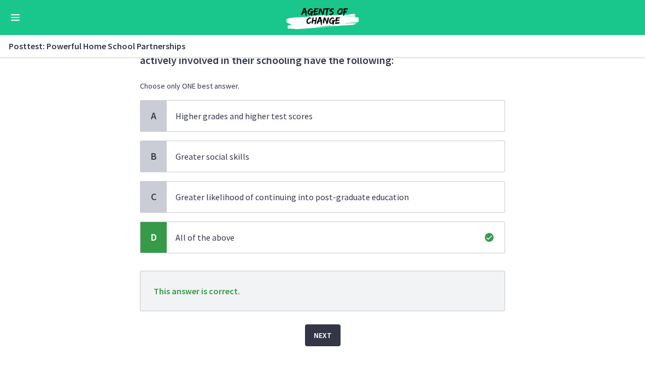
scroll to position [54, 0]
click at [328, 333] on span "Next" at bounding box center [323, 334] width 18 height 13
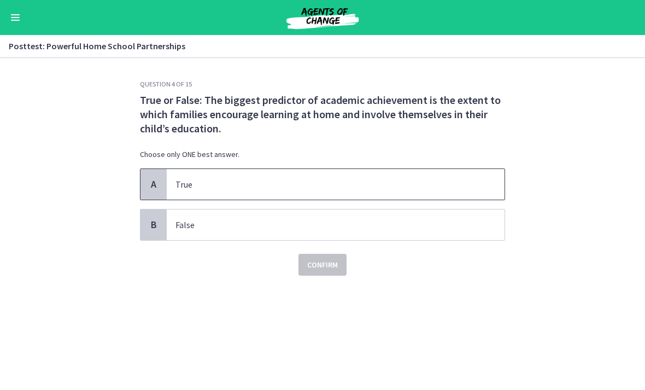
click at [440, 178] on p "True" at bounding box center [324, 184] width 298 height 13
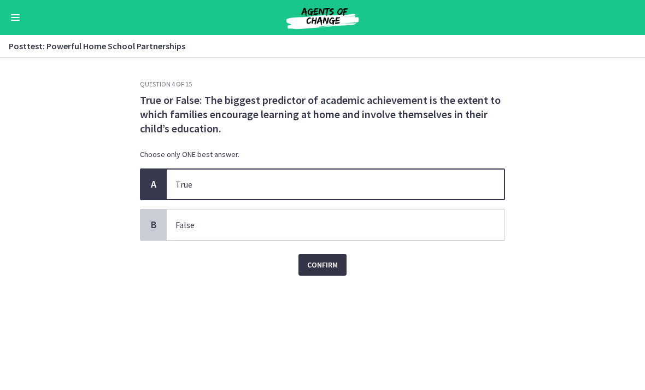
click at [333, 268] on span "Confirm" at bounding box center [322, 264] width 31 height 13
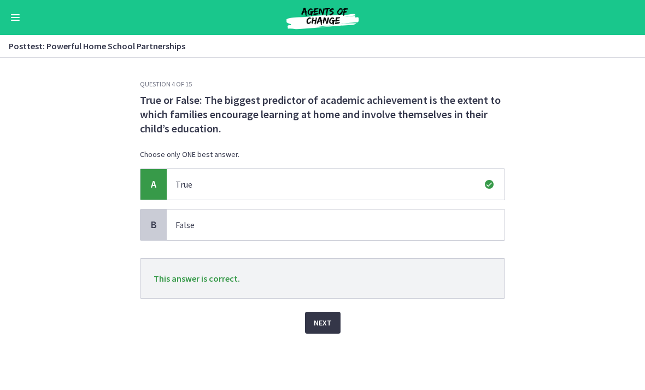
click at [326, 322] on span "Next" at bounding box center [323, 322] width 18 height 13
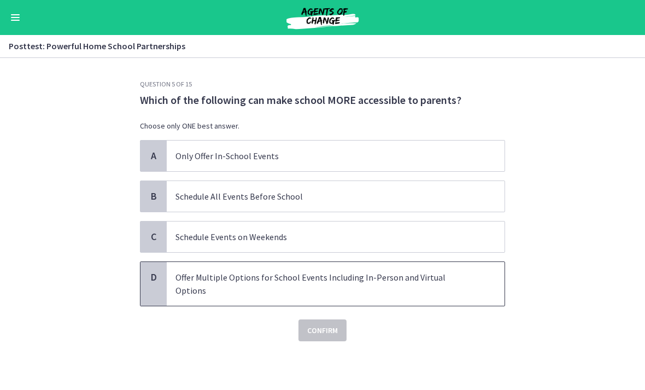
click at [400, 278] on p "Offer Multiple Options for School Events Including In-Person and Virtual Options" at bounding box center [324, 283] width 298 height 26
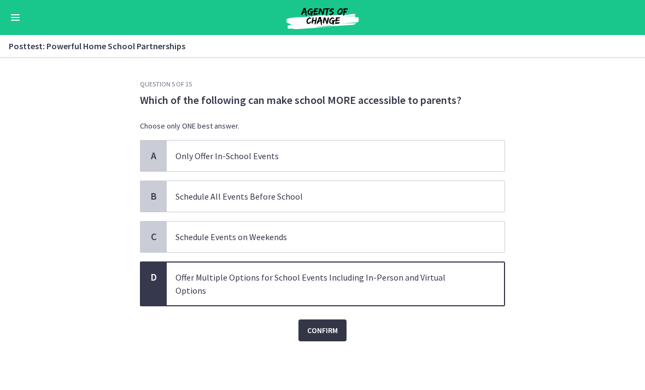
click at [323, 325] on button "Confirm" at bounding box center [322, 330] width 48 height 22
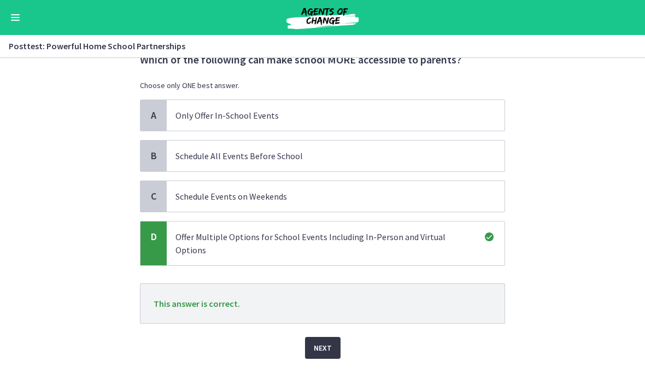
scroll to position [40, 0]
click at [331, 341] on span "Next" at bounding box center [323, 347] width 18 height 13
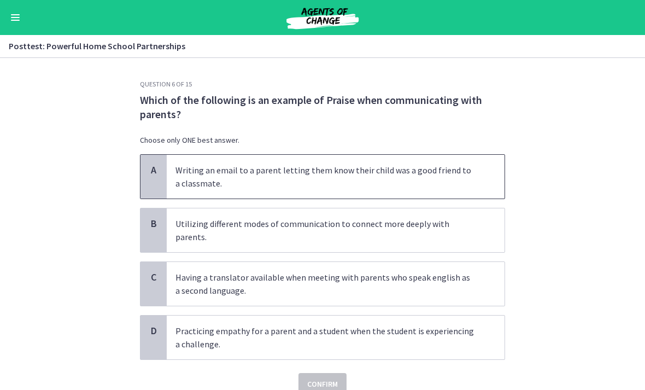
click at [451, 174] on p "Writing an email to a parent letting them know their child was a good friend to…" at bounding box center [324, 176] width 298 height 26
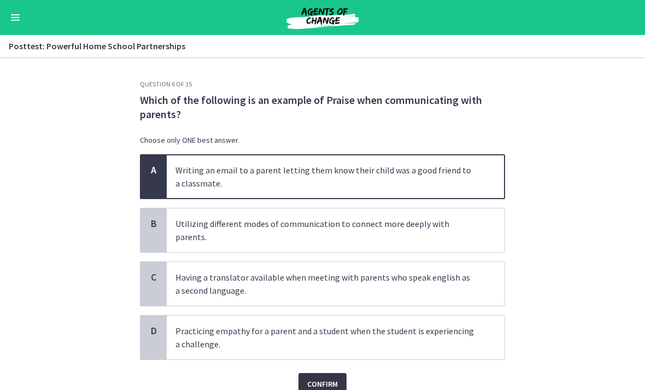
click at [323, 377] on span "Confirm" at bounding box center [322, 383] width 31 height 13
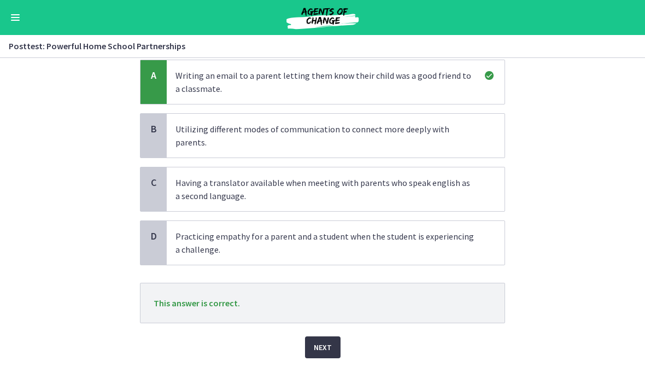
scroll to position [93, 0]
click at [325, 341] on span "Next" at bounding box center [323, 347] width 18 height 13
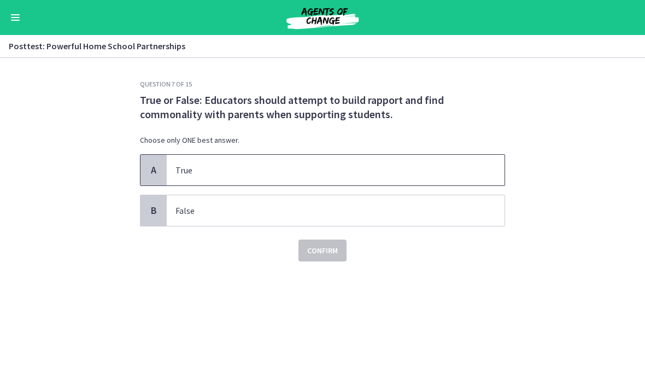
click at [449, 158] on span "True" at bounding box center [336, 170] width 338 height 31
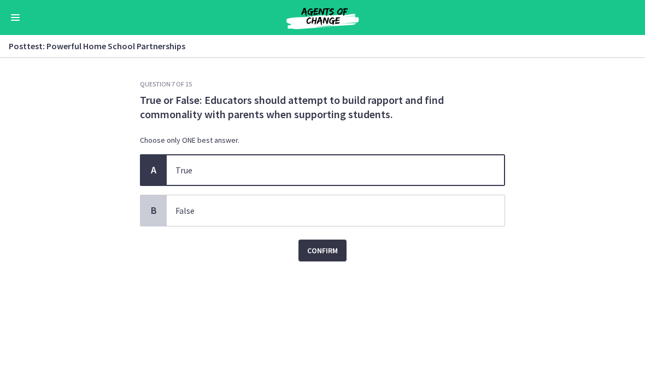
click at [334, 254] on span "Confirm" at bounding box center [322, 250] width 31 height 13
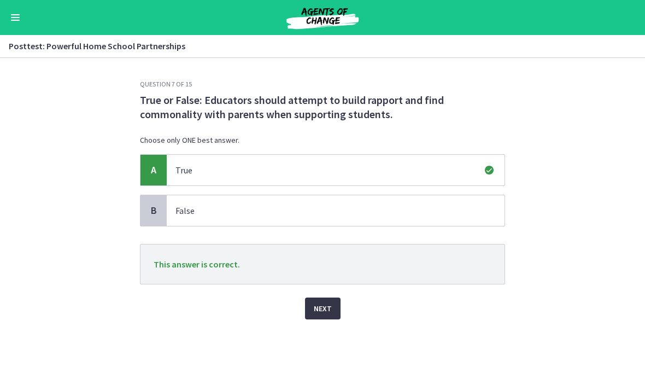
click at [335, 308] on button "Next" at bounding box center [323, 308] width 36 height 22
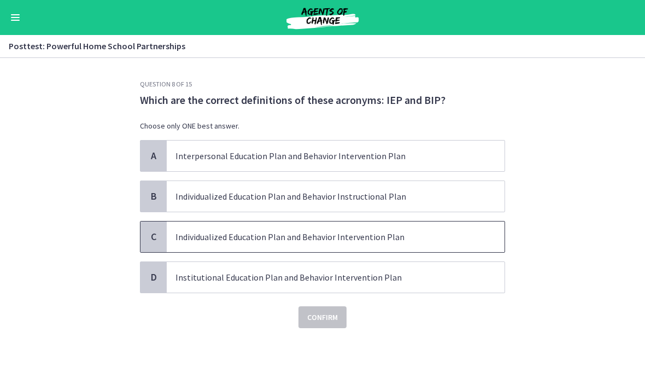
click at [402, 234] on p "Individualized Education Plan and Behavior Intervention Plan" at bounding box center [324, 236] width 298 height 13
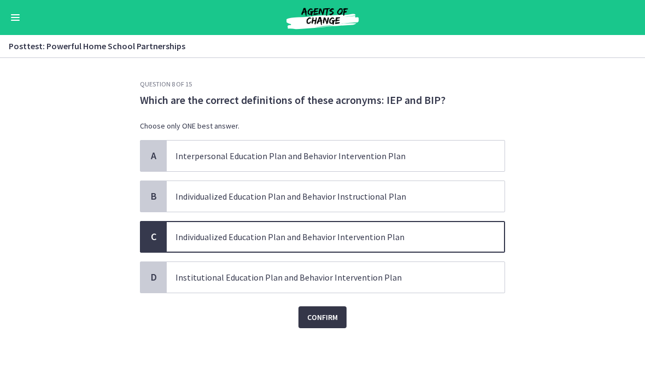
click at [331, 322] on span "Confirm" at bounding box center [322, 316] width 31 height 13
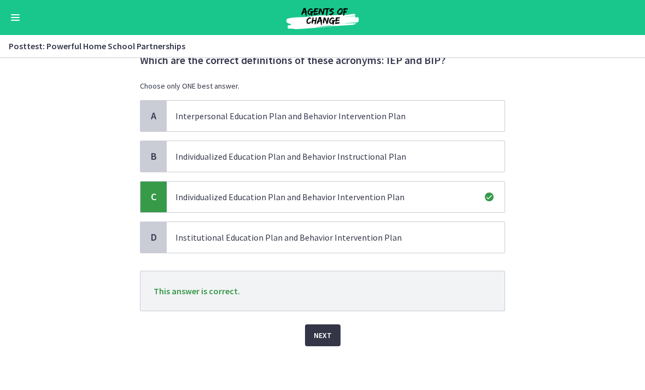
scroll to position [40, 0]
click at [328, 337] on span "Next" at bounding box center [323, 334] width 18 height 13
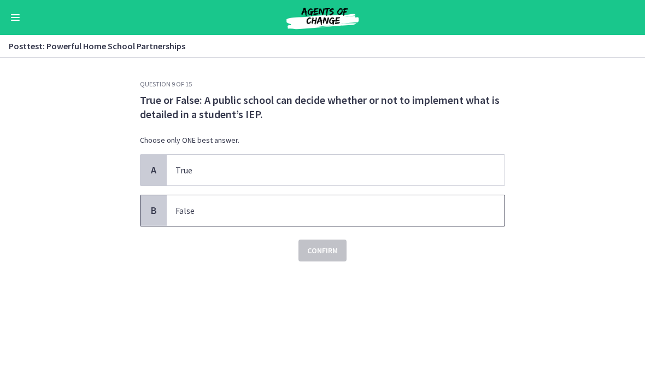
click at [439, 200] on span "False" at bounding box center [336, 210] width 338 height 31
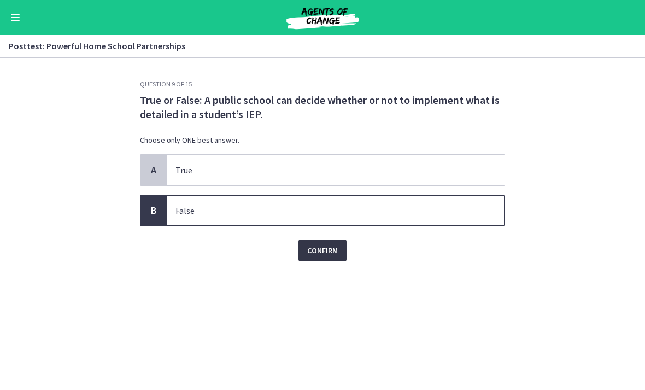
click at [332, 256] on span "Confirm" at bounding box center [322, 250] width 31 height 13
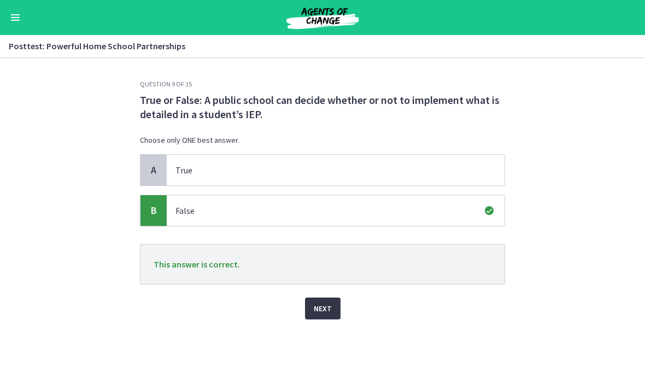
click at [332, 306] on button "Next" at bounding box center [323, 308] width 36 height 22
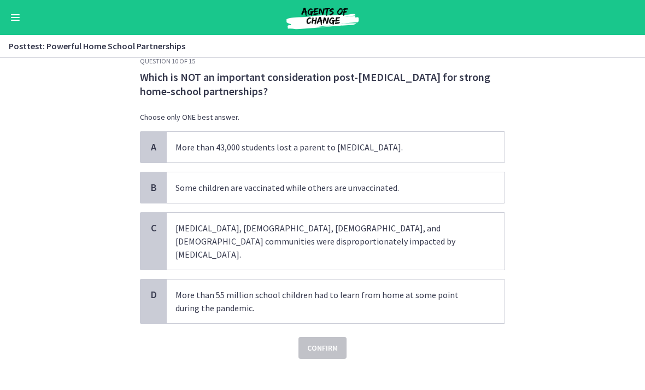
scroll to position [22, 0]
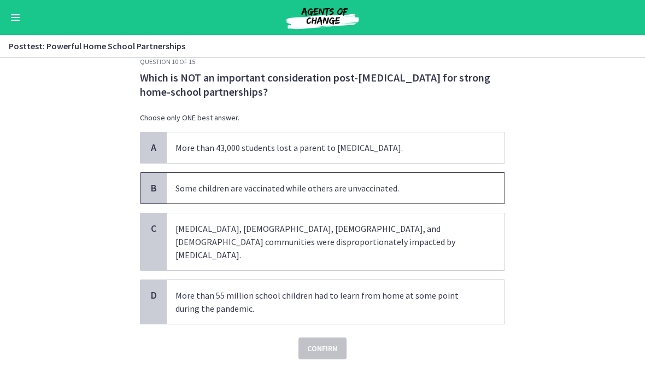
click at [438, 187] on p "Some children are vaccinated while others are unvaccinated." at bounding box center [324, 187] width 298 height 13
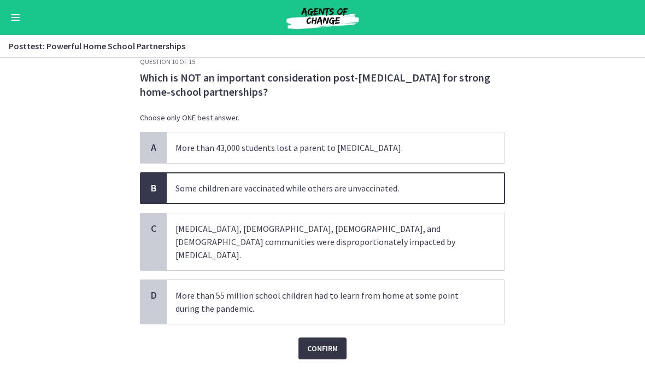
click at [331, 341] on span "Confirm" at bounding box center [322, 347] width 31 height 13
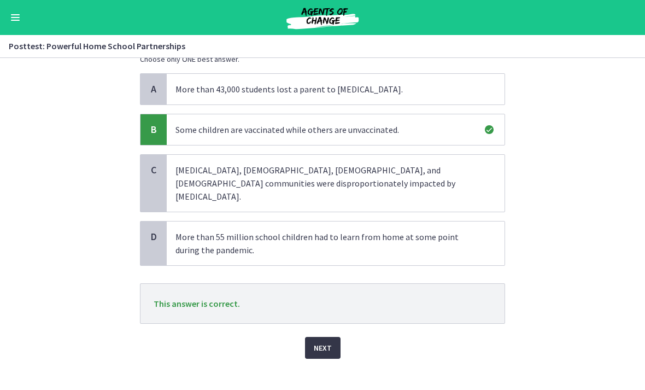
scroll to position [80, 0]
click at [326, 341] on span "Next" at bounding box center [323, 347] width 18 height 13
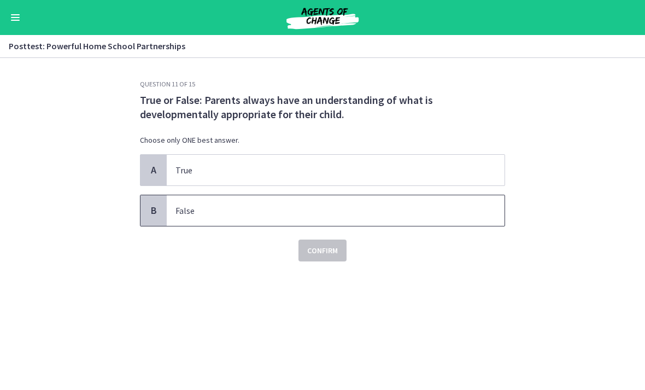
click at [281, 214] on p "False" at bounding box center [324, 210] width 298 height 13
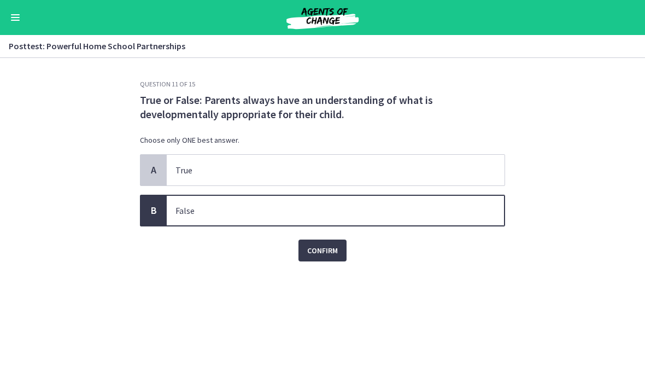
click at [321, 261] on div "Question 11 of 15 True or False: Parents always have an understanding of what i…" at bounding box center [322, 235] width 382 height 310
click at [323, 253] on span "Confirm" at bounding box center [322, 250] width 31 height 13
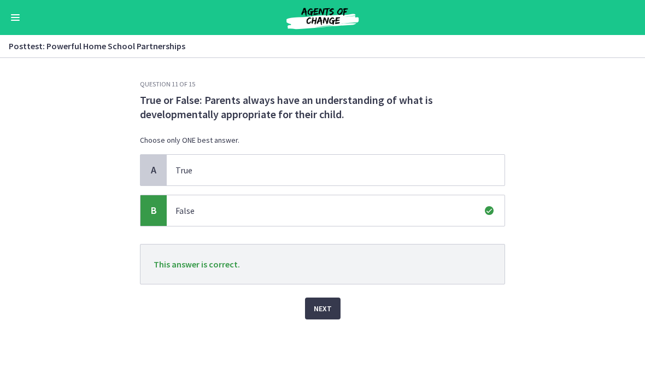
click at [326, 308] on span "Next" at bounding box center [323, 308] width 18 height 13
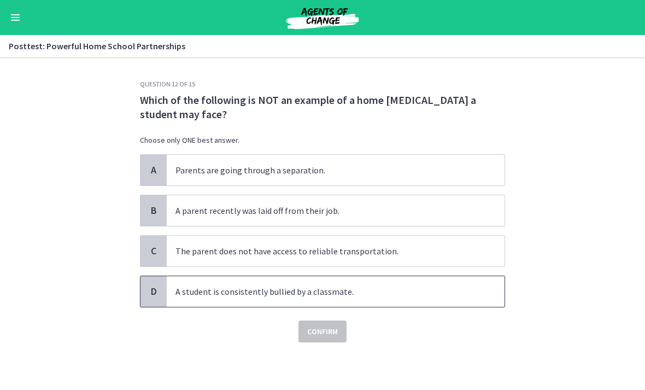
click at [261, 304] on span "A student is consistently bullied by a classmate." at bounding box center [336, 291] width 338 height 31
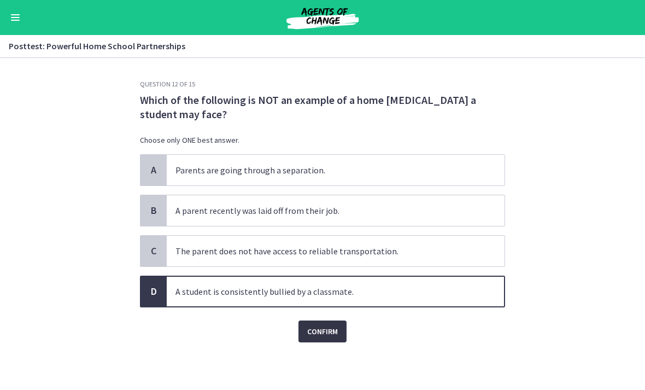
click at [319, 335] on span "Confirm" at bounding box center [322, 330] width 31 height 13
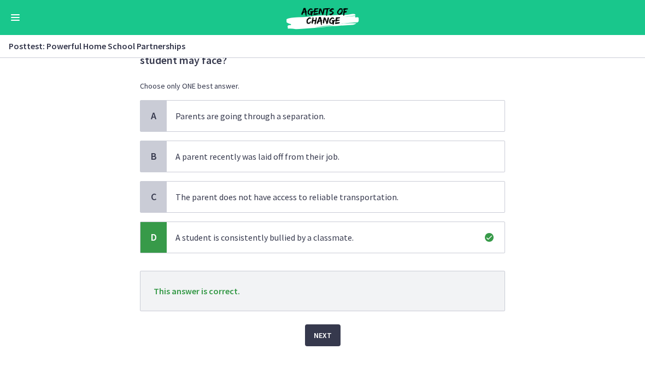
scroll to position [54, 0]
click at [316, 344] on button "Next" at bounding box center [323, 335] width 36 height 22
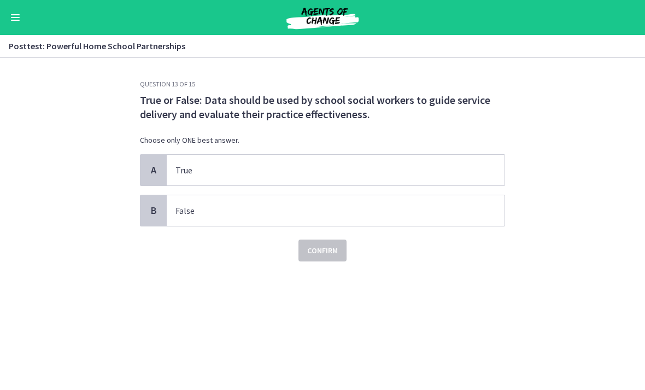
scroll to position [0, 0]
click at [251, 174] on p "True" at bounding box center [324, 169] width 298 height 13
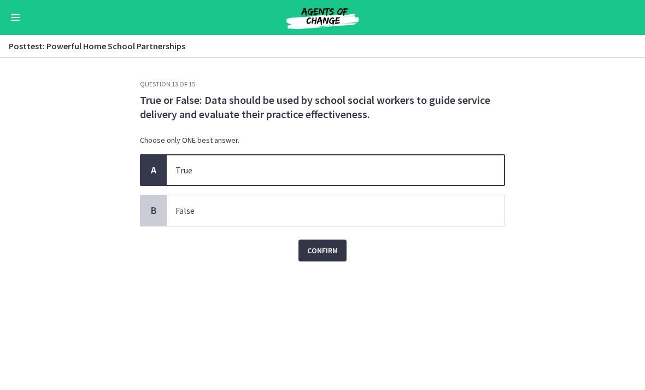
click at [318, 251] on span "Confirm" at bounding box center [322, 250] width 31 height 13
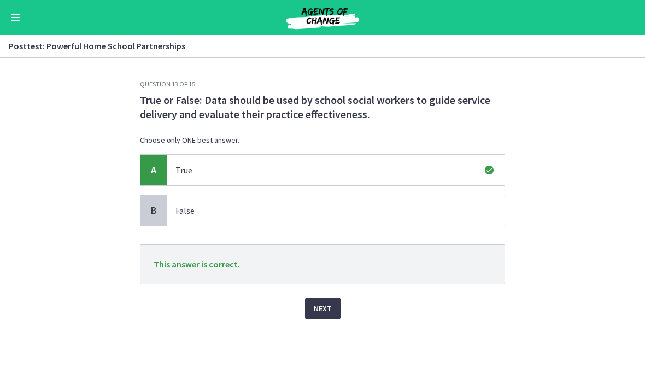
click at [324, 311] on span "Next" at bounding box center [323, 308] width 18 height 13
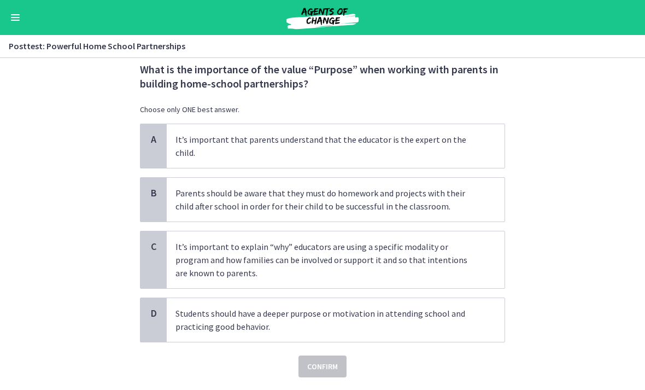
scroll to position [39, 0]
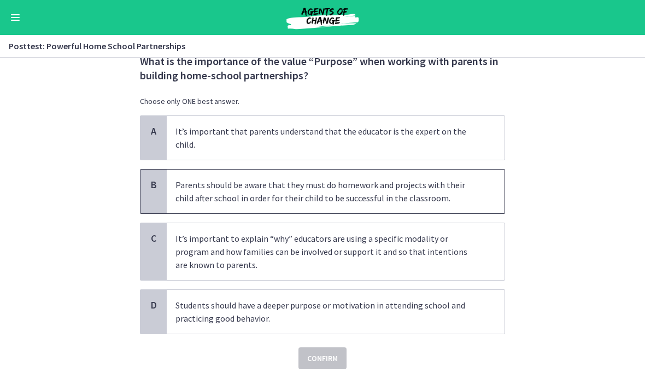
click at [478, 200] on div "B Parents should be aware that they must do homework and projects with their ch…" at bounding box center [322, 191] width 365 height 45
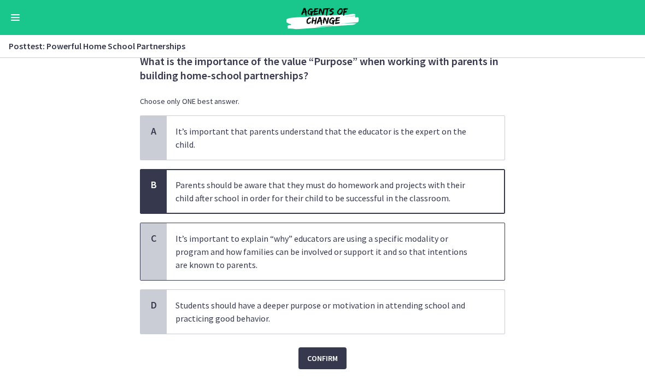
click at [473, 234] on p "It’s important to explain “why” educators are using a specific modality or prog…" at bounding box center [324, 251] width 298 height 39
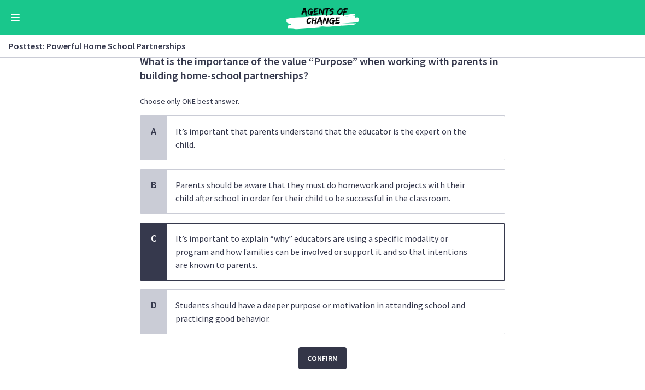
click at [328, 351] on span "Confirm" at bounding box center [322, 357] width 31 height 13
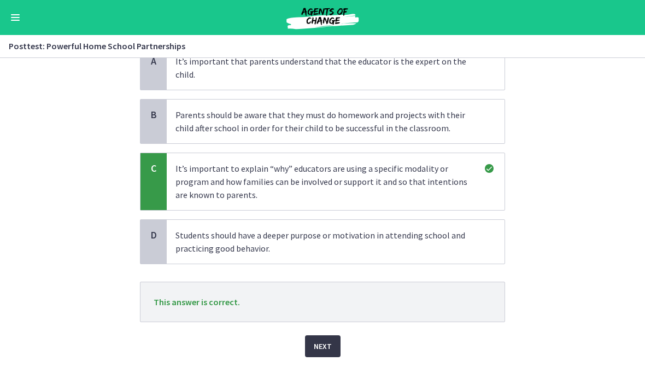
scroll to position [107, 0]
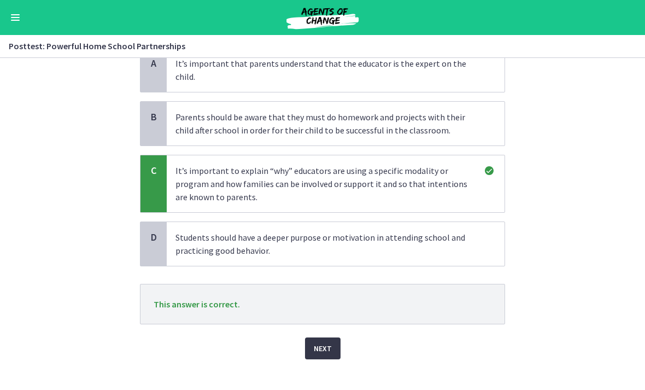
click at [325, 342] on button "Next" at bounding box center [323, 348] width 36 height 22
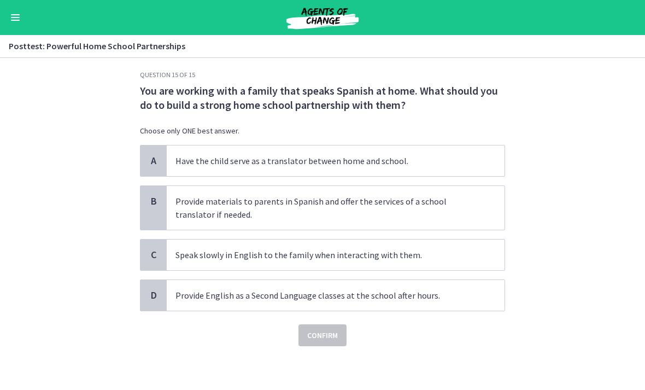
scroll to position [0, 0]
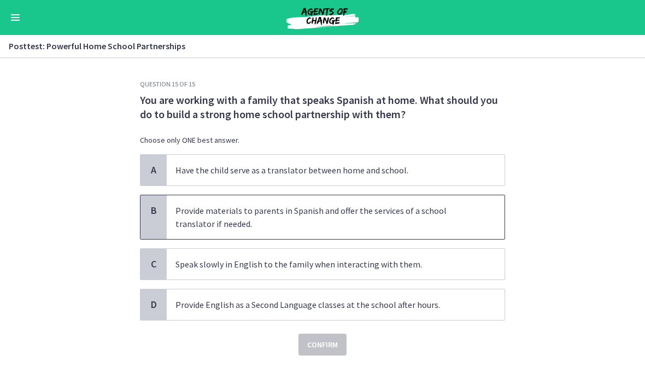
click at [403, 212] on p "Provide materials to parents in Spanish and offer the services of a school tran…" at bounding box center [324, 217] width 298 height 26
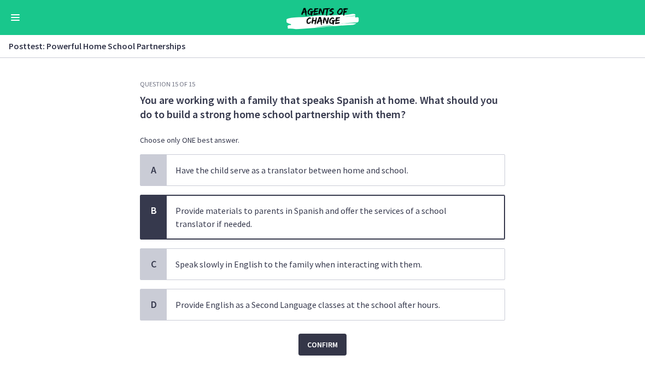
click at [323, 344] on span "Confirm" at bounding box center [322, 344] width 31 height 13
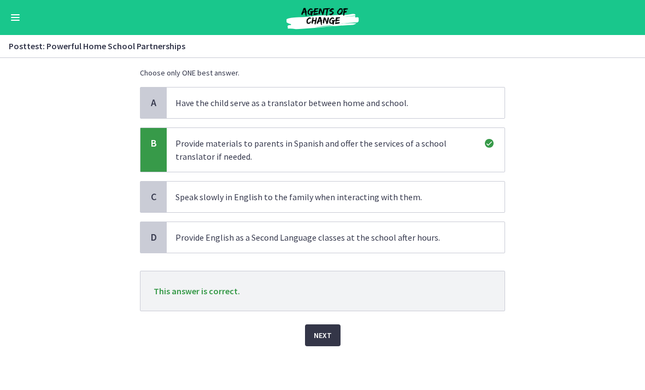
scroll to position [67, 0]
click at [332, 333] on button "Next" at bounding box center [323, 335] width 36 height 22
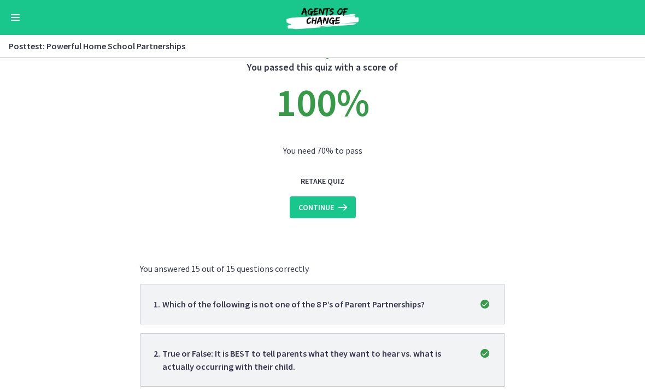
scroll to position [32, 0]
click at [341, 214] on button "Continue" at bounding box center [323, 208] width 66 height 22
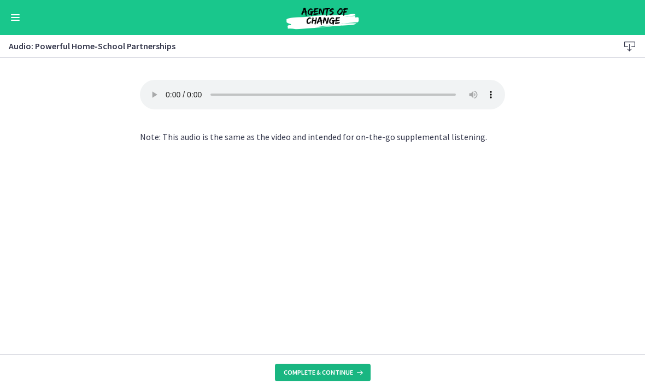
click at [337, 380] on button "Complete & continue" at bounding box center [323, 371] width 96 height 17
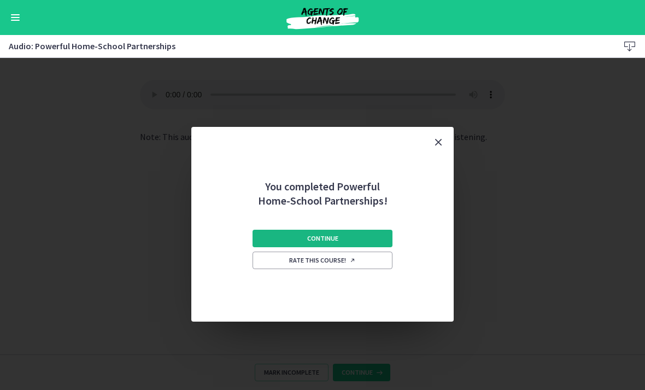
click at [363, 233] on button "Continue" at bounding box center [322, 237] width 140 height 17
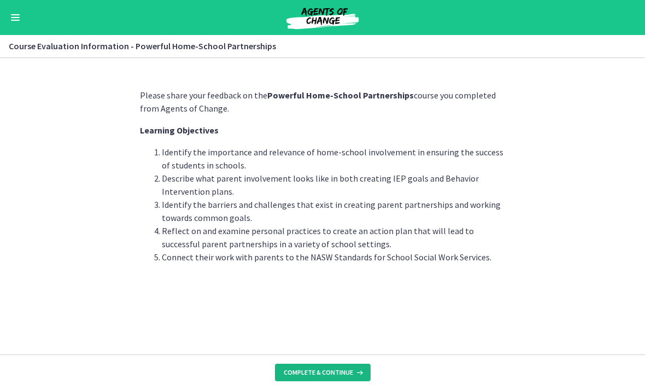
click at [341, 370] on span "Complete & continue" at bounding box center [318, 372] width 69 height 9
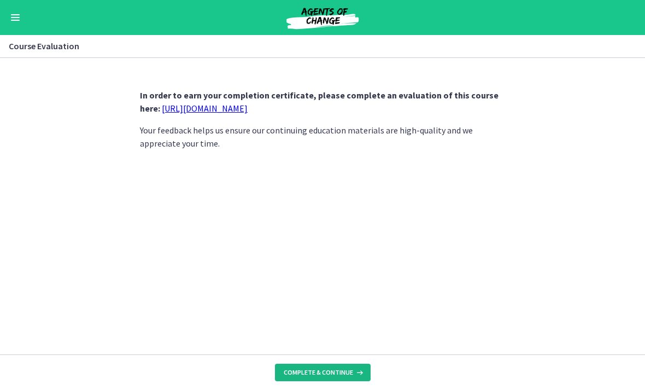
click at [344, 367] on button "Complete & continue" at bounding box center [323, 371] width 96 height 17
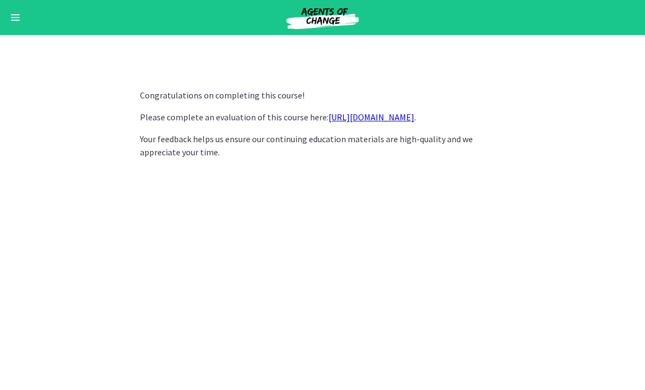
click at [414, 114] on link "https://forms.gle/iBpb7zobziVS6aFEA" at bounding box center [371, 116] width 86 height 11
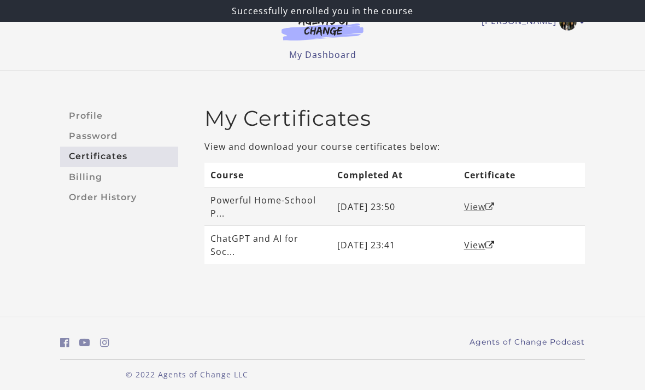
click at [474, 205] on link "View" at bounding box center [479, 206] width 31 height 12
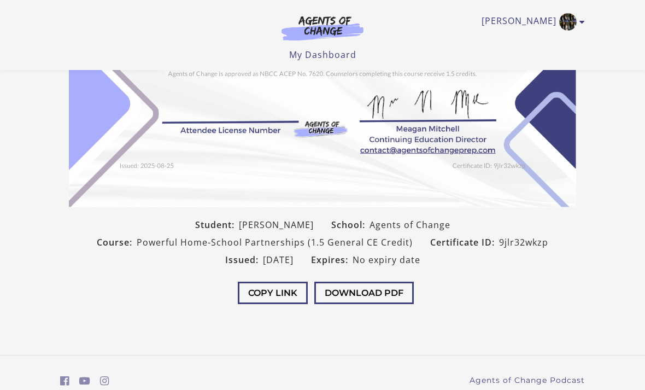
scroll to position [213, 0]
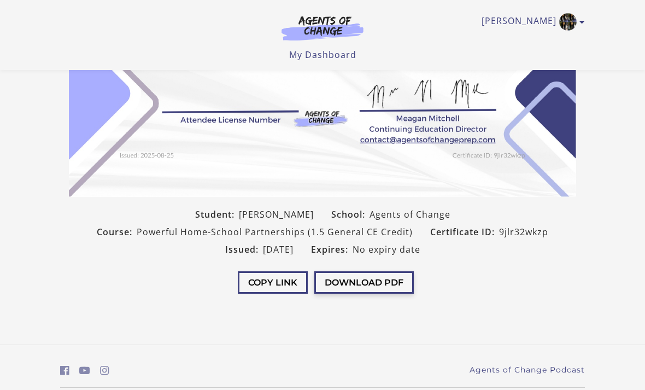
click at [396, 277] on button "Download PDF" at bounding box center [363, 282] width 99 height 22
